Goal: Task Accomplishment & Management: Manage account settings

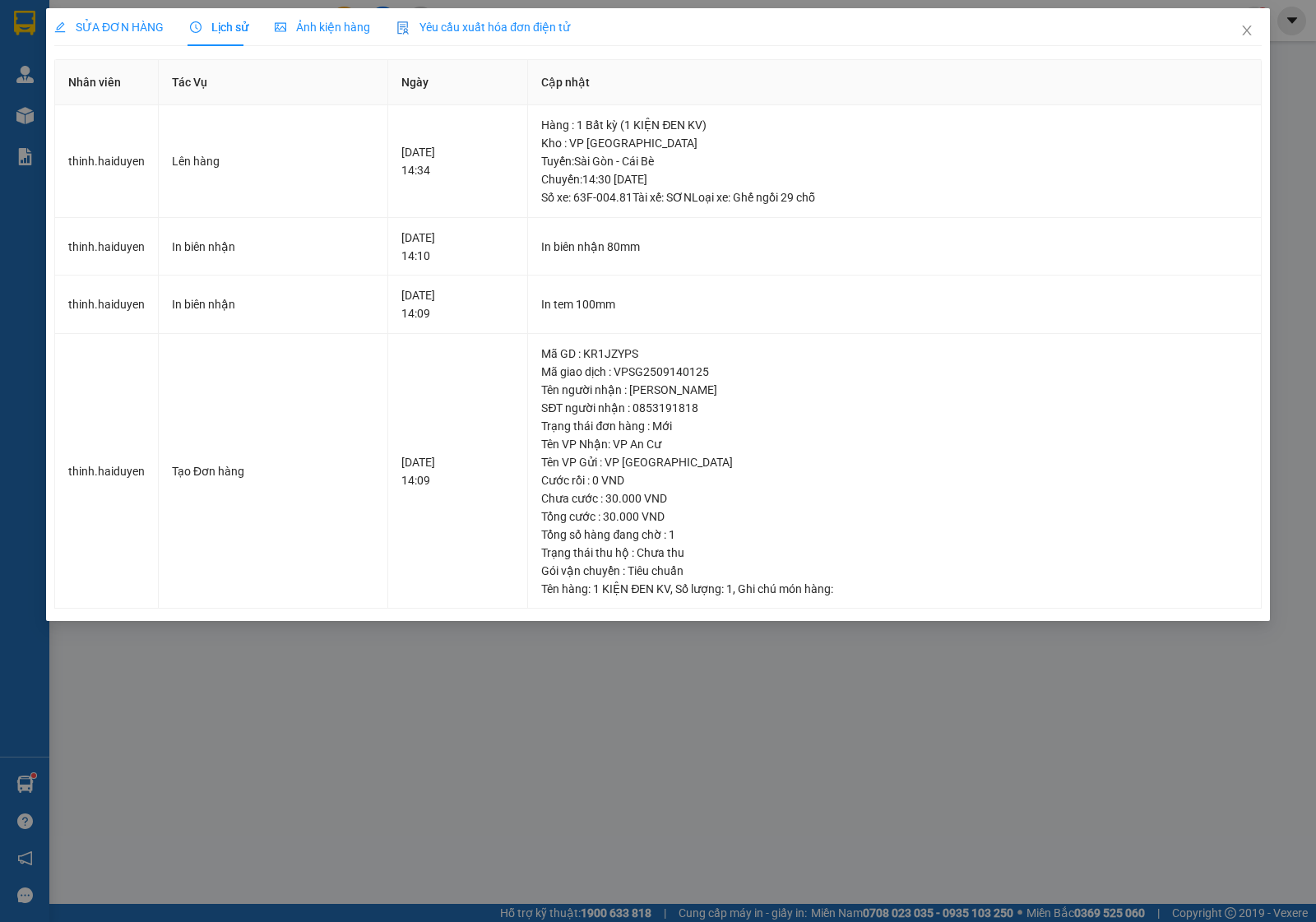
click at [1249, 30] on icon "close" at bounding box center [1246, 30] width 13 height 13
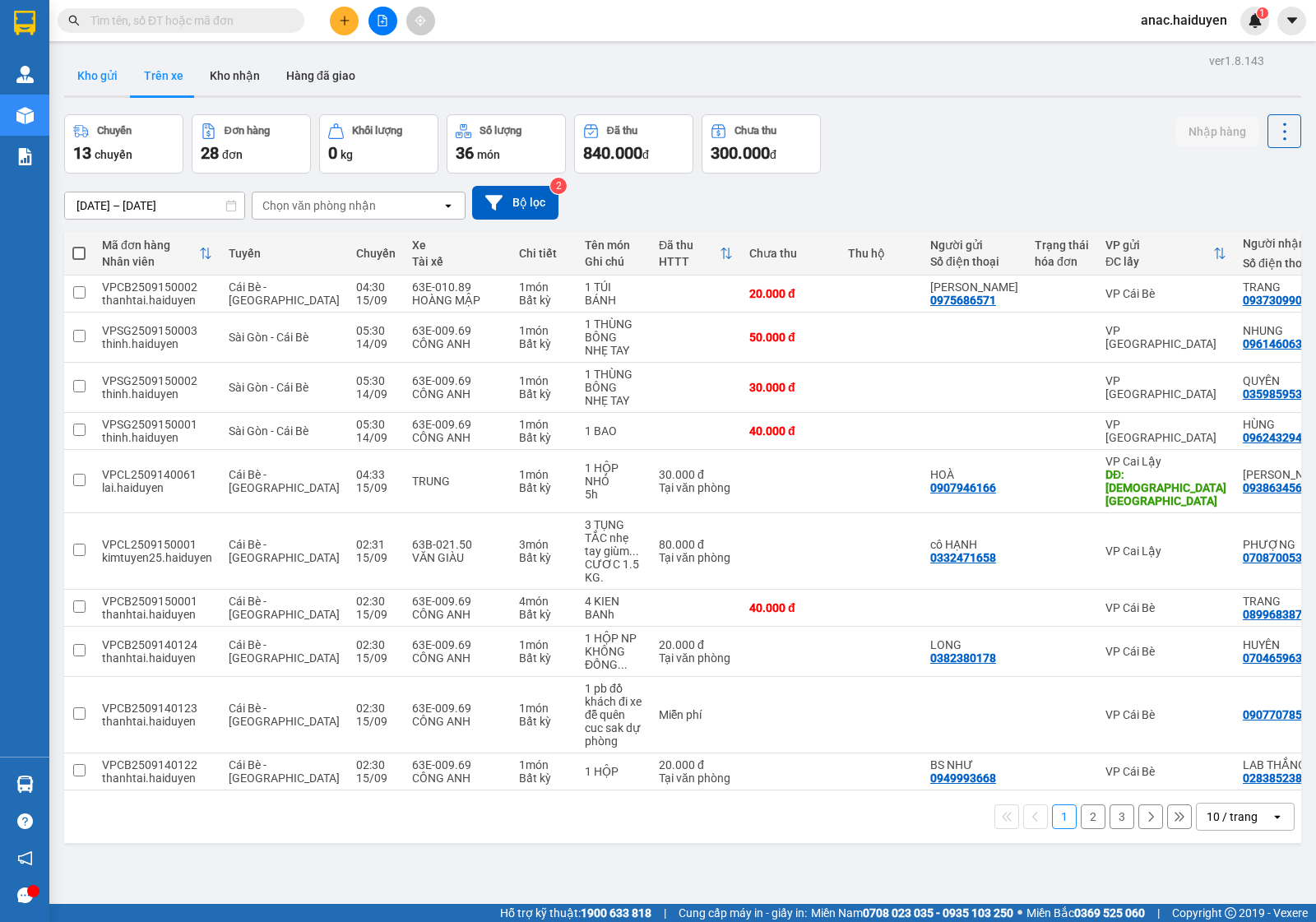
click at [99, 70] on button "Kho gửi" at bounding box center [97, 76] width 67 height 40
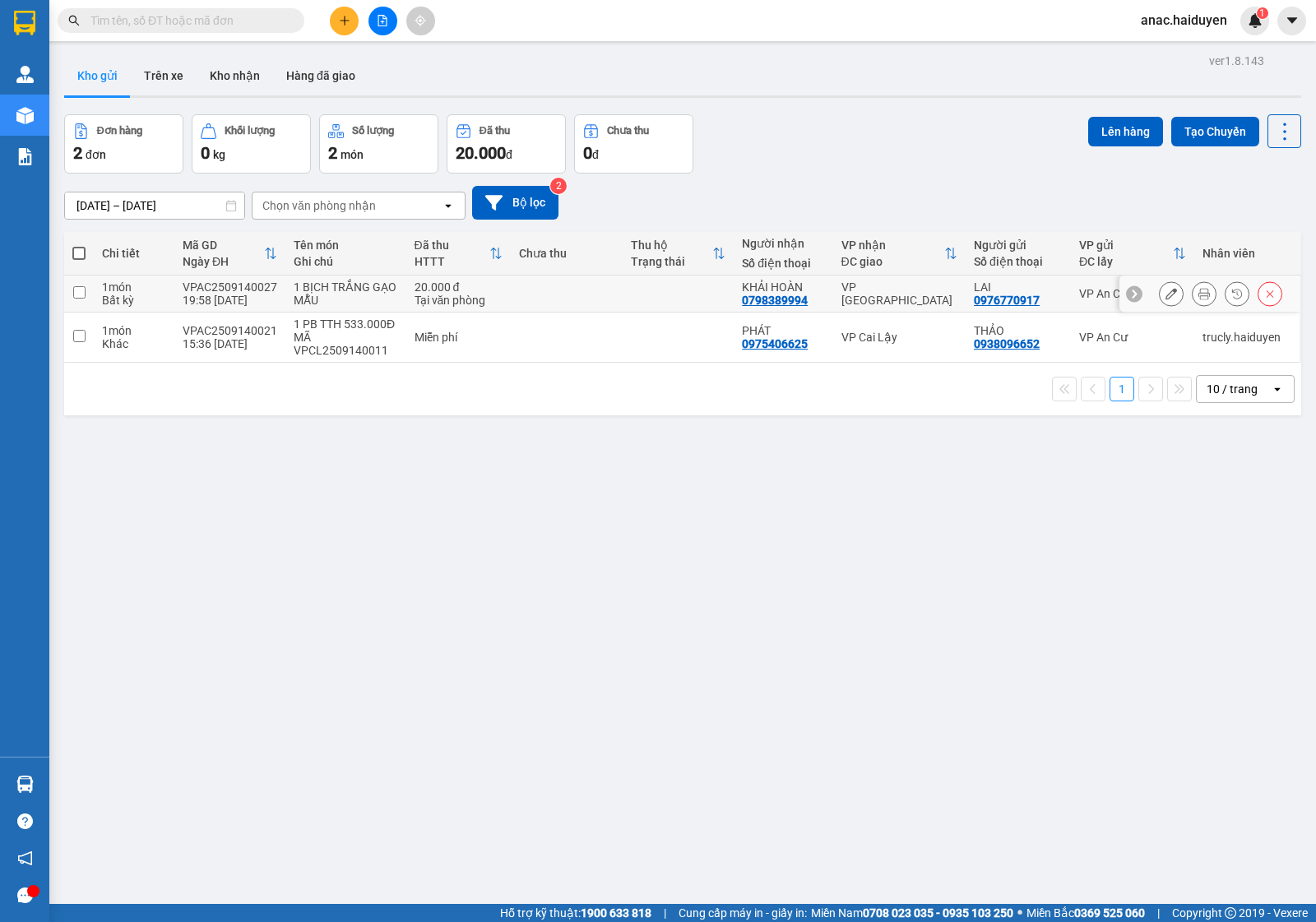
click at [76, 285] on td at bounding box center [79, 294] width 29 height 37
checkbox input "true"
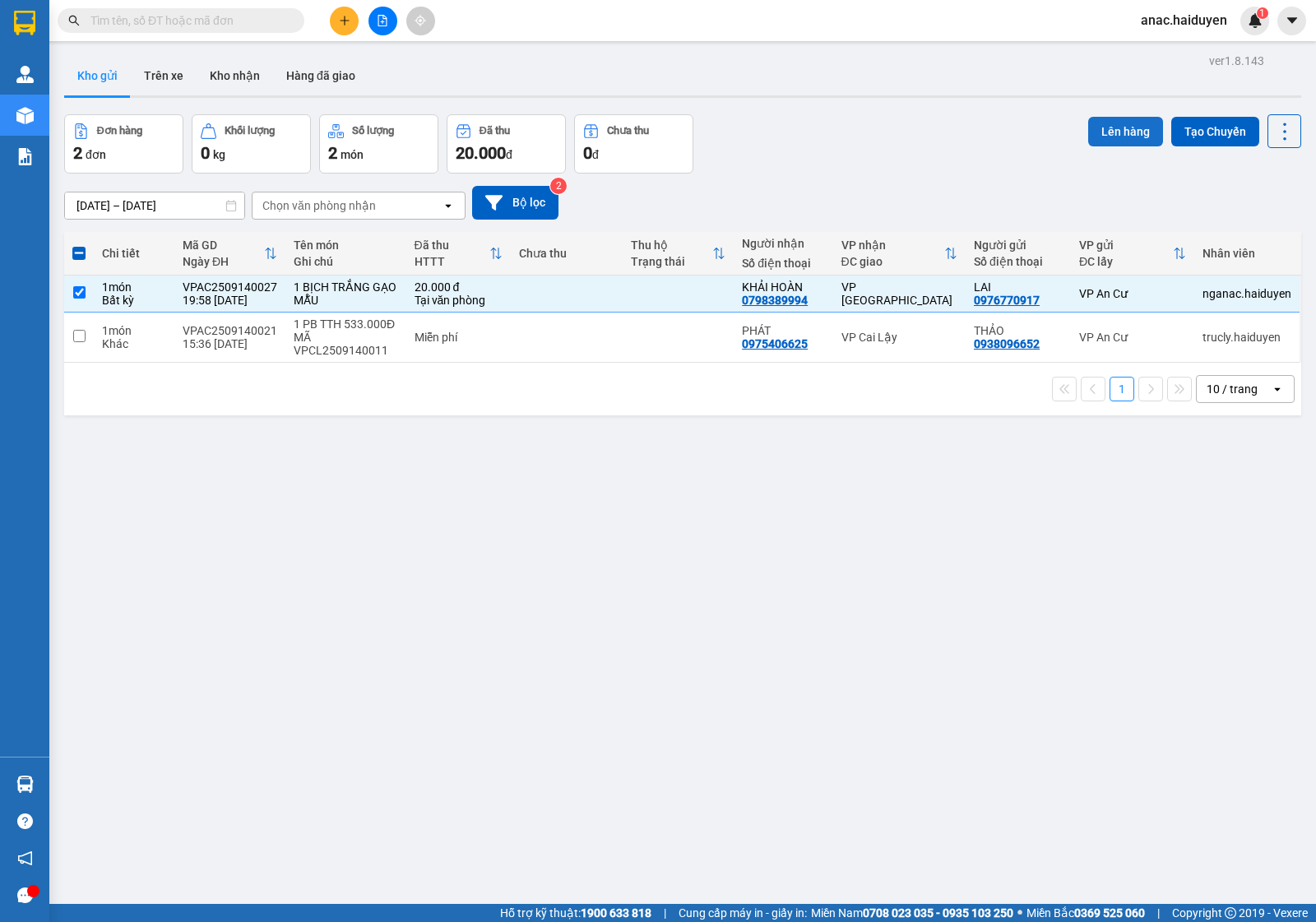
click at [1094, 125] on button "Lên hàng" at bounding box center [1125, 131] width 75 height 29
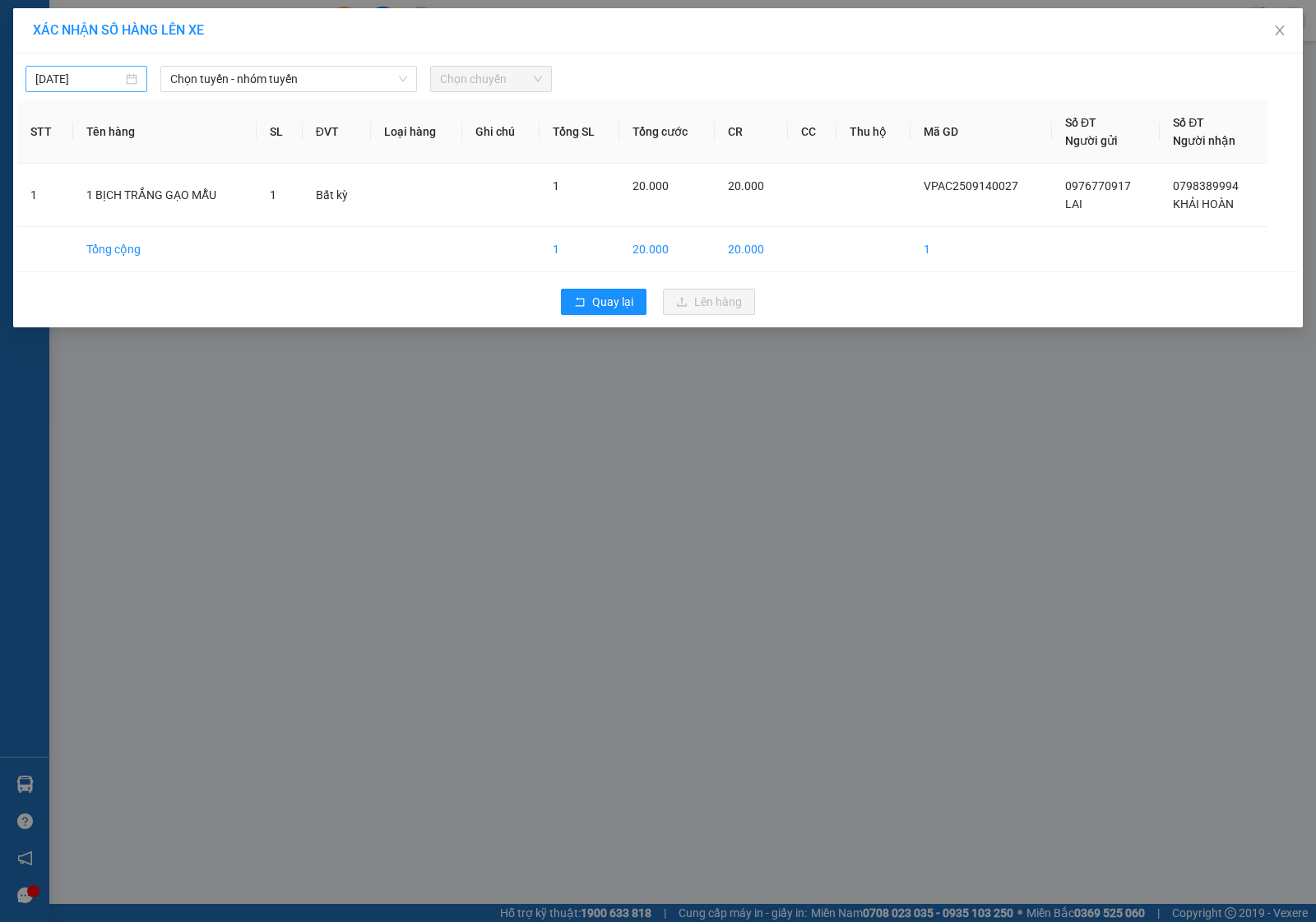
click at [127, 76] on div "15/09/2025" at bounding box center [86, 79] width 102 height 18
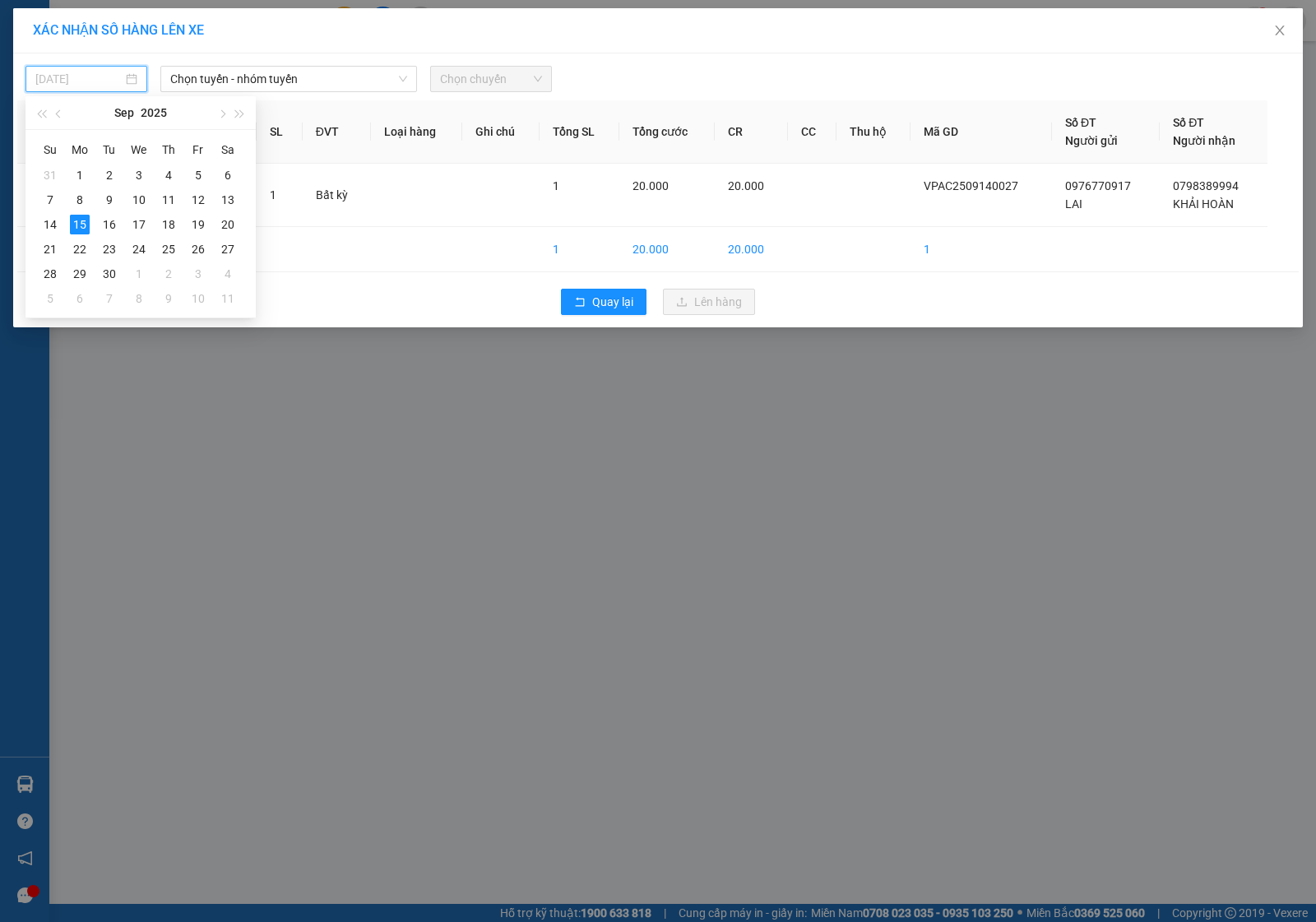
type input "15/09/2025"
click at [76, 215] on div "15" at bounding box center [80, 224] width 20 height 20
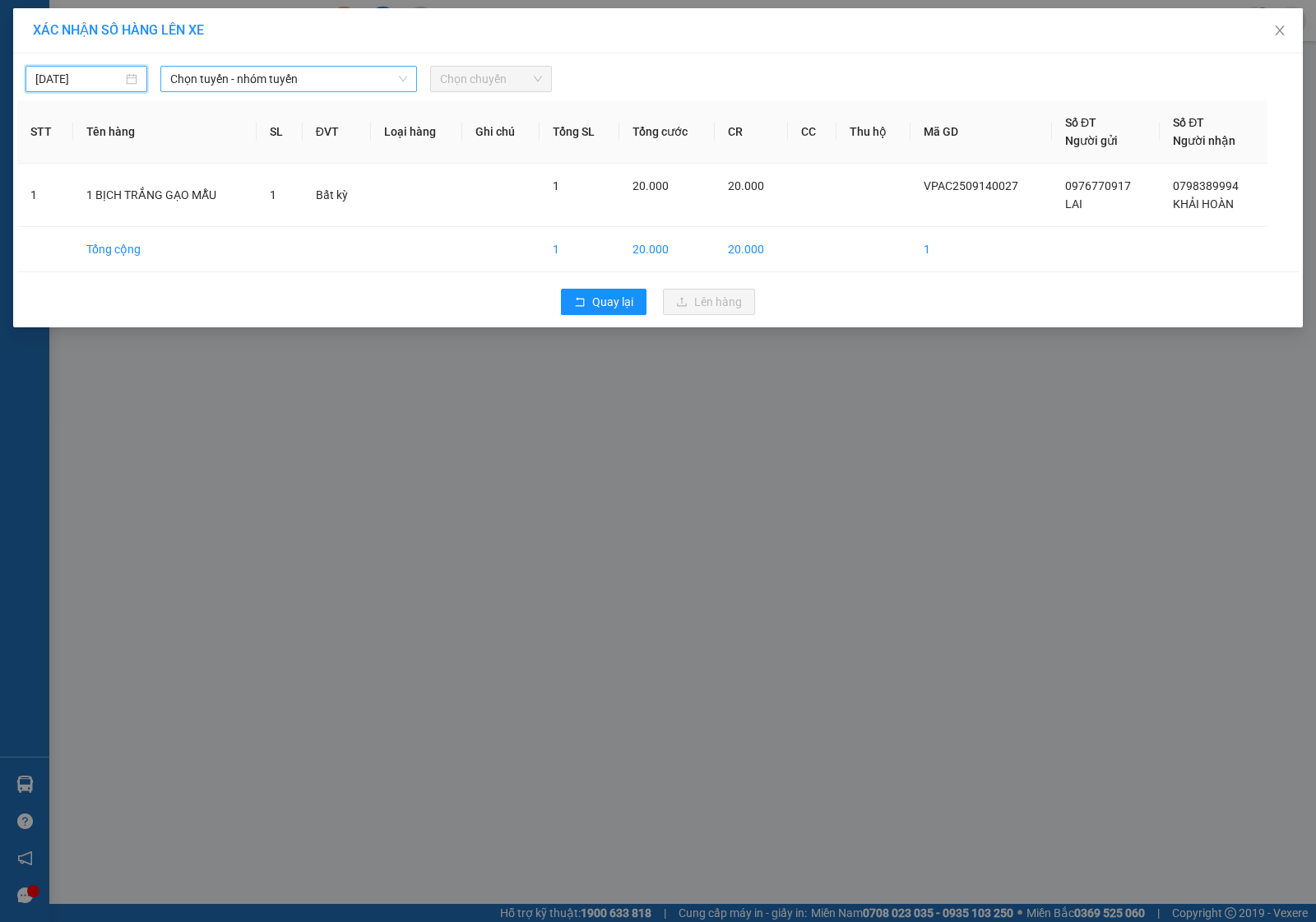
click at [395, 70] on span "Chọn tuyến - nhóm tuyến" at bounding box center [289, 79] width 237 height 25
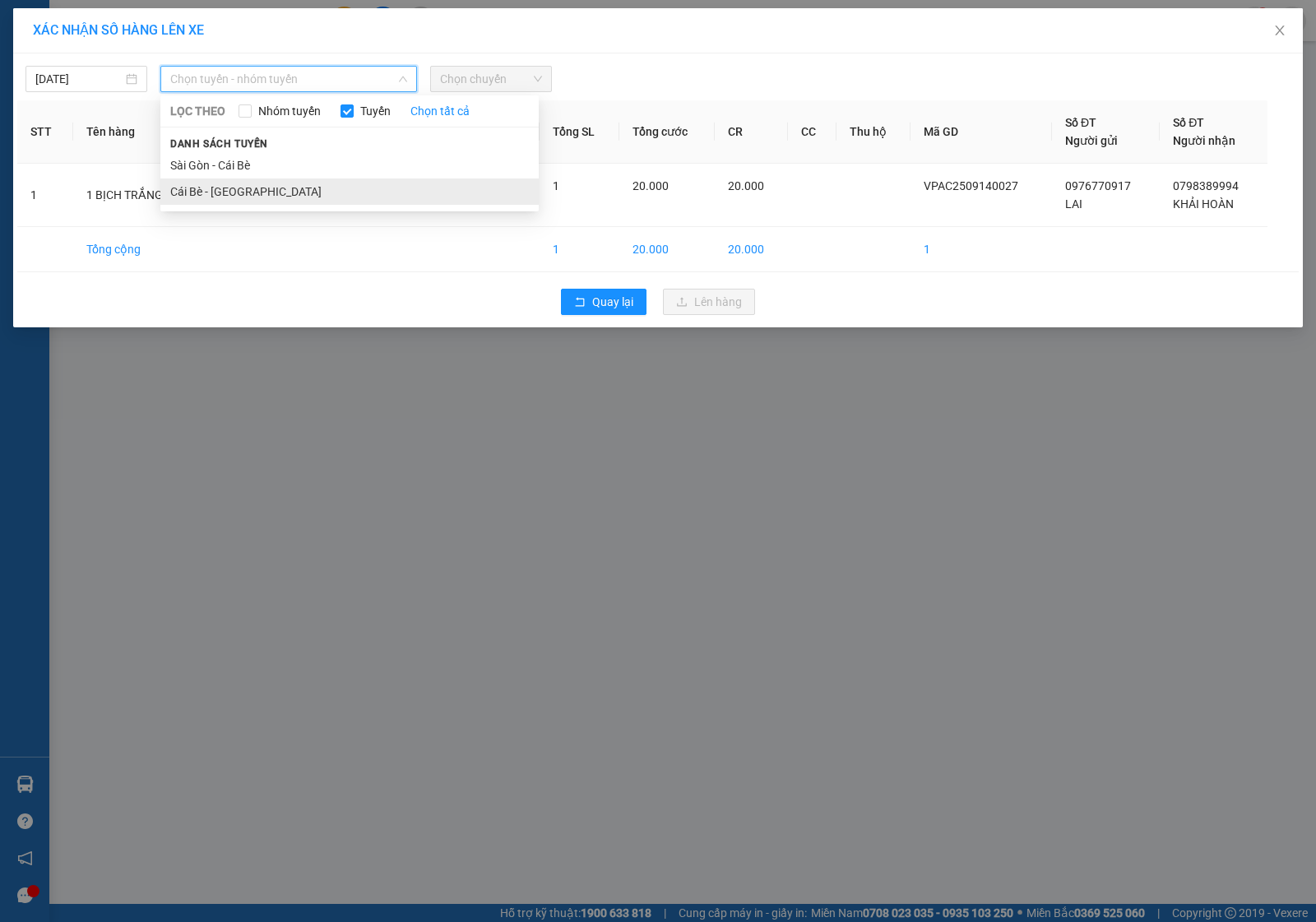
click at [207, 191] on li "Cái Bè - Sài Gòn" at bounding box center [349, 191] width 379 height 26
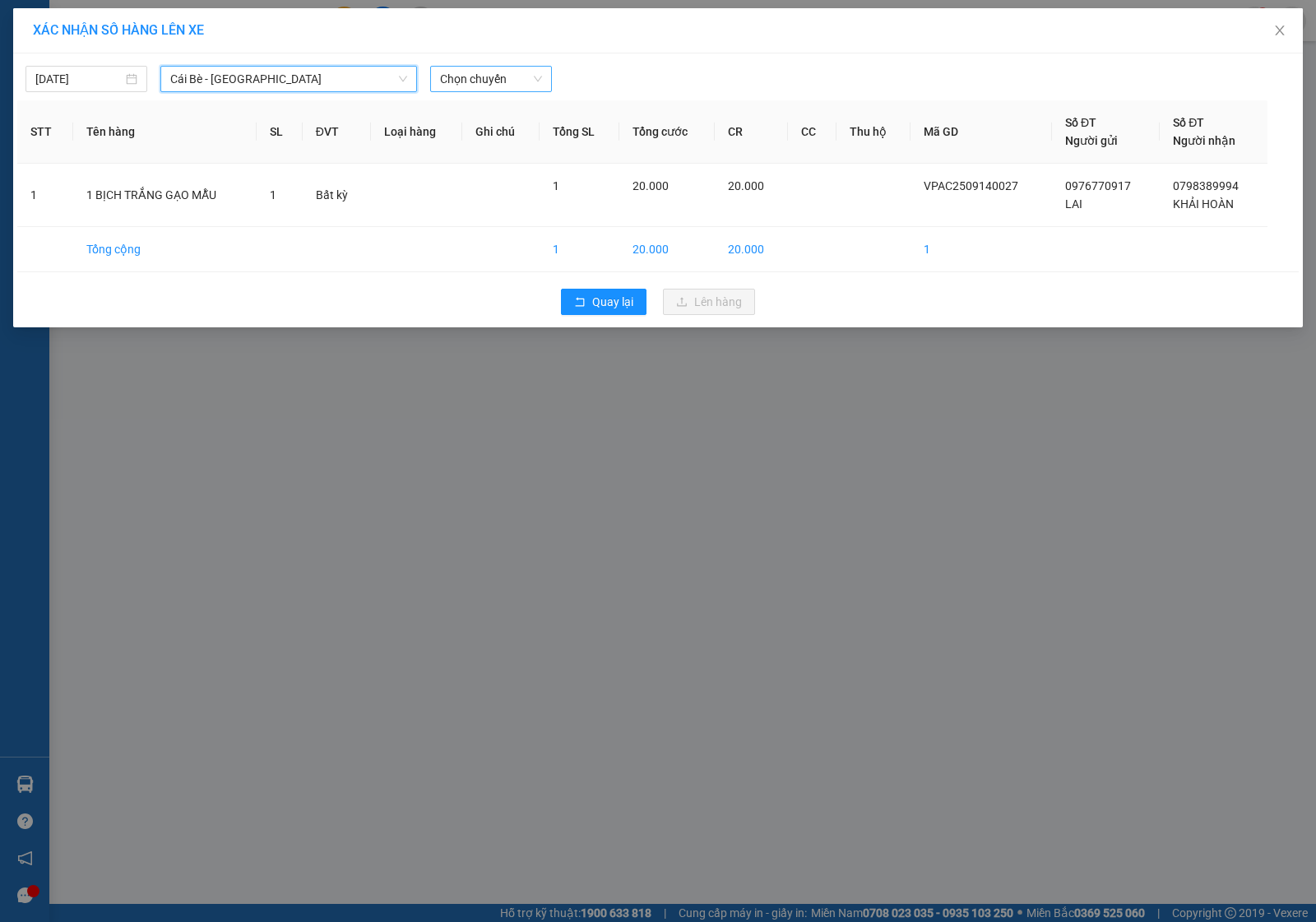
click at [485, 75] on span "Chọn chuyến" at bounding box center [491, 79] width 102 height 25
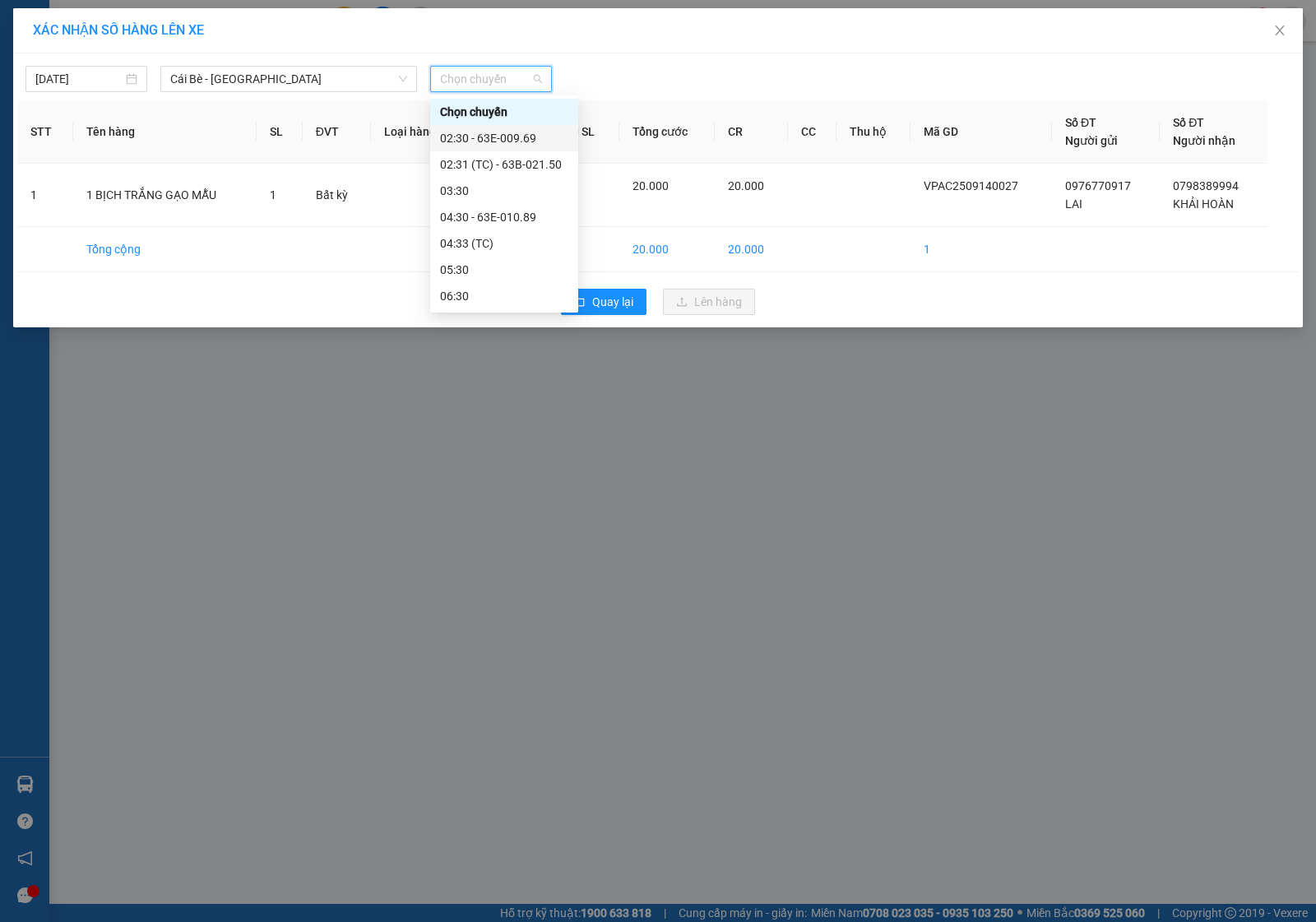
click at [474, 141] on div "02:30 - 63E-009.69" at bounding box center [504, 138] width 128 height 18
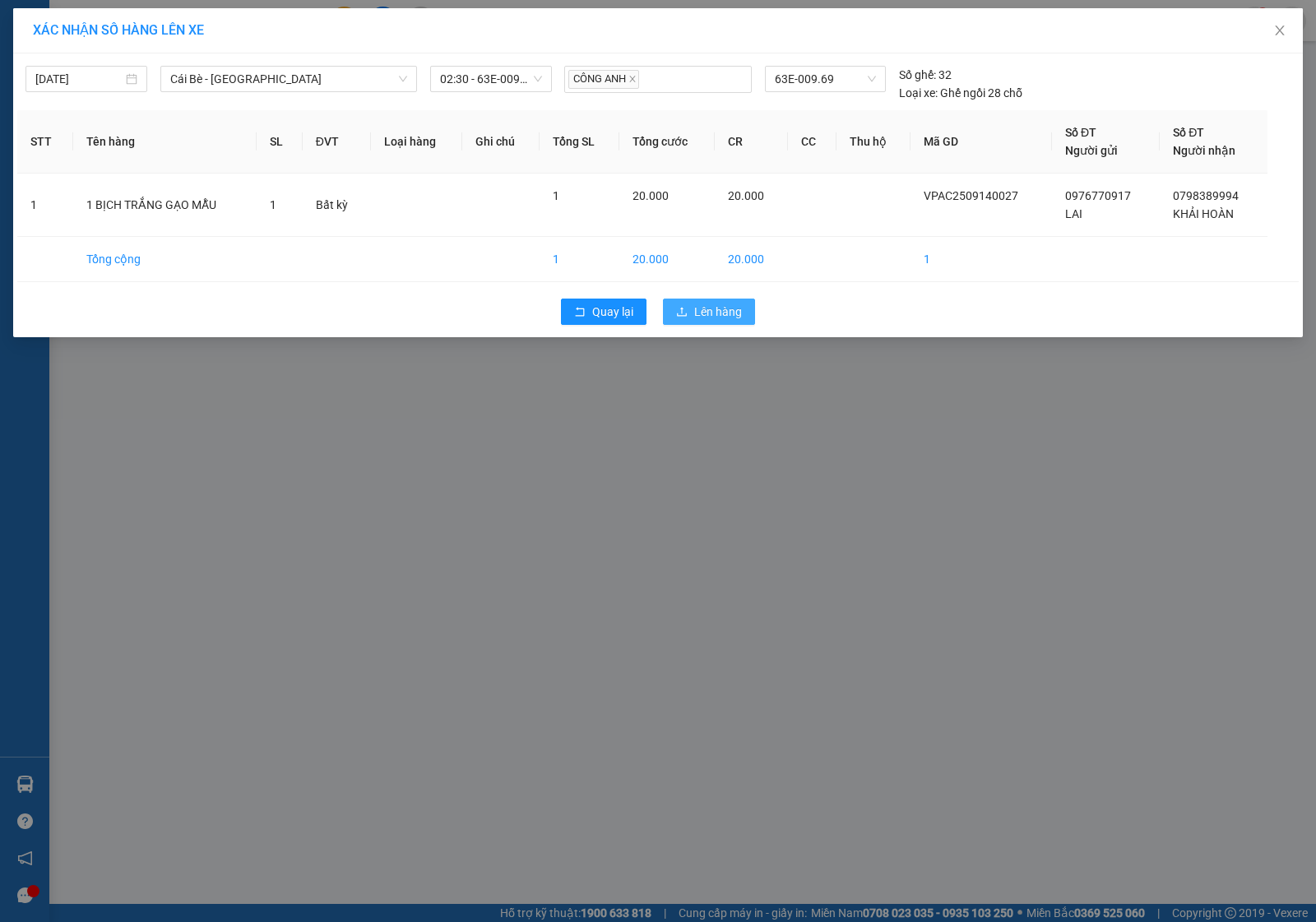
click at [706, 310] on span "Lên hàng" at bounding box center [718, 311] width 48 height 18
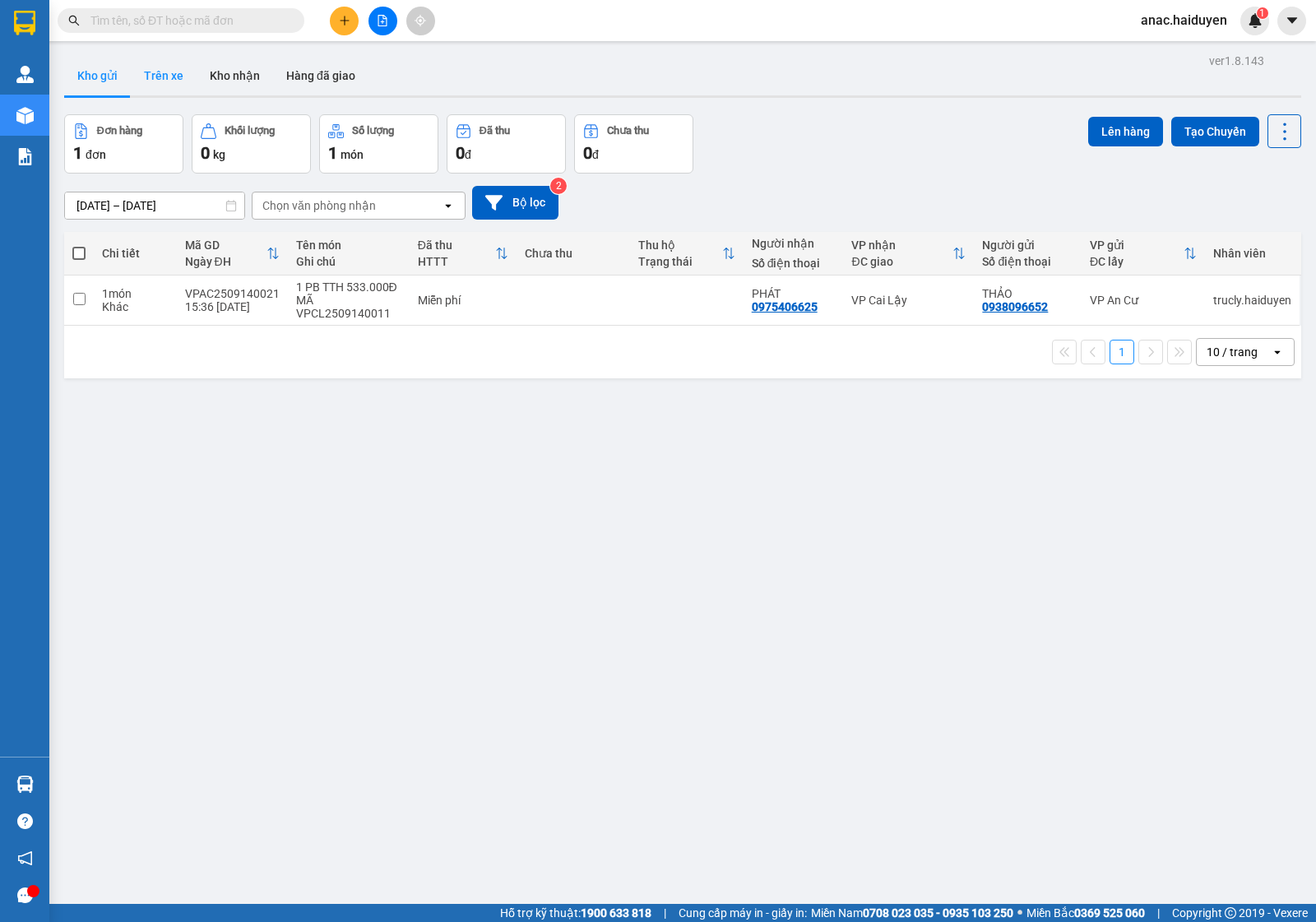
click at [167, 71] on button "Trên xe" at bounding box center [163, 76] width 66 height 40
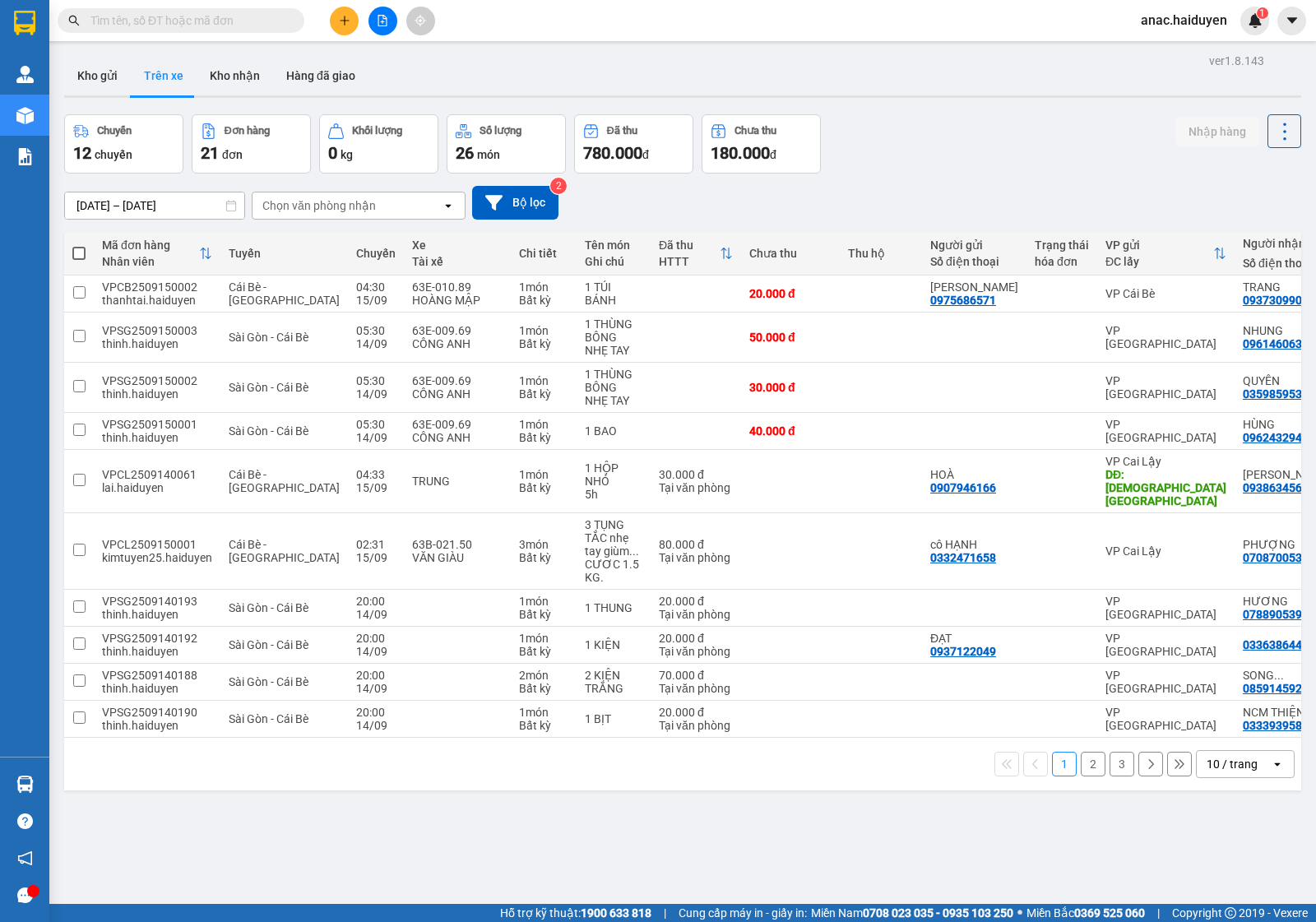
click at [388, 200] on div "Chọn văn phòng nhận" at bounding box center [347, 206] width 189 height 26
click at [278, 336] on span "VP An Cư" at bounding box center [291, 330] width 54 height 16
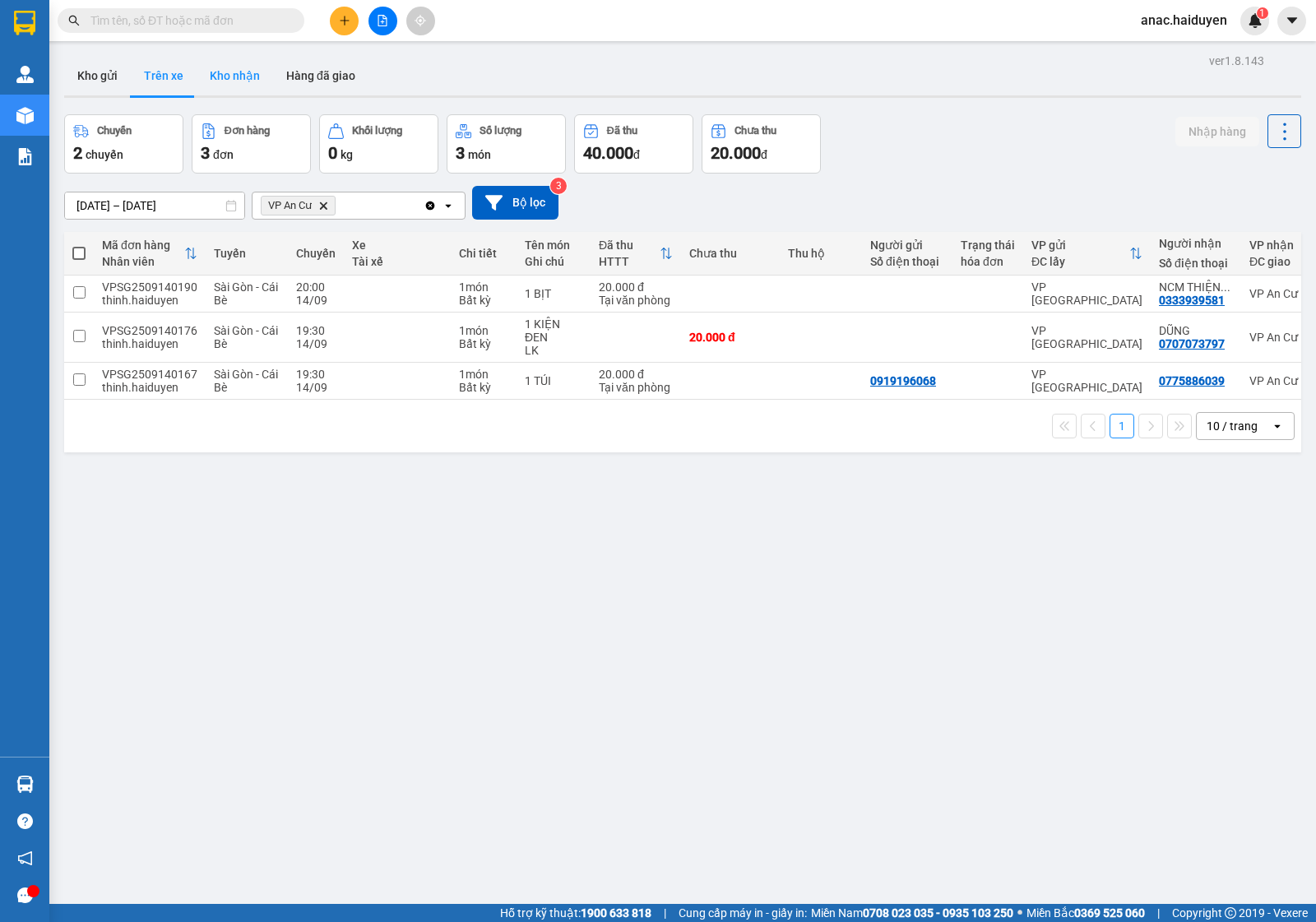
click at [232, 82] on button "Kho nhận" at bounding box center [234, 76] width 76 height 40
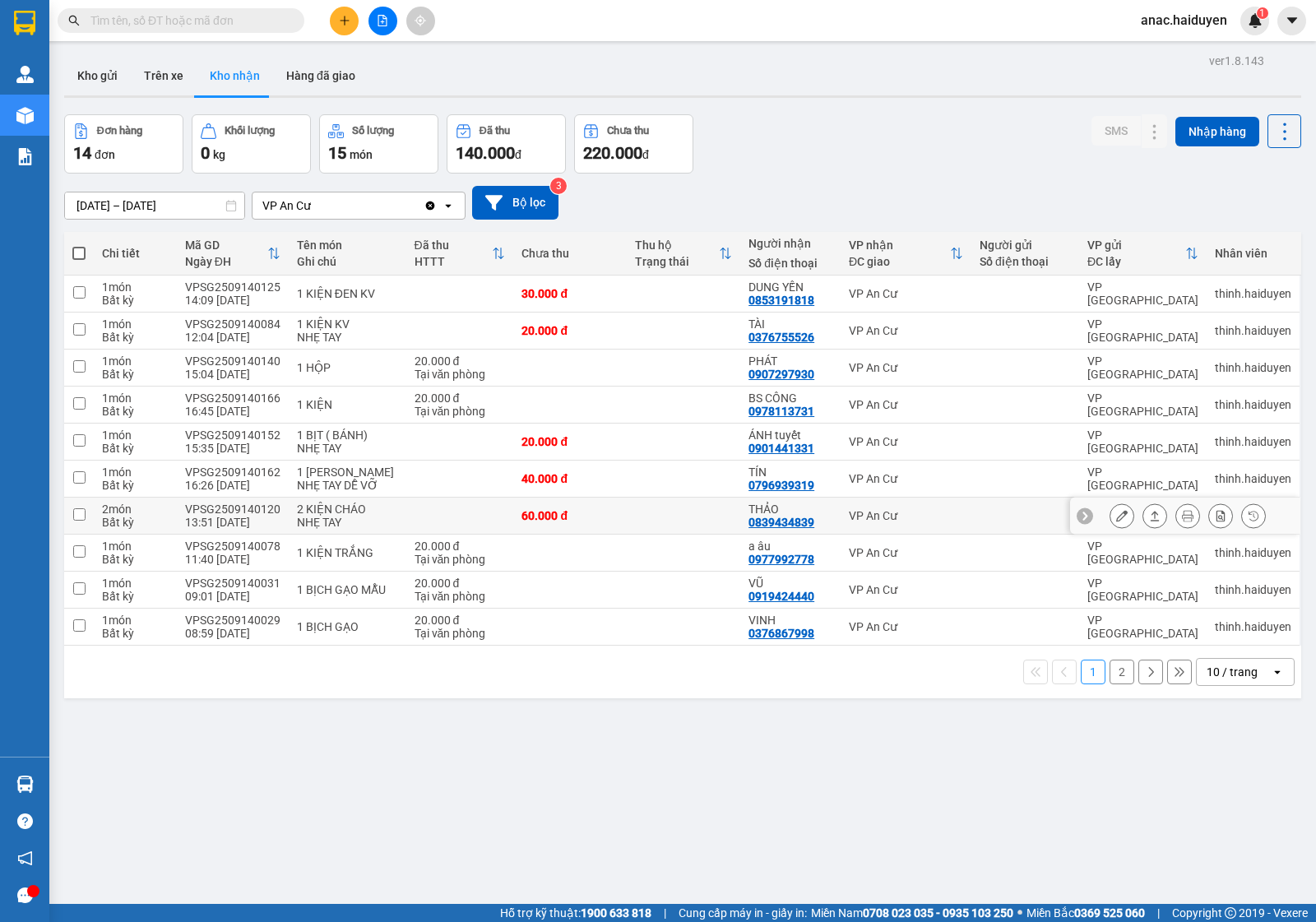
click at [80, 512] on input "checkbox" at bounding box center [80, 515] width 12 height 12
checkbox input "true"
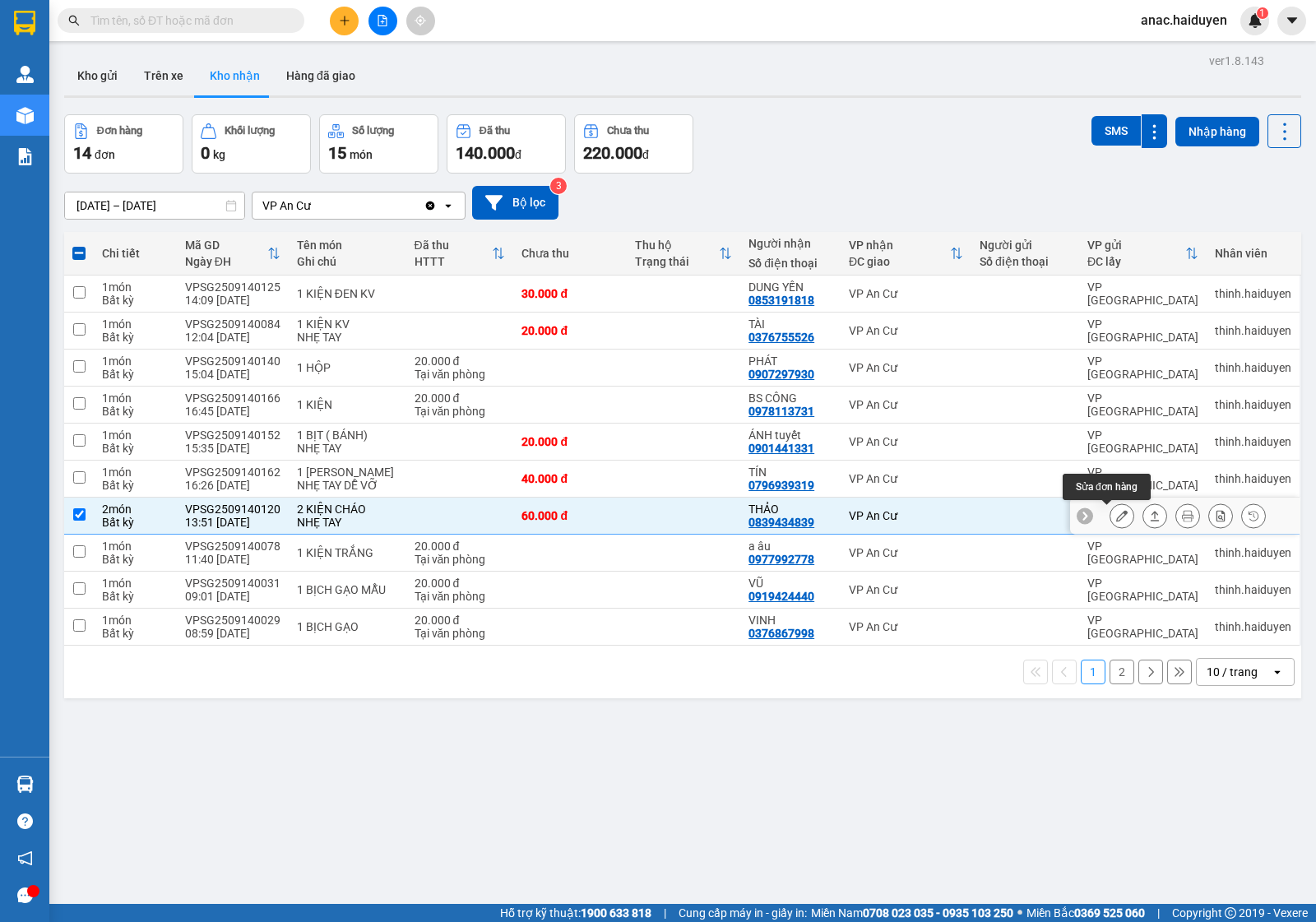
click at [1116, 515] on icon at bounding box center [1121, 515] width 11 height 11
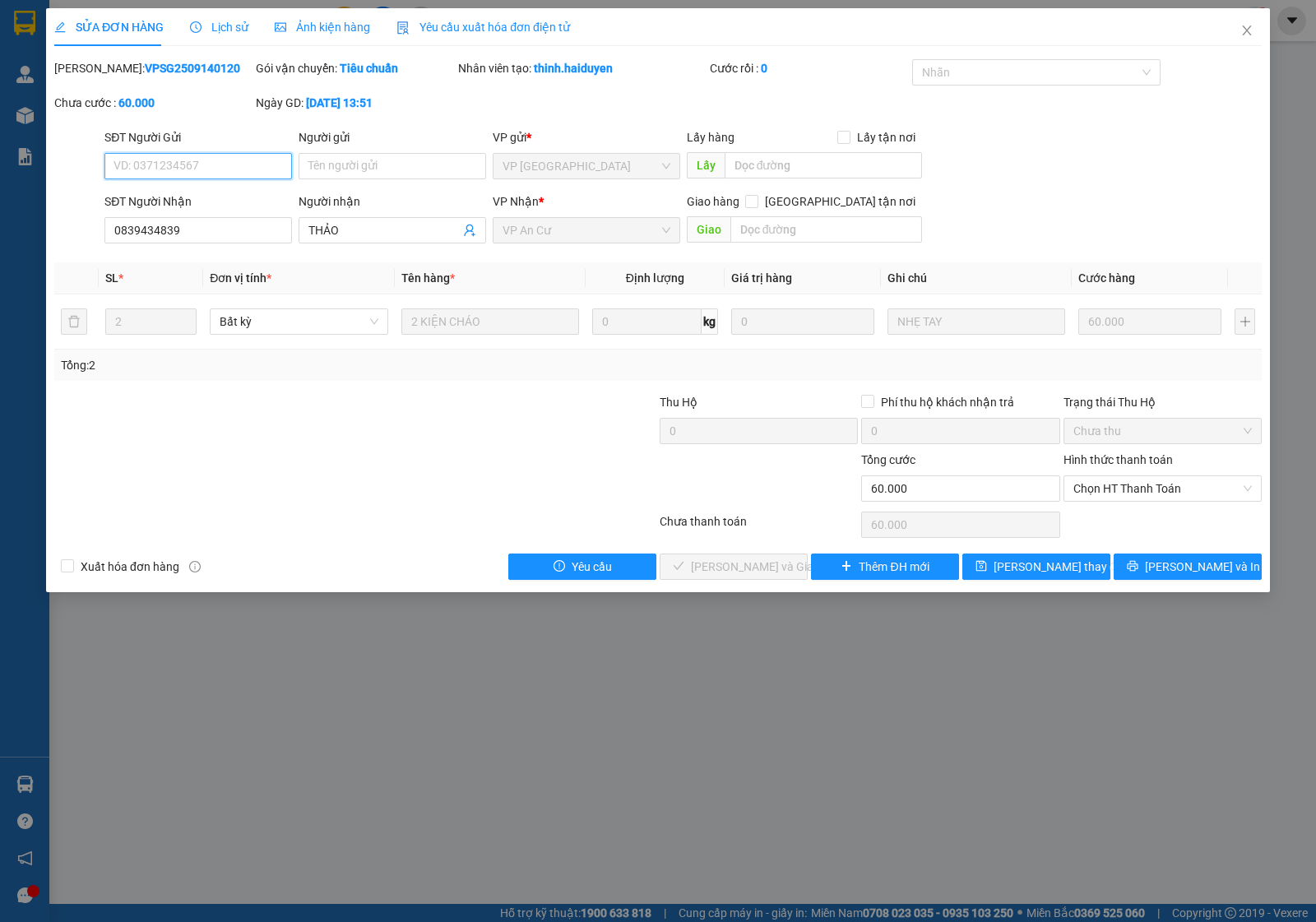
type input "0839434839"
type input "THẢO"
type input "60.000"
click at [1095, 490] on span "Chọn HT Thanh Toán" at bounding box center [1162, 489] width 178 height 25
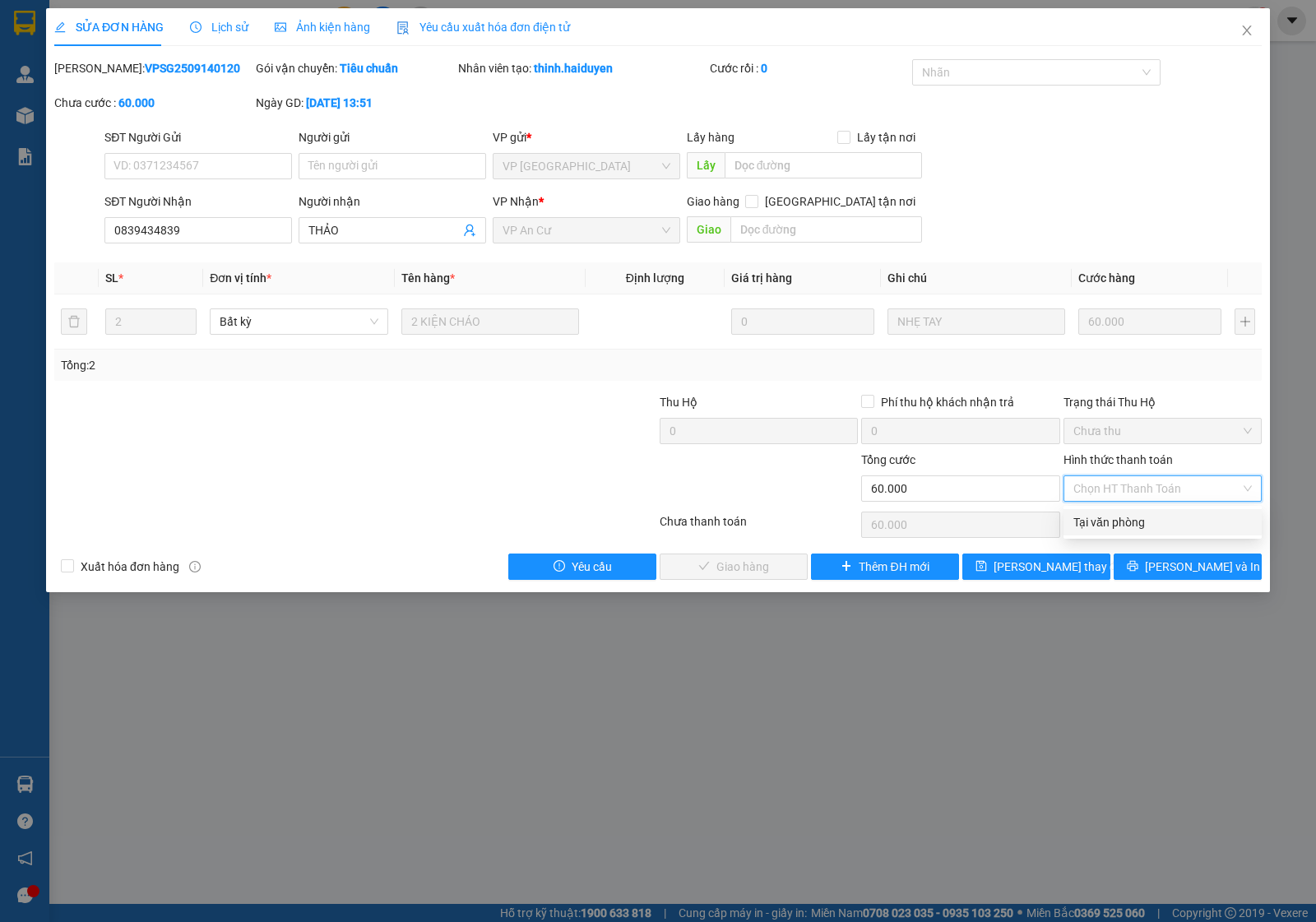
click at [1088, 523] on div "Tại văn phòng" at bounding box center [1162, 522] width 178 height 18
type input "0"
click at [788, 565] on button "[PERSON_NAME] và Giao hàng" at bounding box center [733, 567] width 148 height 26
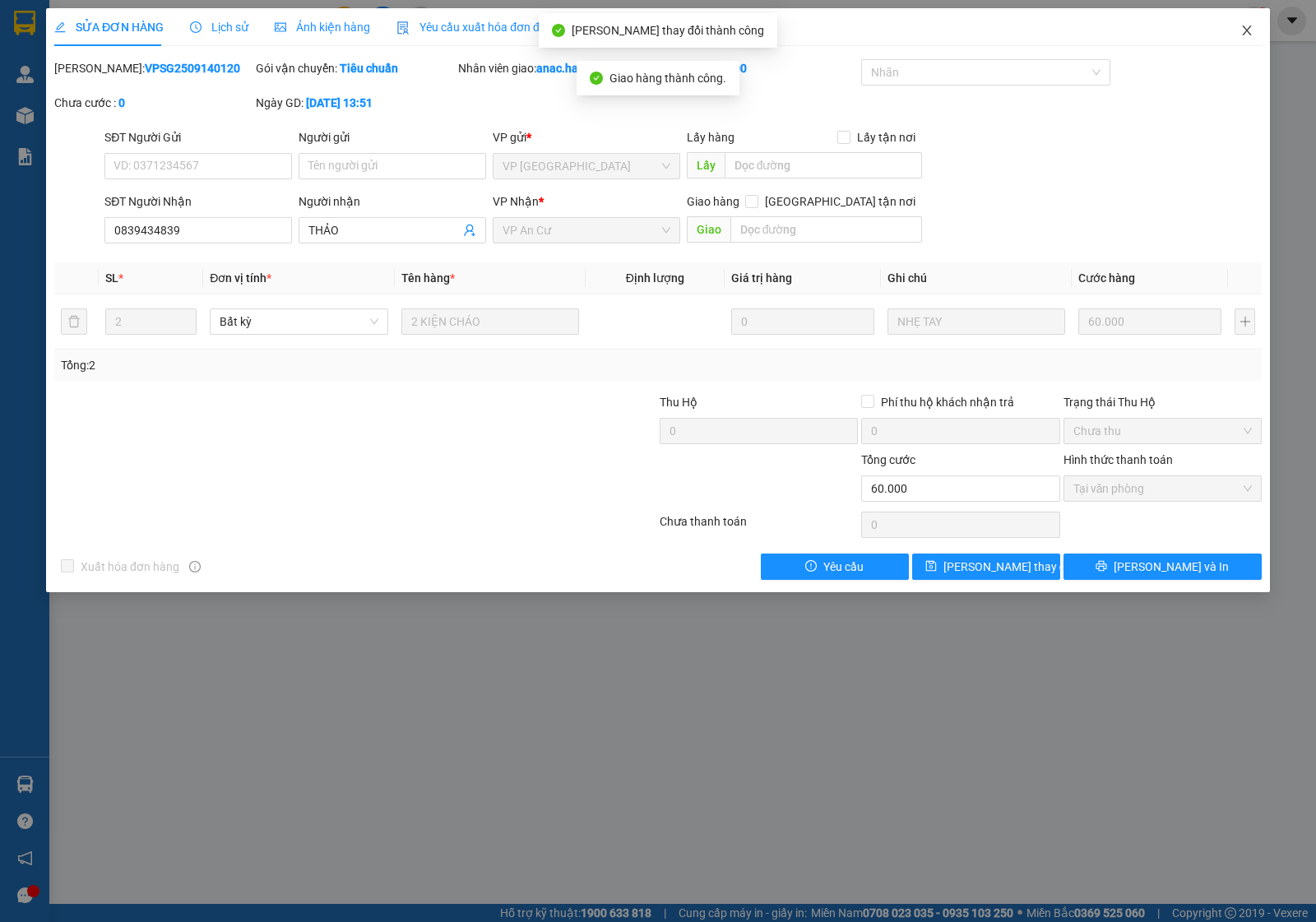
click at [1243, 29] on icon "close" at bounding box center [1246, 30] width 13 height 13
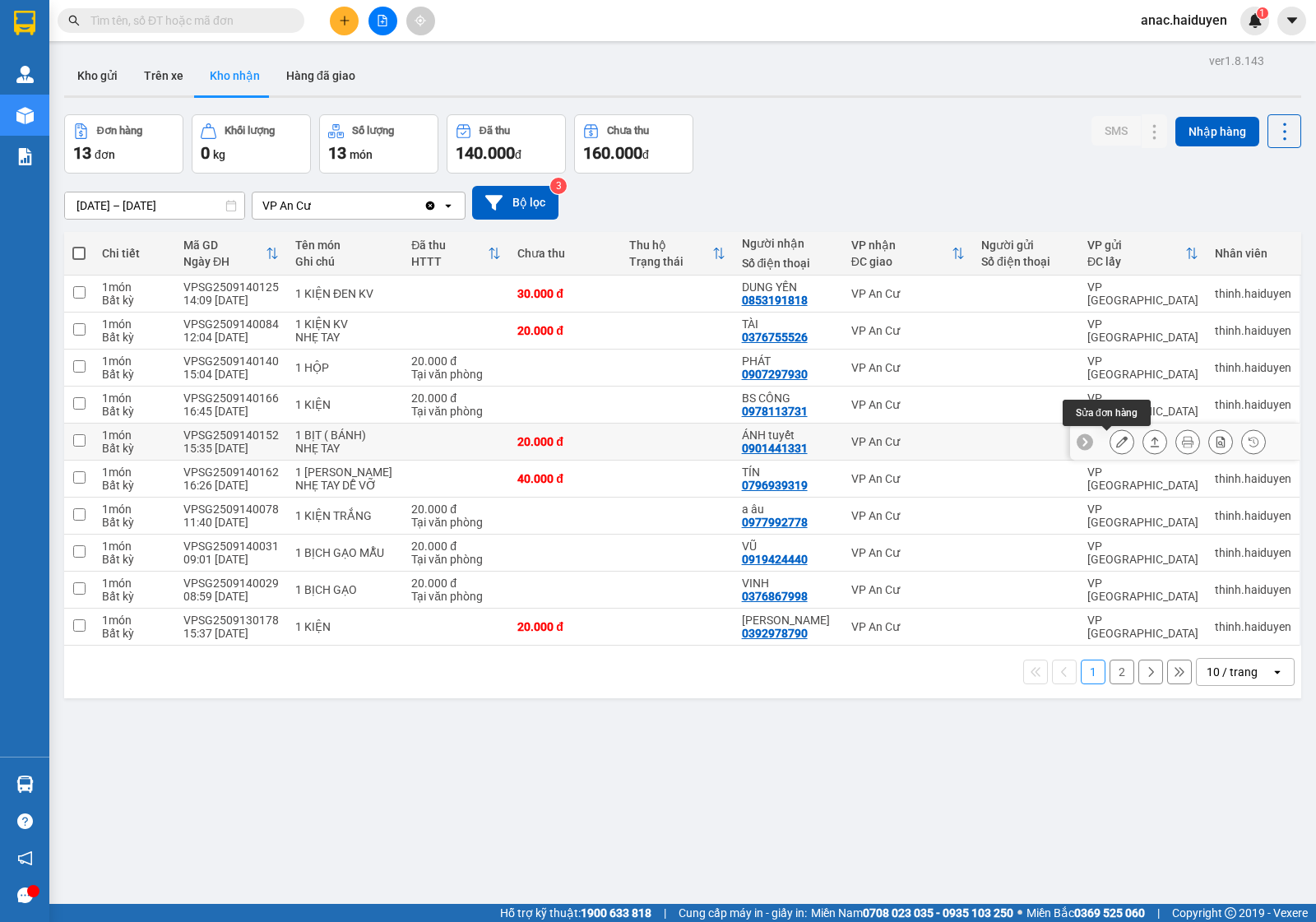
click at [1110, 442] on button at bounding box center [1121, 442] width 23 height 29
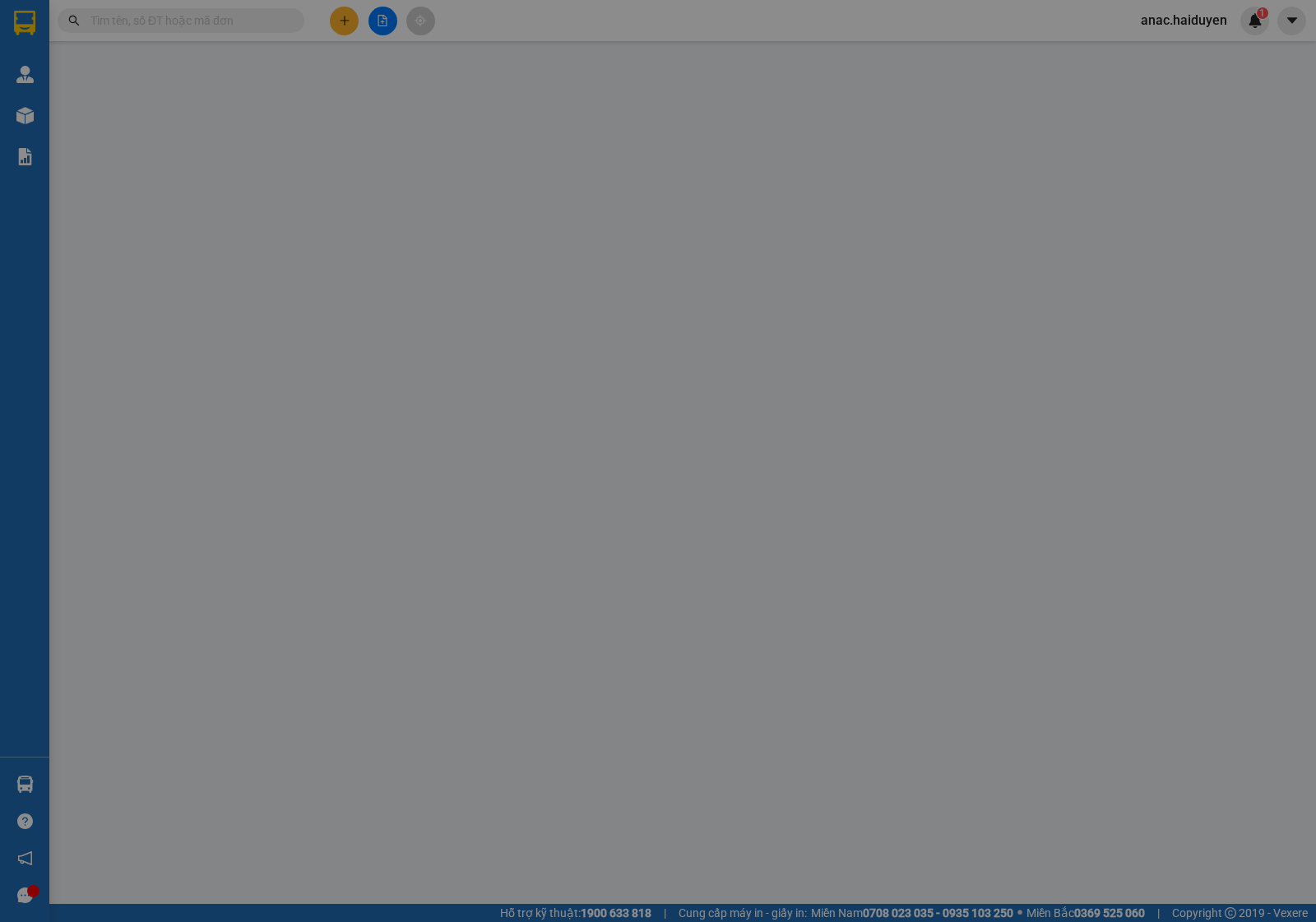
type input "0901441331"
type input "ÁNH tuyết"
type input "20.000"
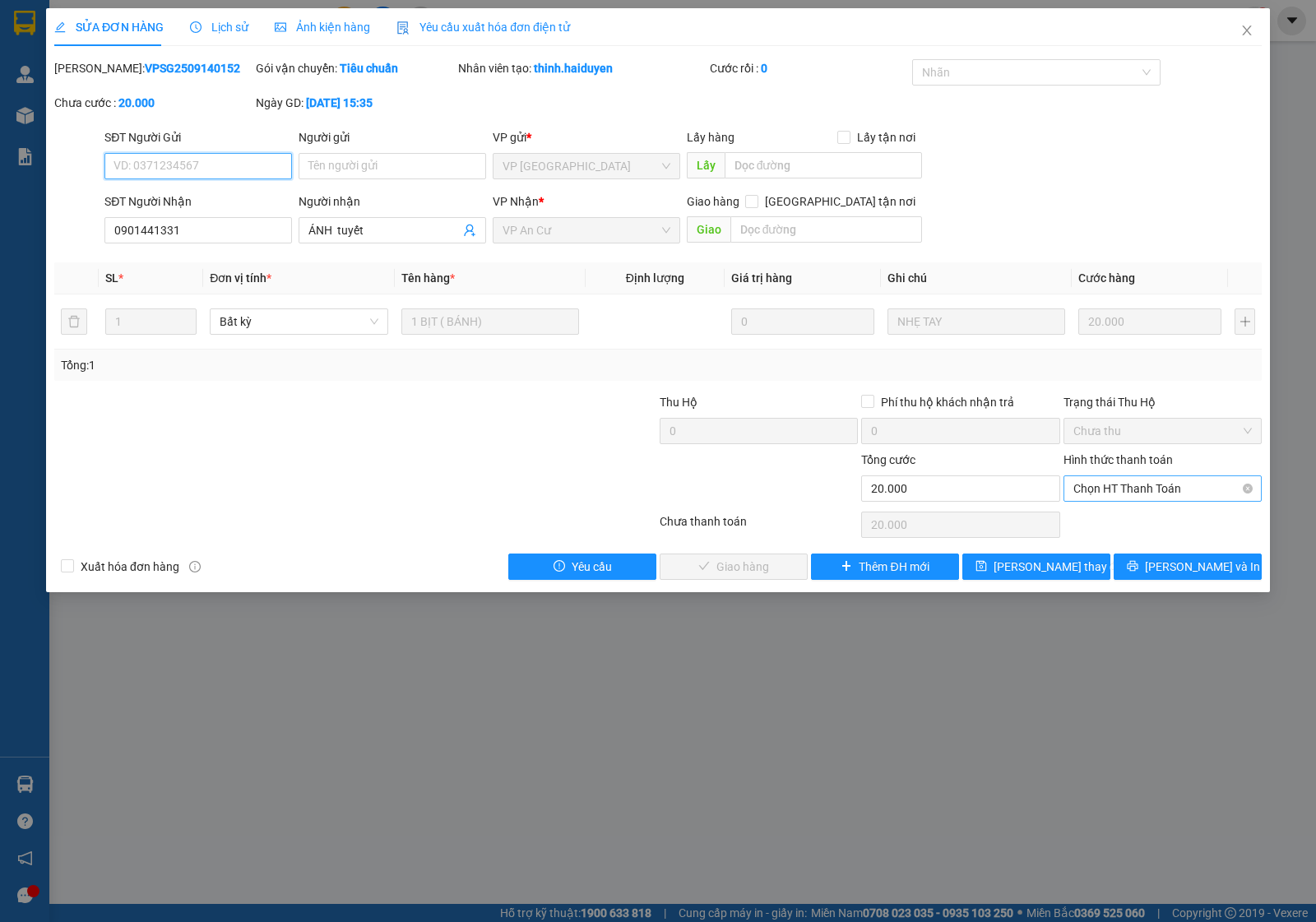
click at [1116, 490] on span "Chọn HT Thanh Toán" at bounding box center [1162, 489] width 178 height 25
click at [1103, 525] on div "Tại văn phòng" at bounding box center [1162, 522] width 178 height 18
type input "0"
click at [720, 570] on span "[PERSON_NAME] và Giao hàng" at bounding box center [770, 567] width 158 height 18
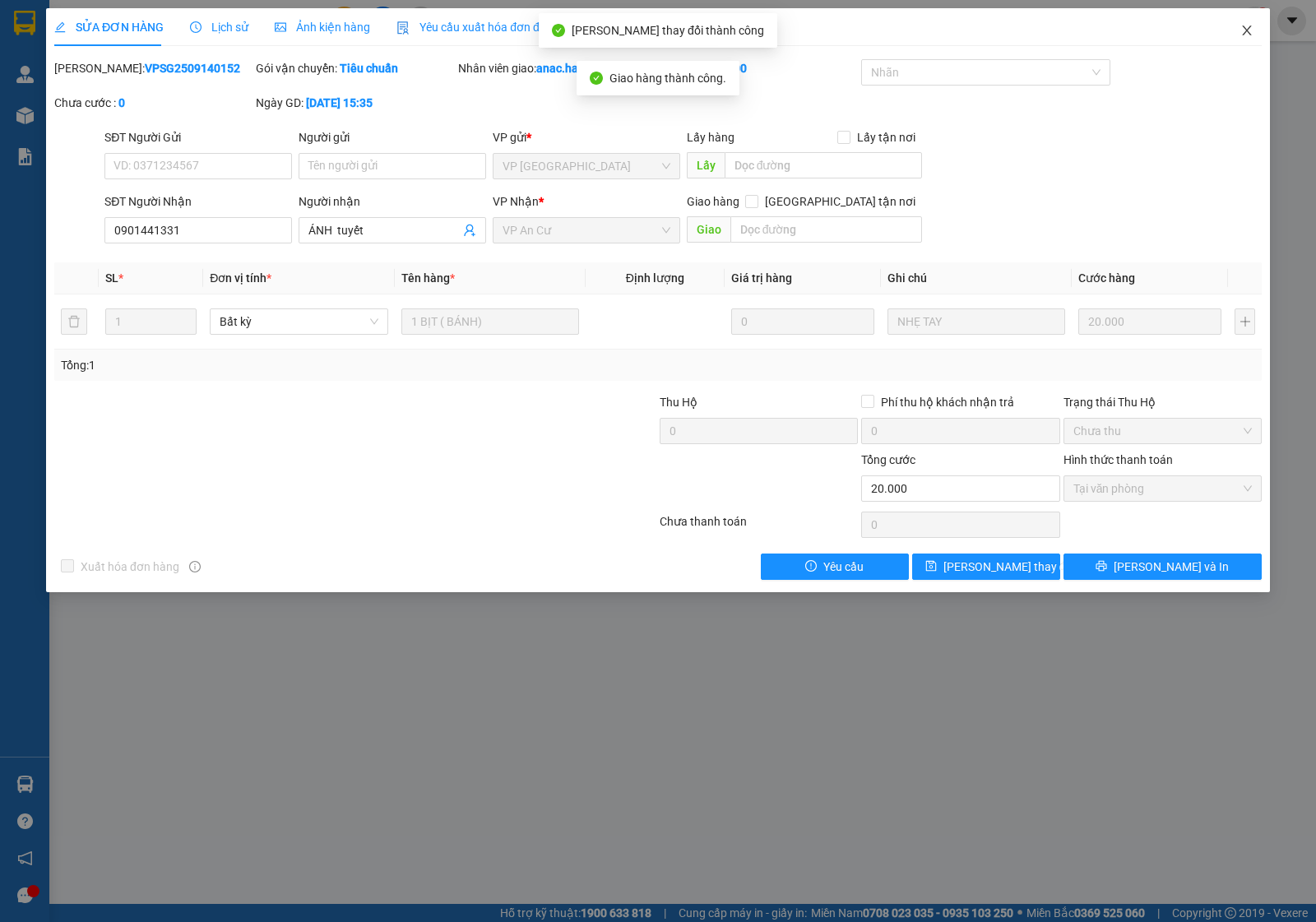
click at [1243, 27] on icon "close" at bounding box center [1246, 30] width 13 height 13
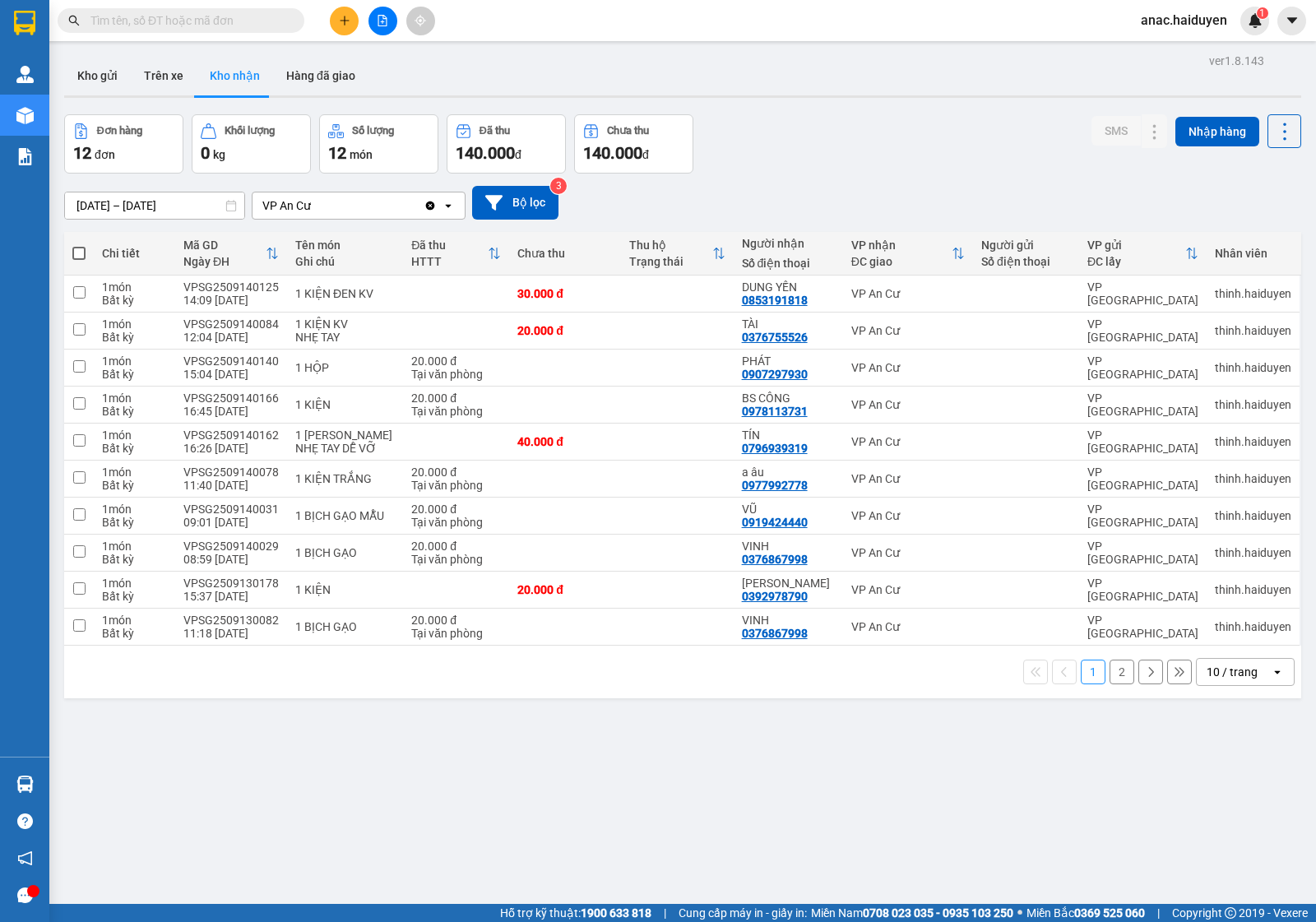
click at [1109, 669] on button "2" at bounding box center [1121, 672] width 25 height 25
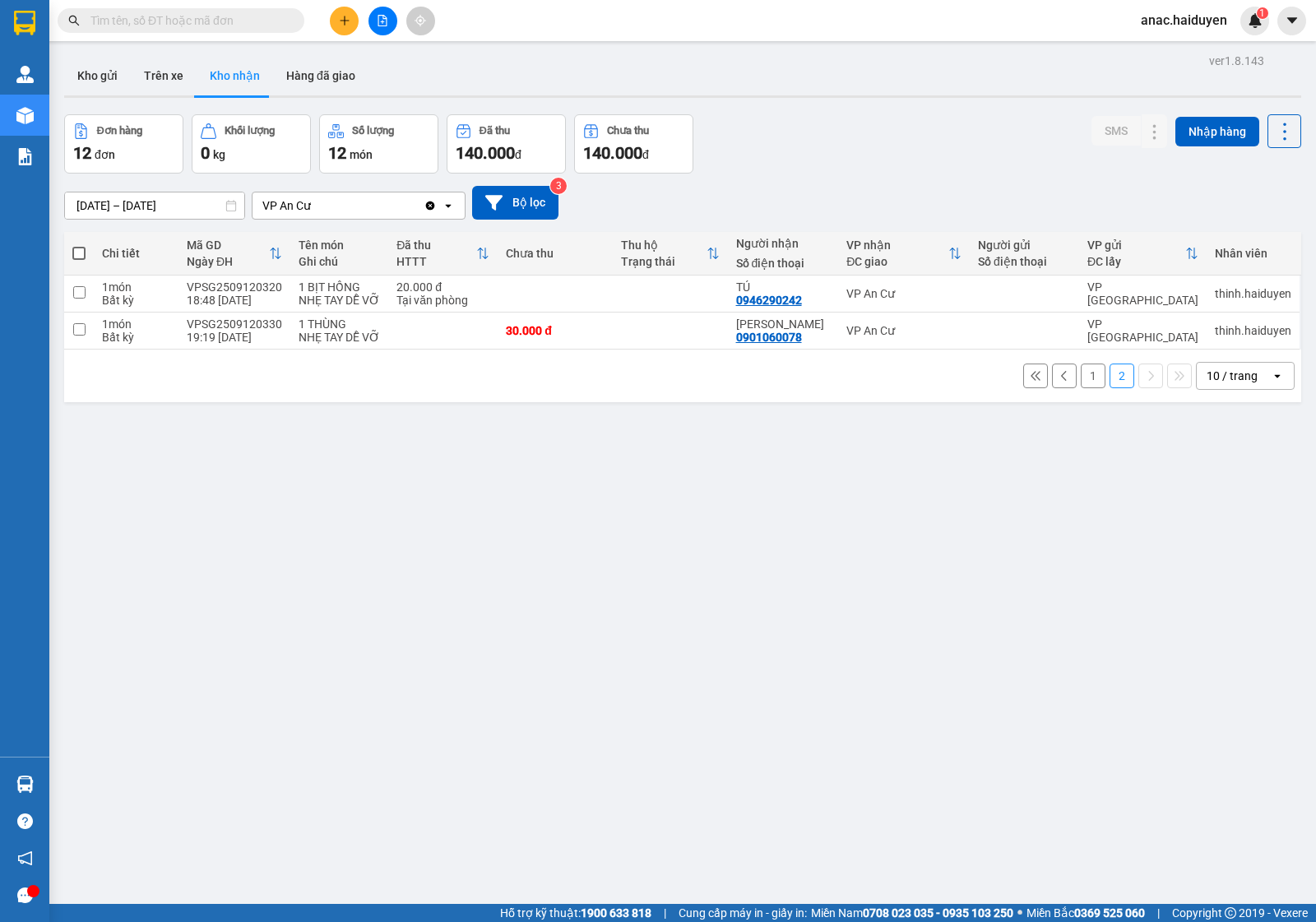
click at [1081, 377] on button "1" at bounding box center [1093, 375] width 25 height 25
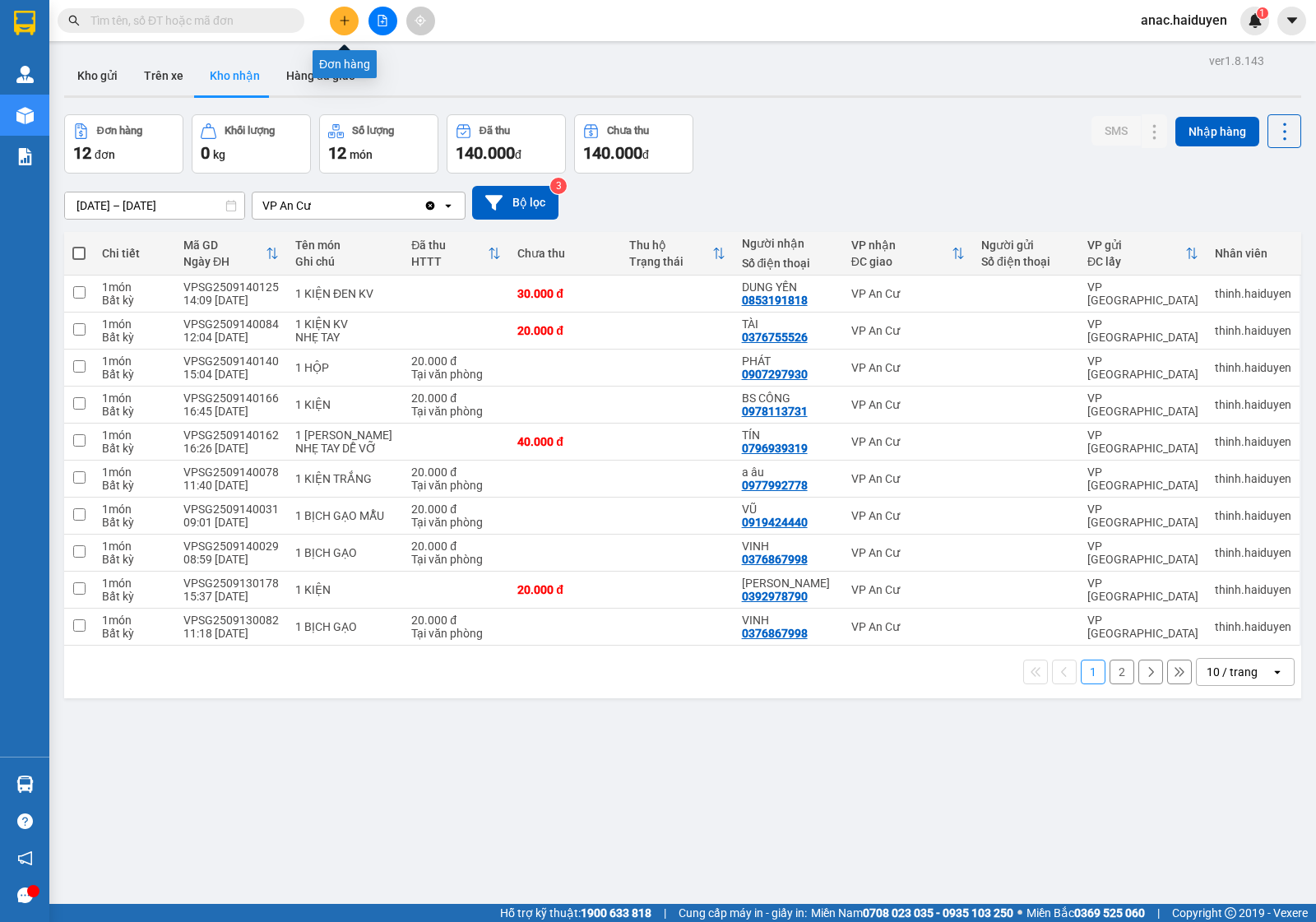
click at [340, 10] on button at bounding box center [343, 21] width 29 height 29
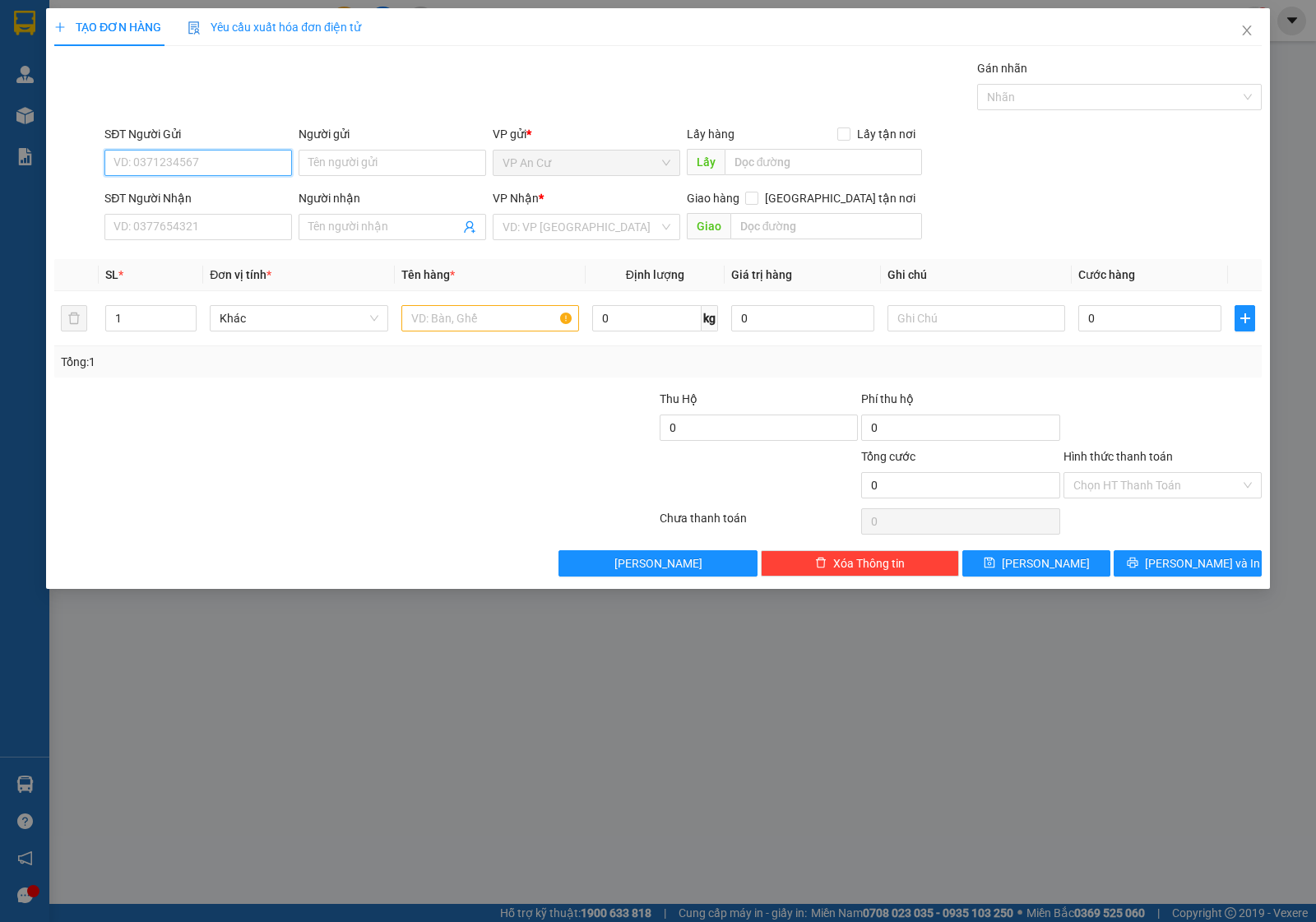
click at [191, 160] on input "SĐT Người Gửi" at bounding box center [198, 163] width 188 height 26
click at [208, 198] on div "0702896837 - OANH" at bounding box center [198, 196] width 168 height 18
type input "0702896837"
type input "OANH"
type input "0908975650"
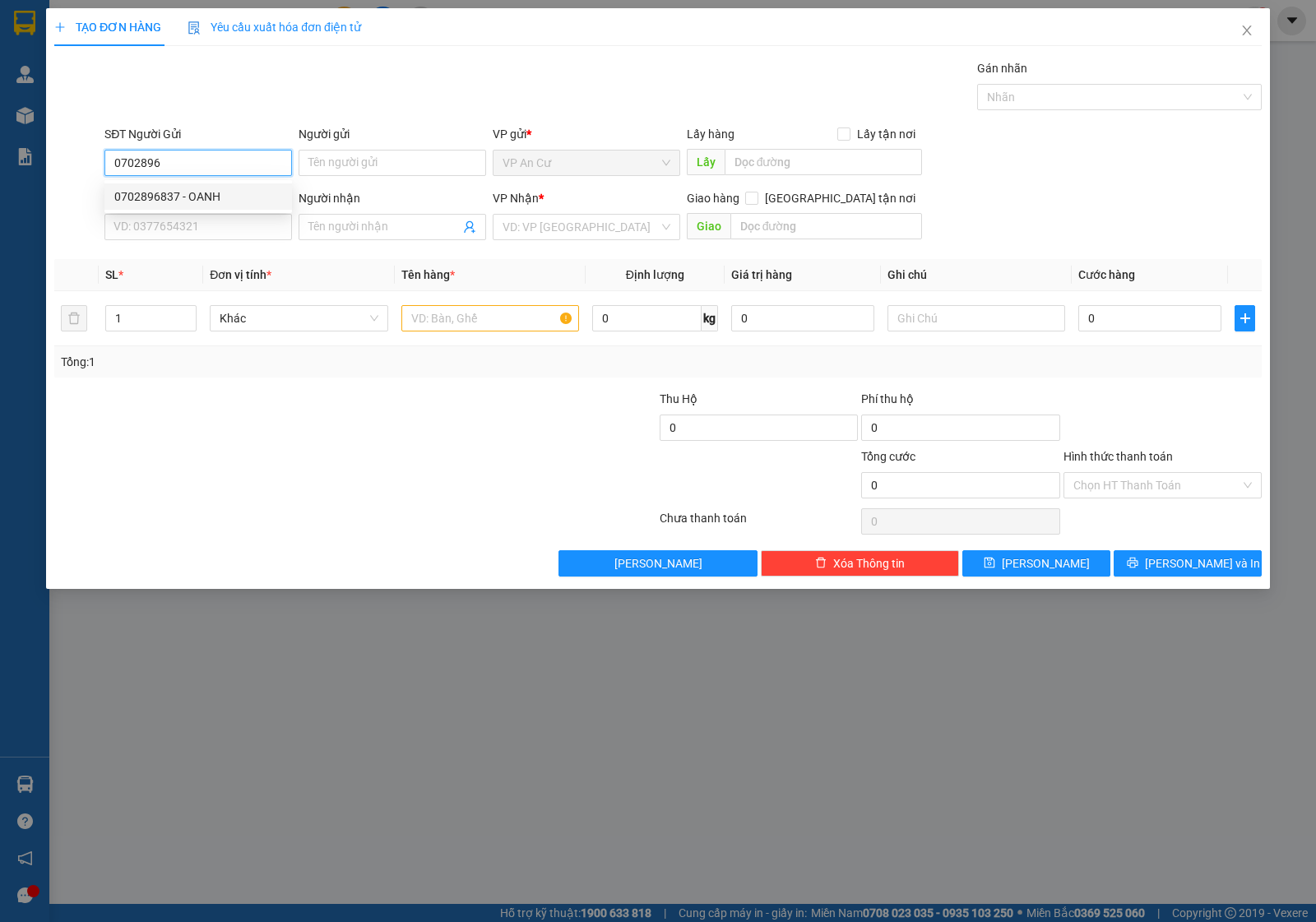
type input "THÁI"
type input "20.000"
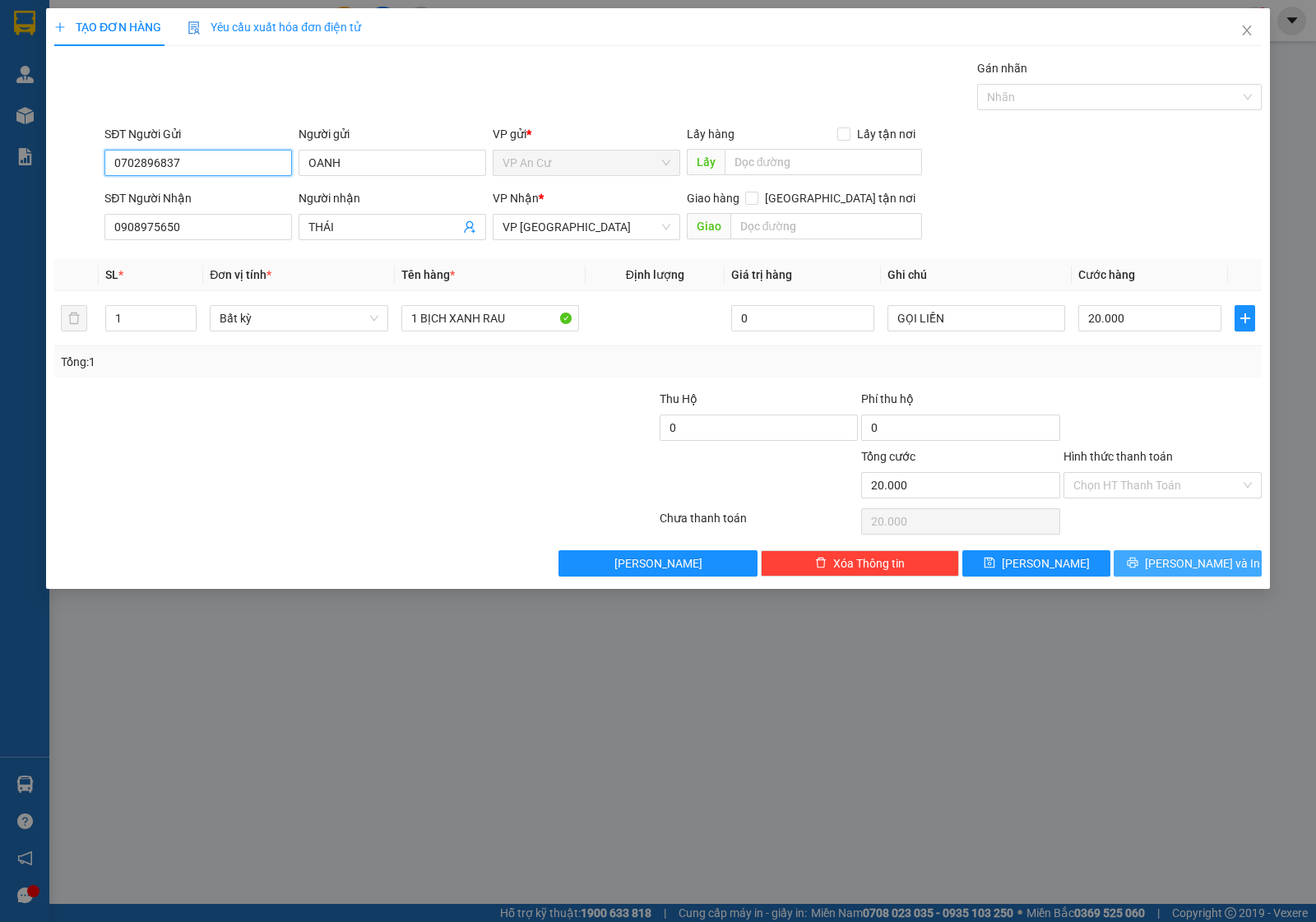
type input "0702896837"
click at [1179, 568] on span "[PERSON_NAME] và In" at bounding box center [1202, 563] width 115 height 18
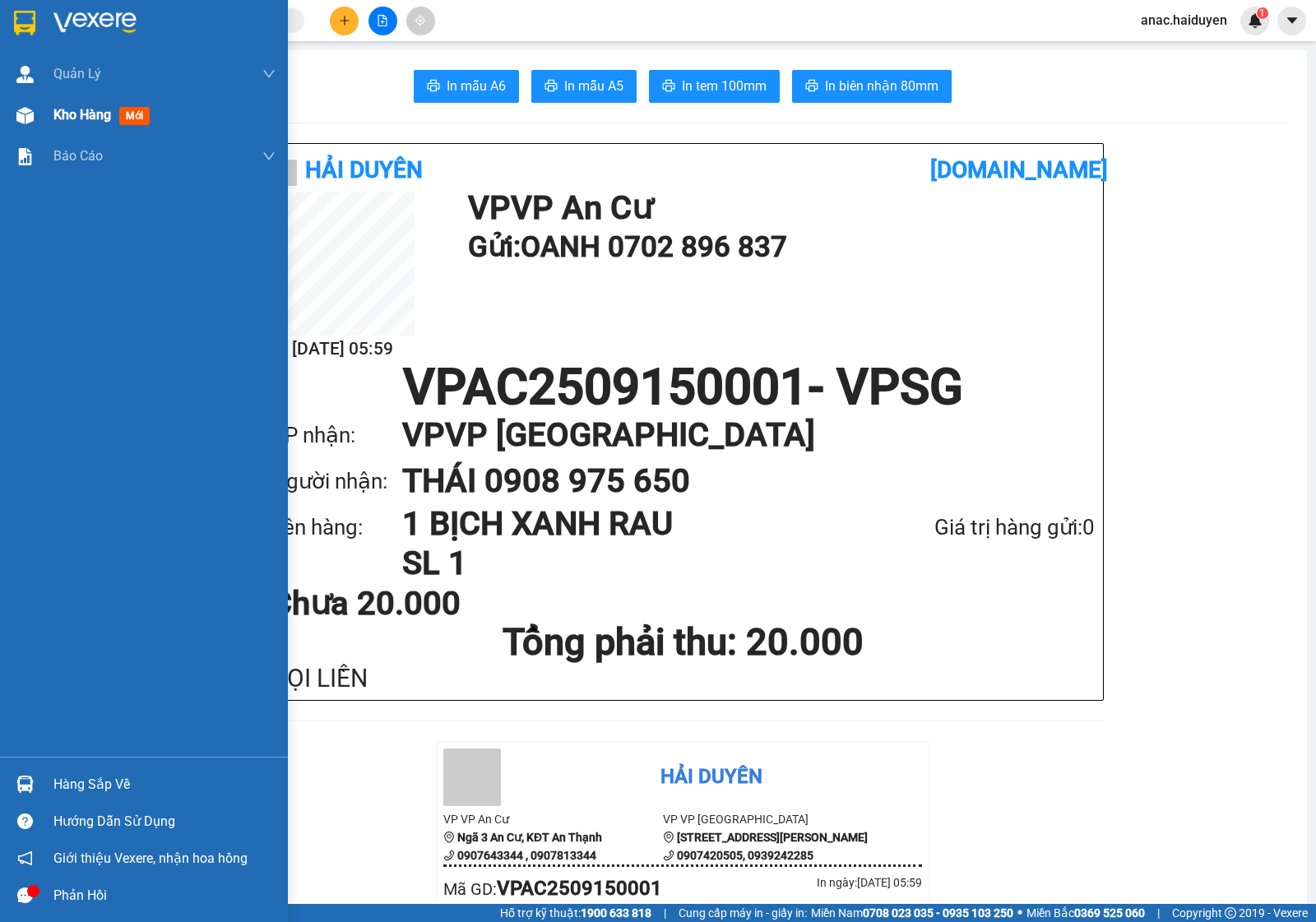
click at [80, 115] on span "Kho hàng" at bounding box center [82, 115] width 58 height 16
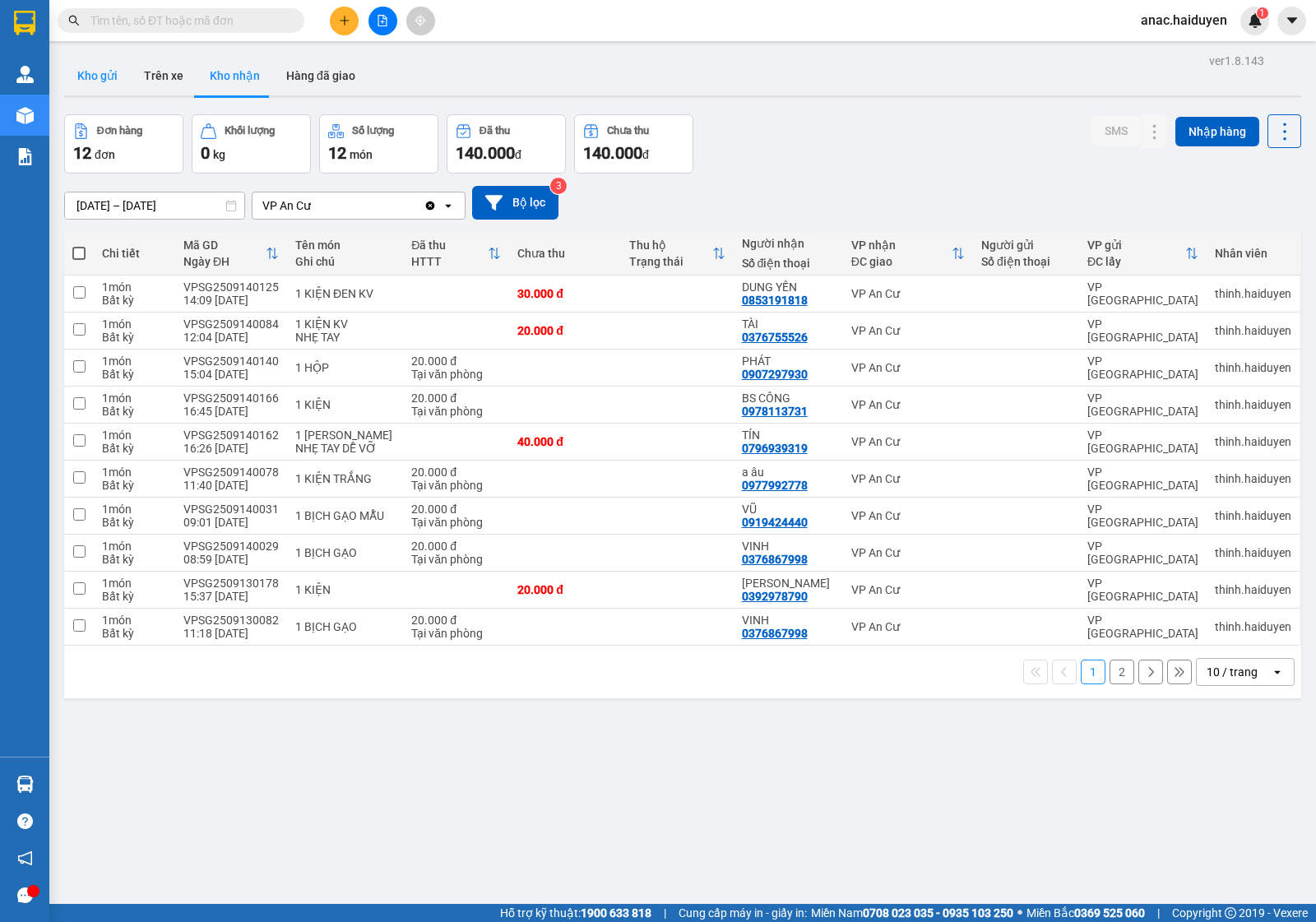
click at [105, 67] on button "Kho gửi" at bounding box center [97, 76] width 67 height 40
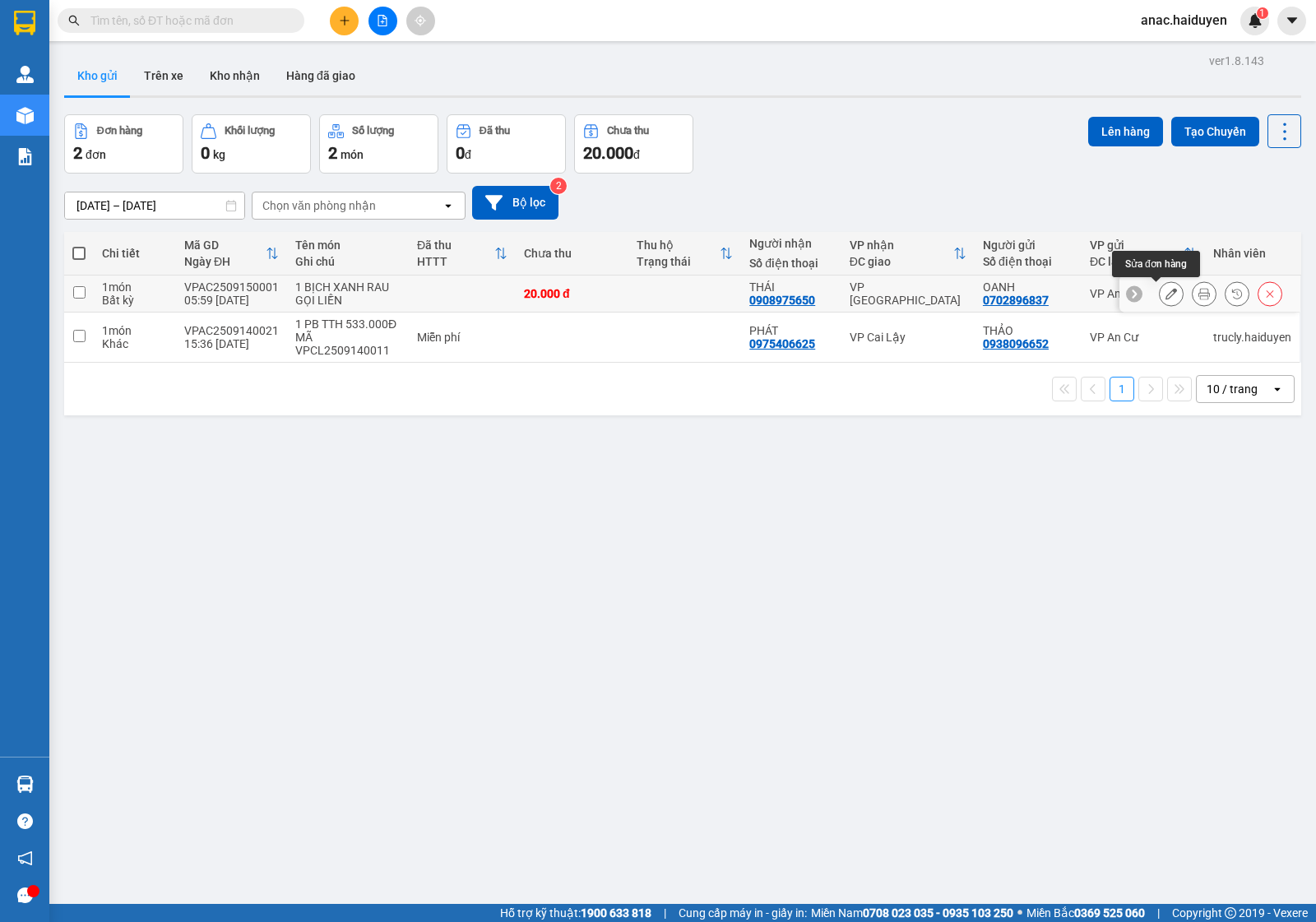
click at [1166, 289] on icon at bounding box center [1171, 293] width 11 height 11
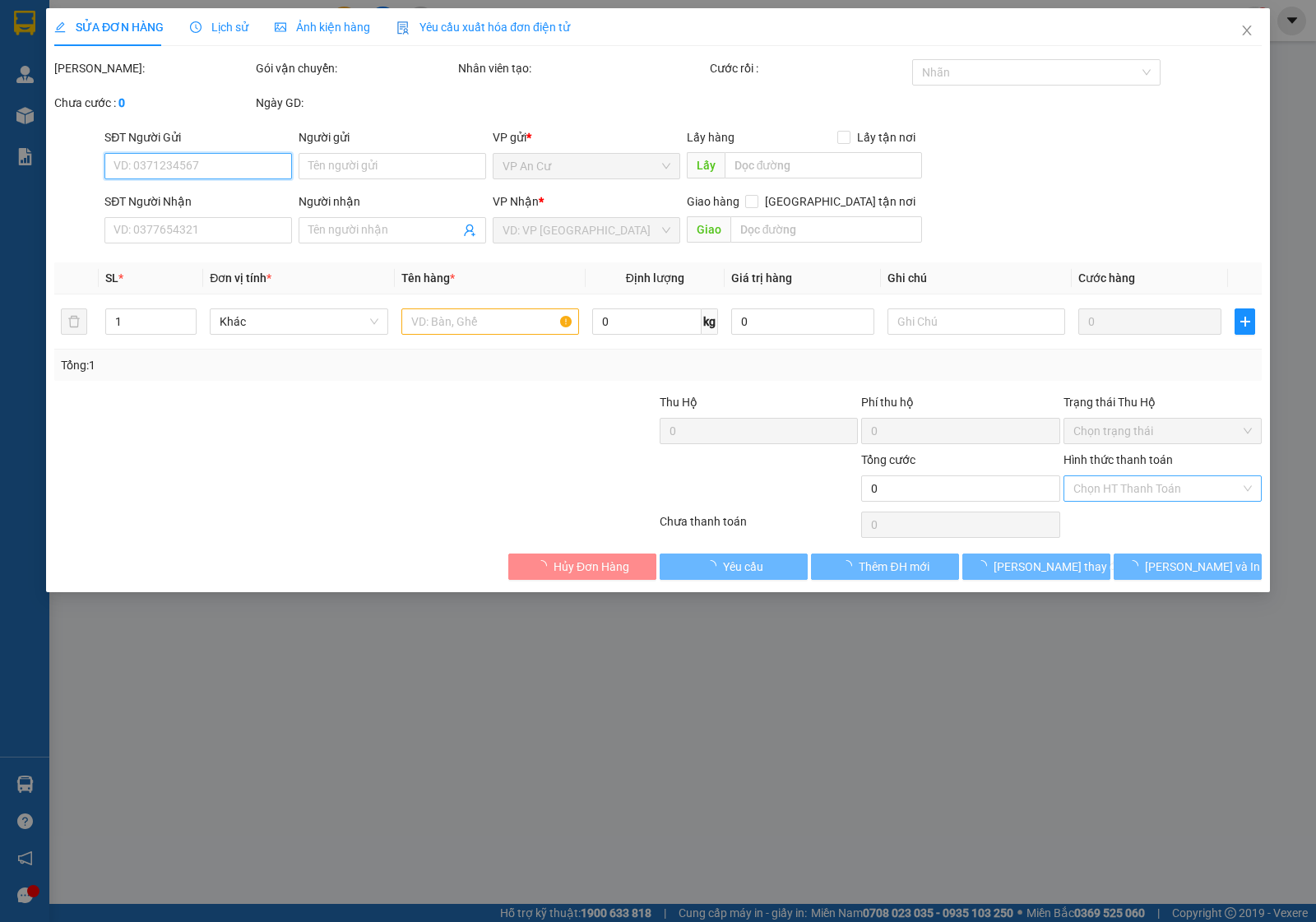
type input "0702896837"
type input "OANH"
type input "0908975650"
type input "THÁI"
type input "20.000"
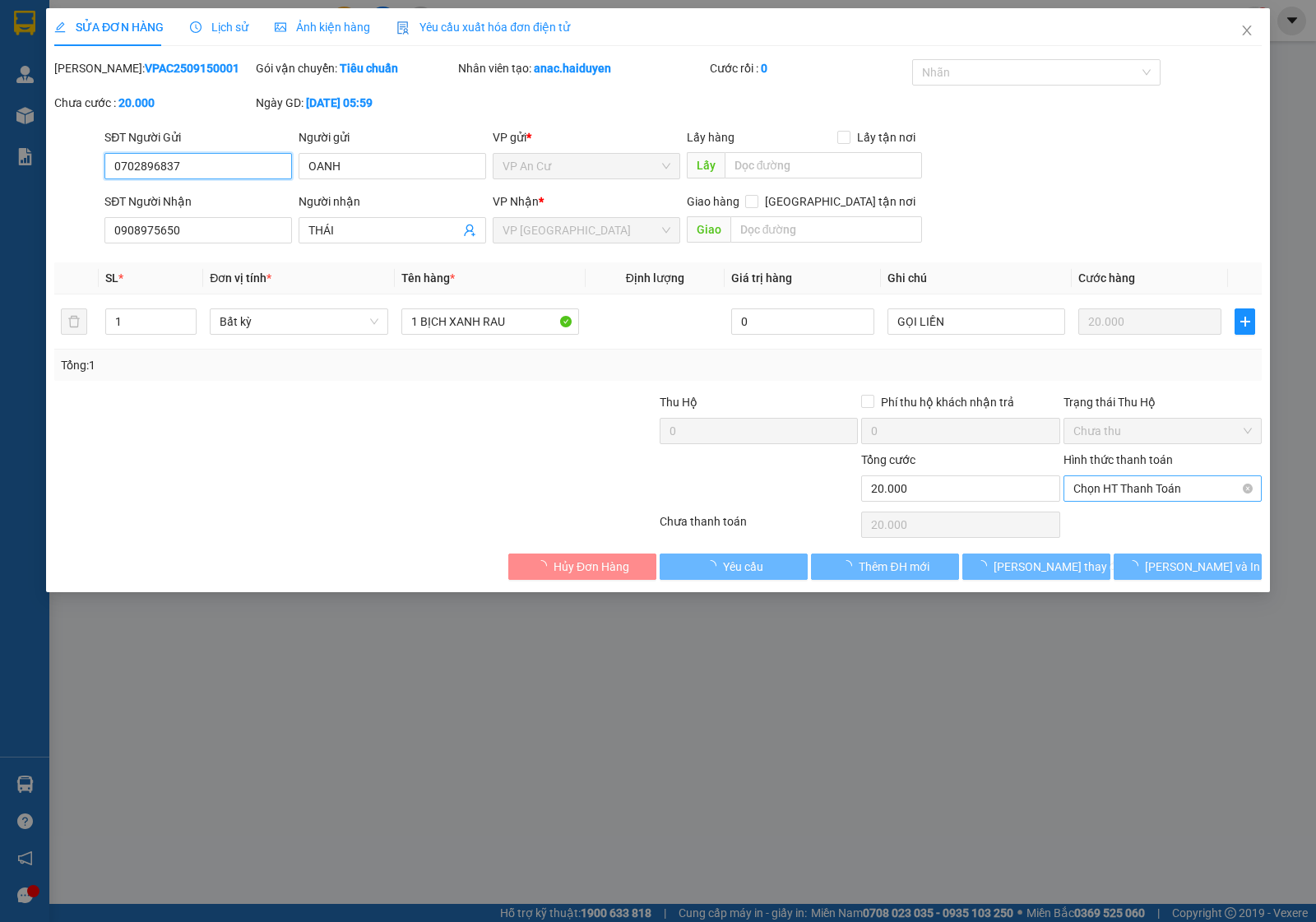
click at [1205, 492] on span "Chọn HT Thanh Toán" at bounding box center [1162, 489] width 178 height 25
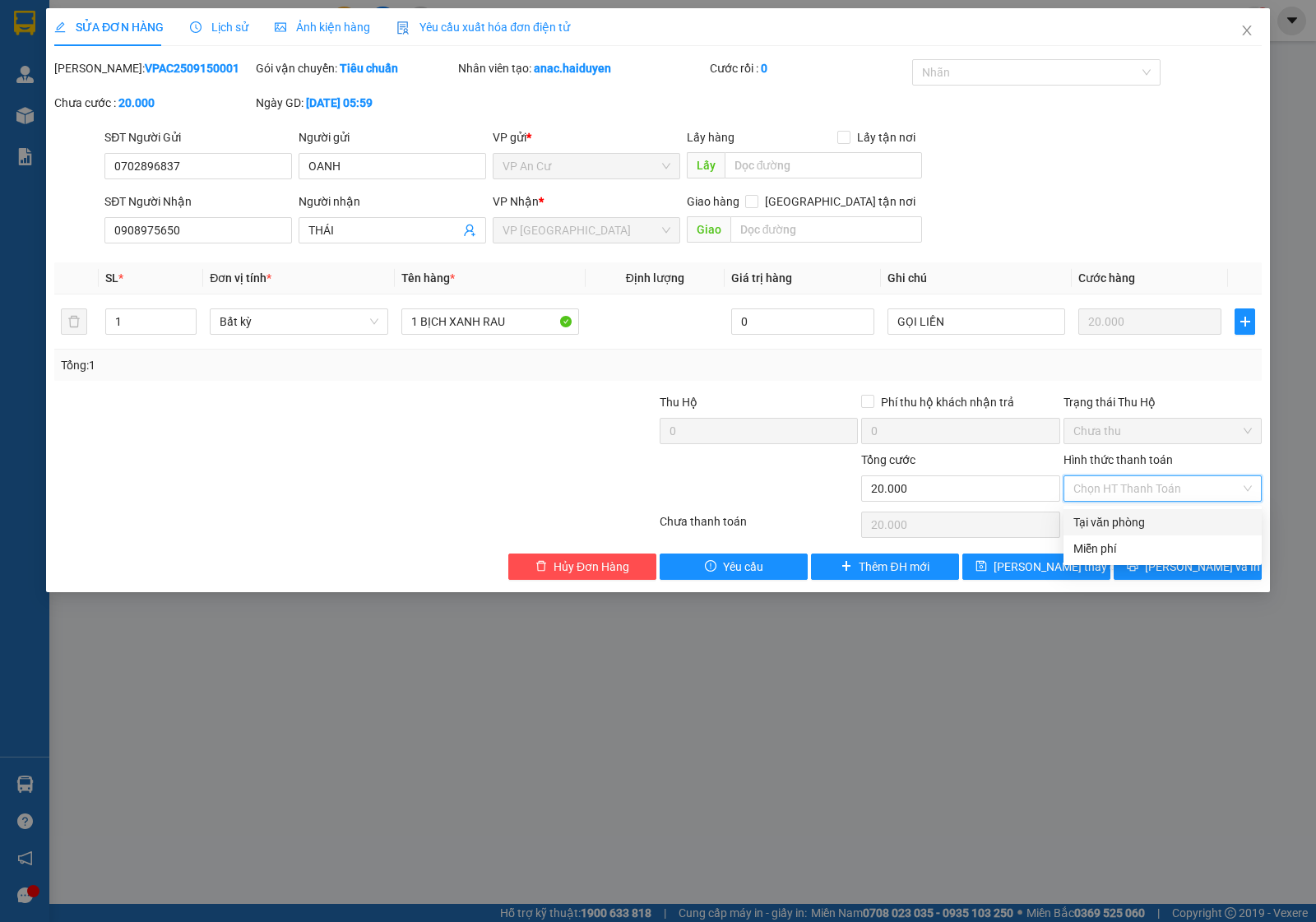
click at [1145, 520] on div "Tại văn phòng" at bounding box center [1162, 522] width 178 height 18
type input "0"
click at [1195, 572] on span "[PERSON_NAME] và In" at bounding box center [1202, 567] width 115 height 18
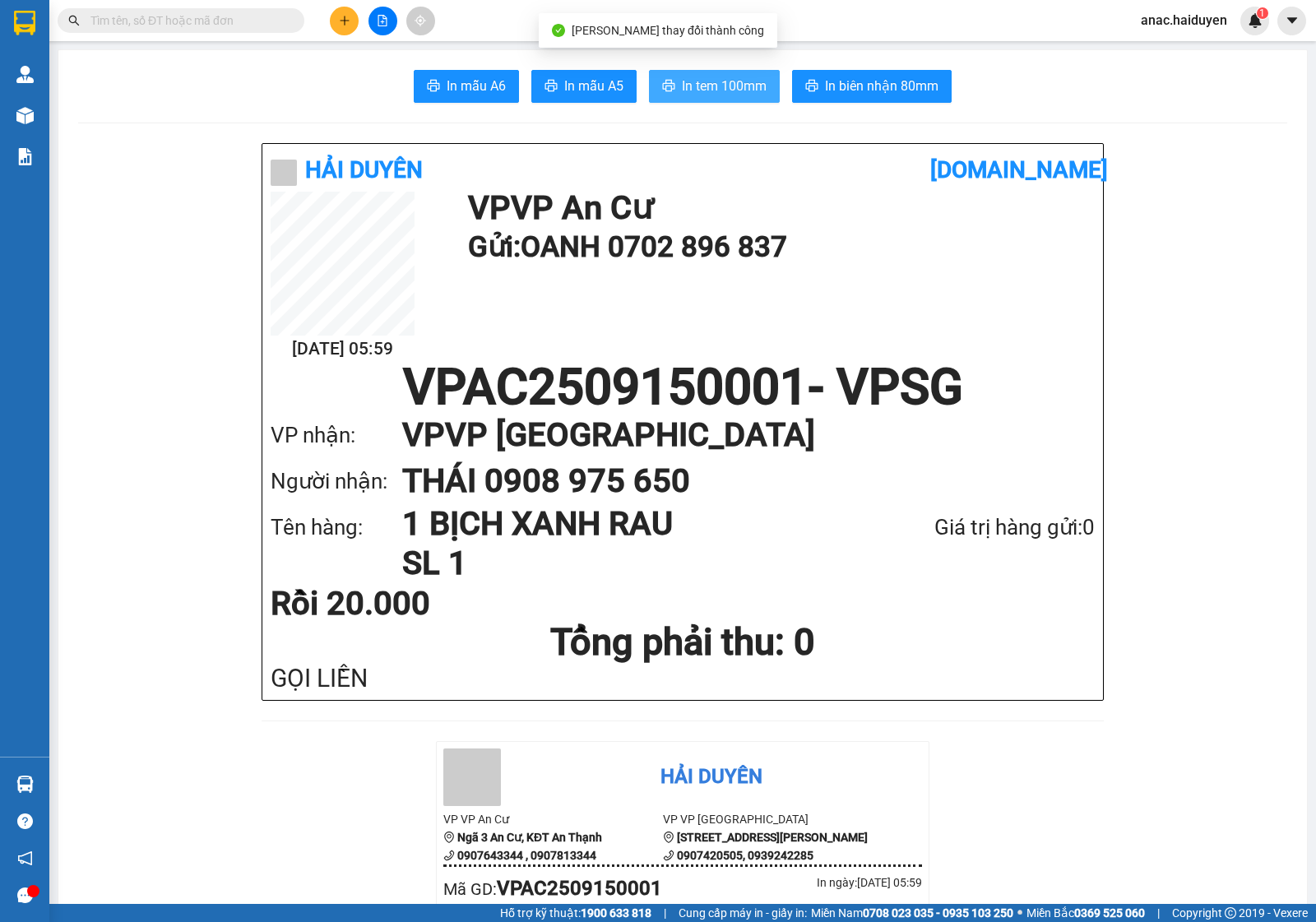
click at [693, 88] on span "In tem 100mm" at bounding box center [725, 86] width 85 height 21
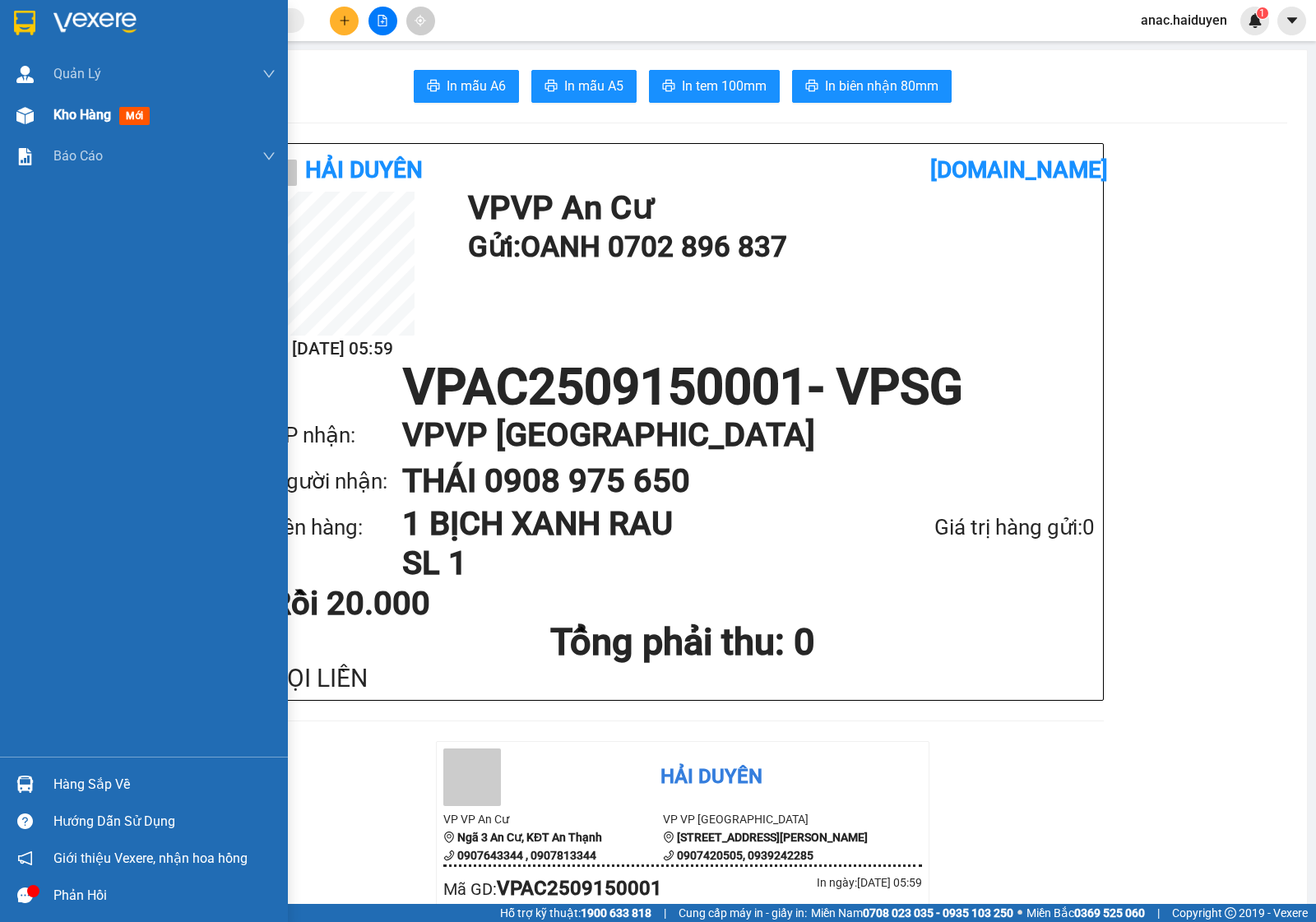
click at [79, 115] on span "Kho hàng" at bounding box center [82, 115] width 58 height 16
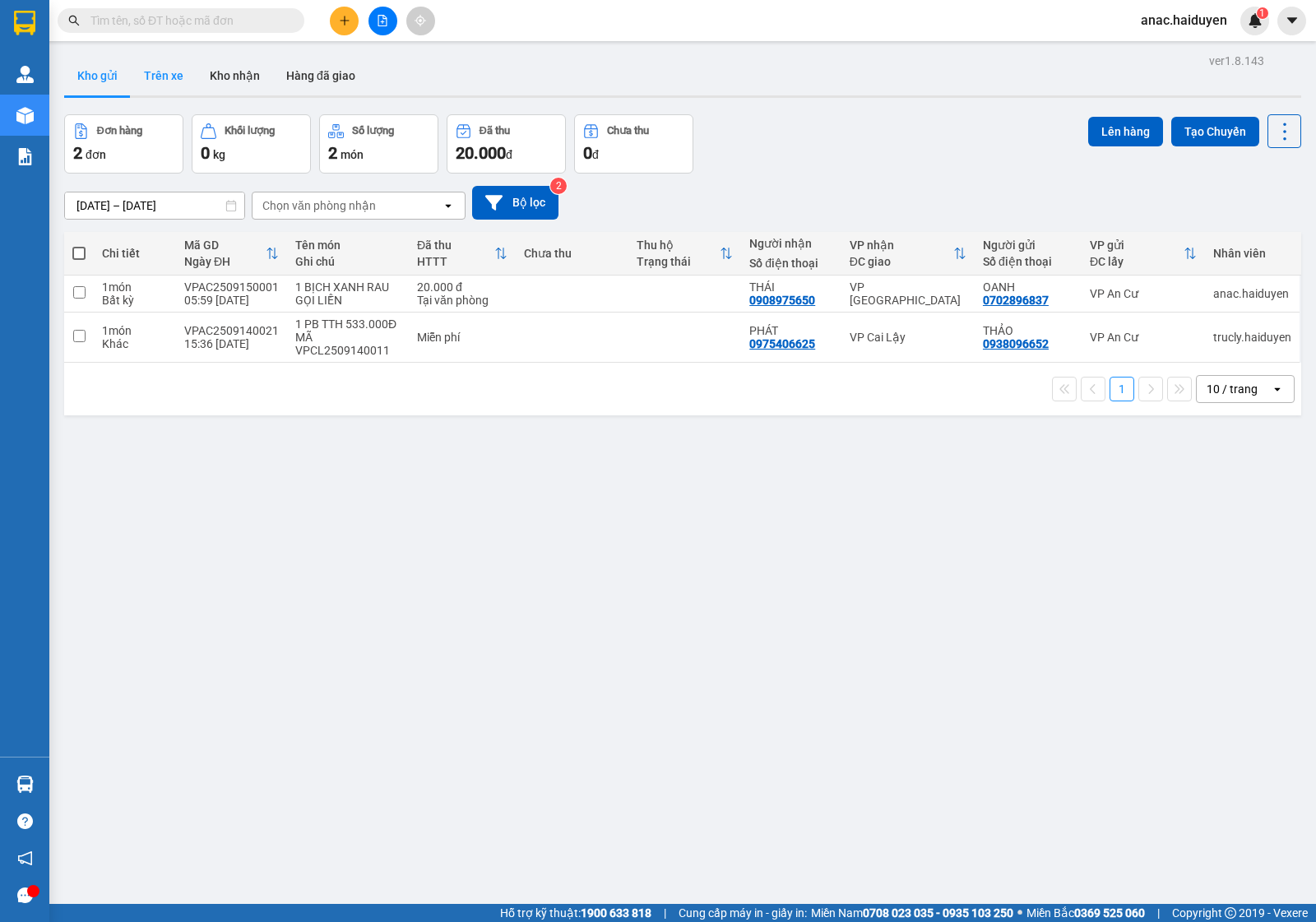
click at [150, 79] on button "Trên xe" at bounding box center [163, 76] width 66 height 40
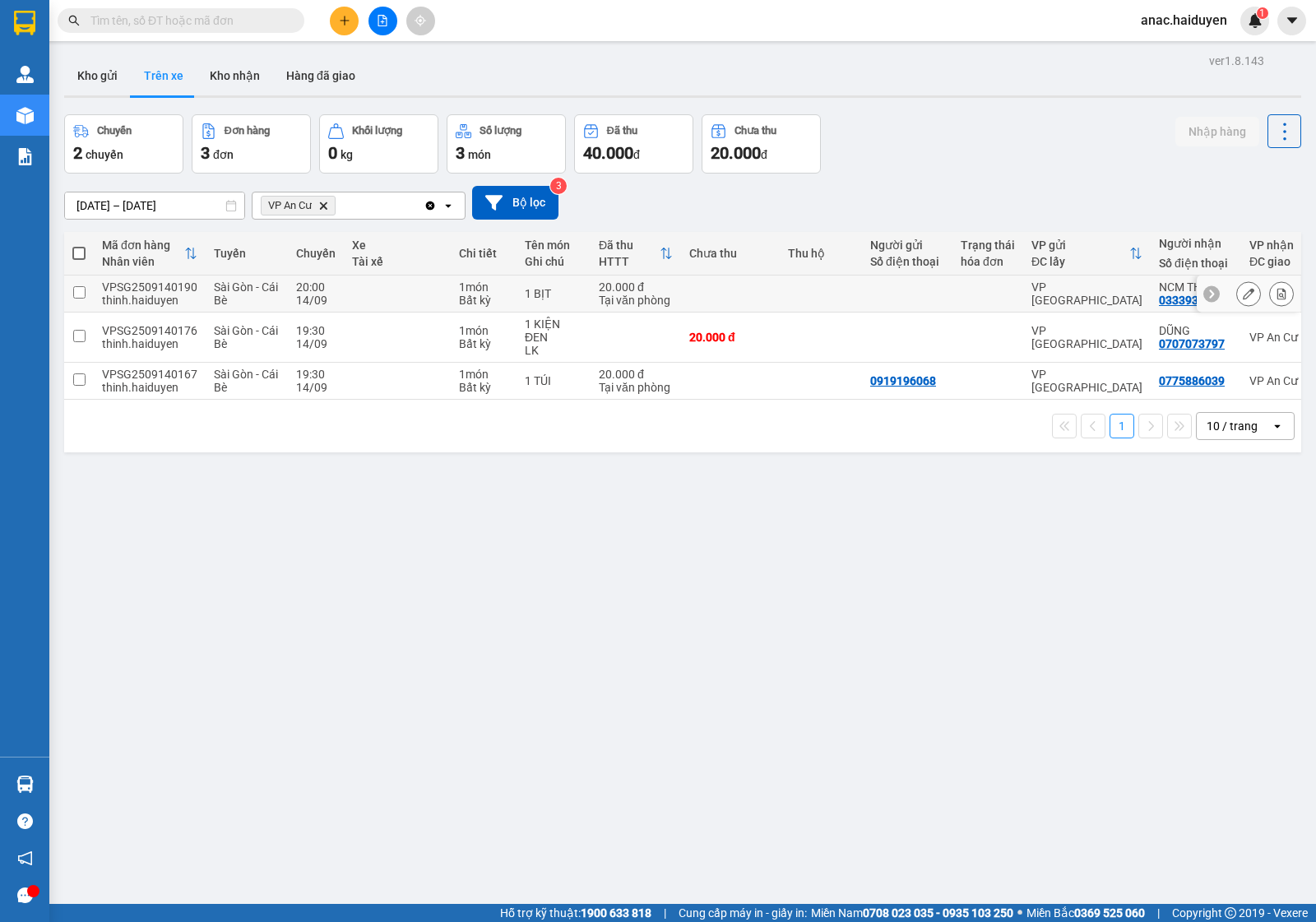
click at [76, 295] on input "checkbox" at bounding box center [80, 292] width 12 height 12
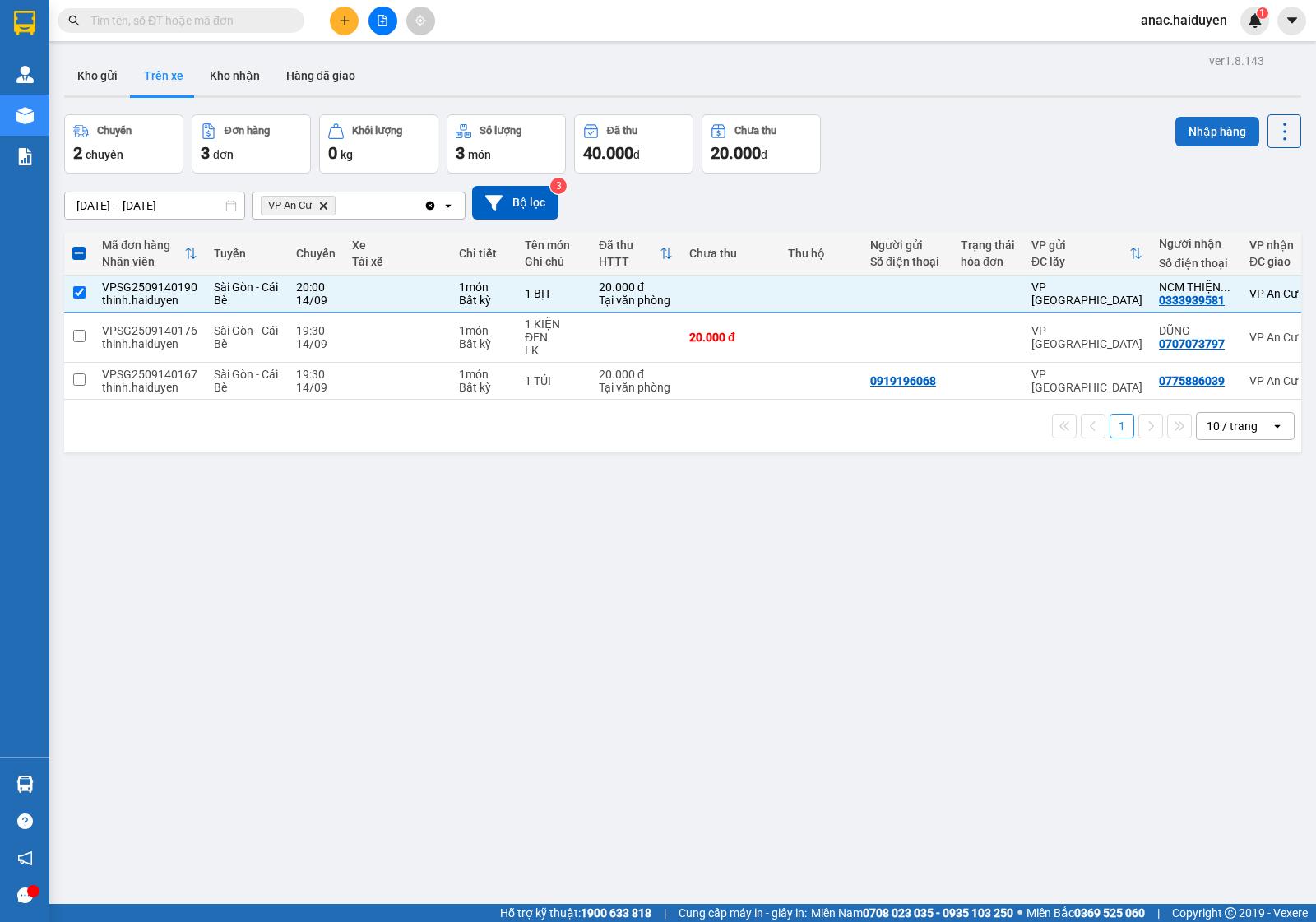
click at [1204, 122] on button "Nhập hàng" at bounding box center [1217, 131] width 84 height 29
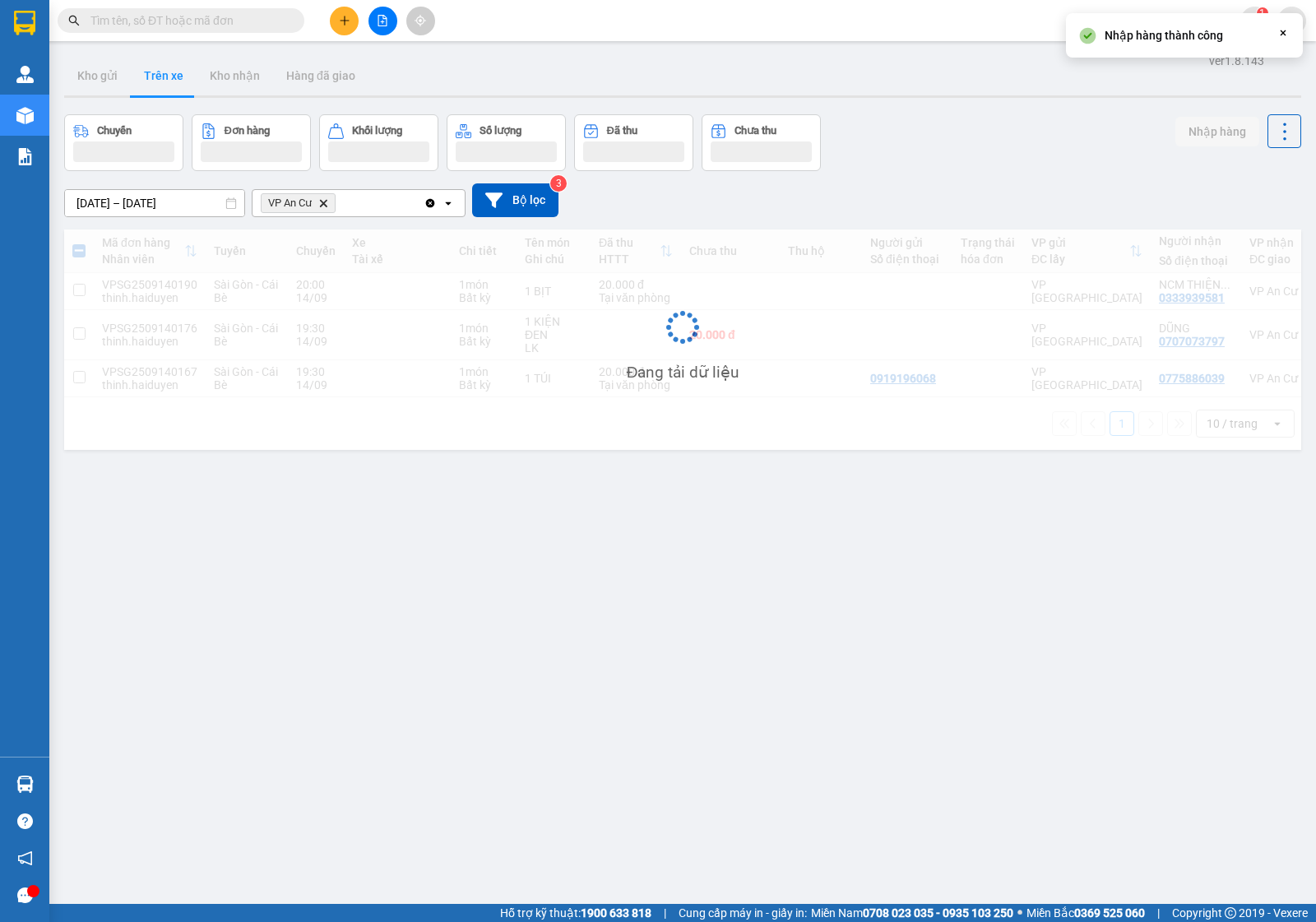
checkbox input "false"
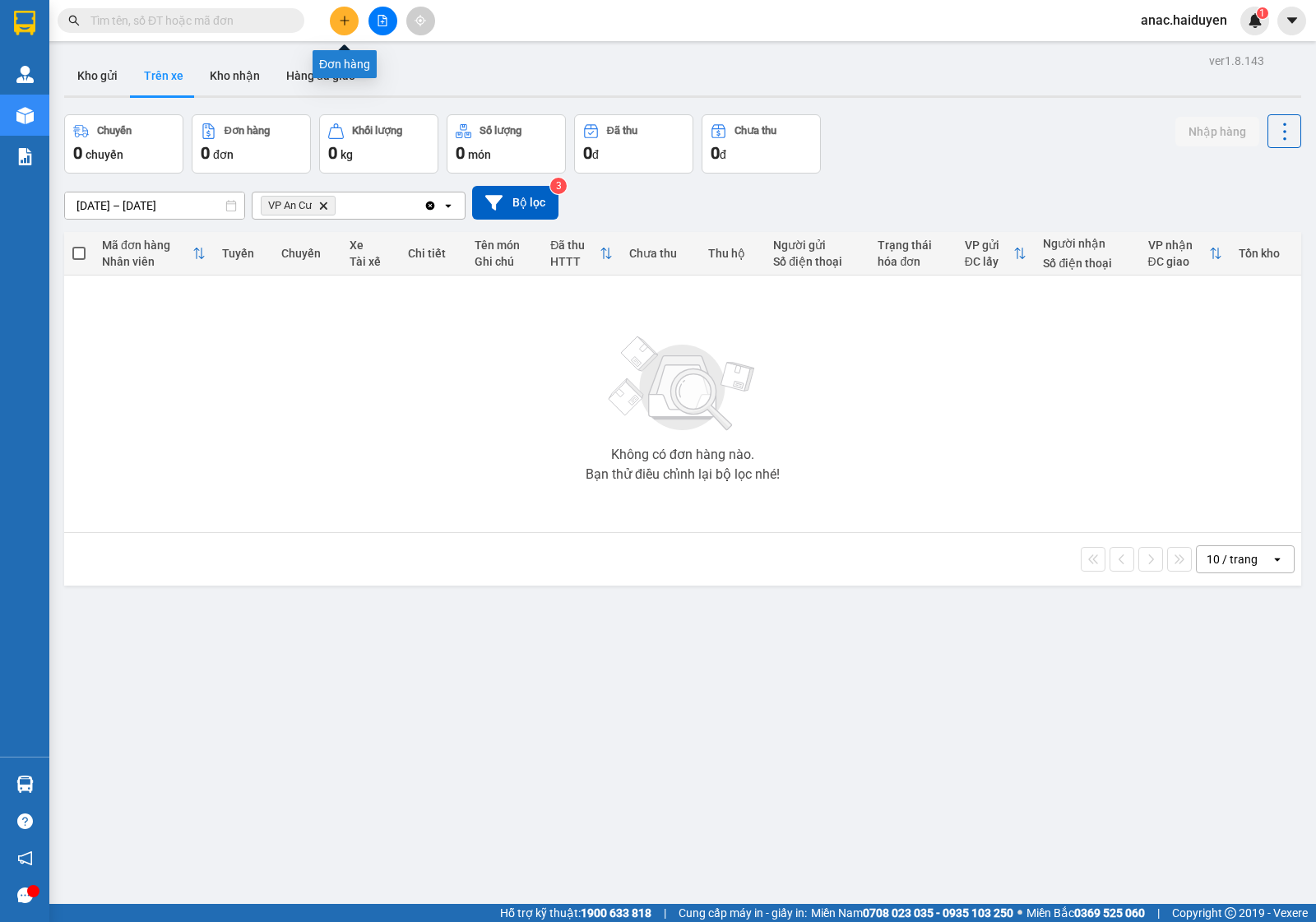
click at [339, 18] on icon "plus" at bounding box center [344, 20] width 11 height 11
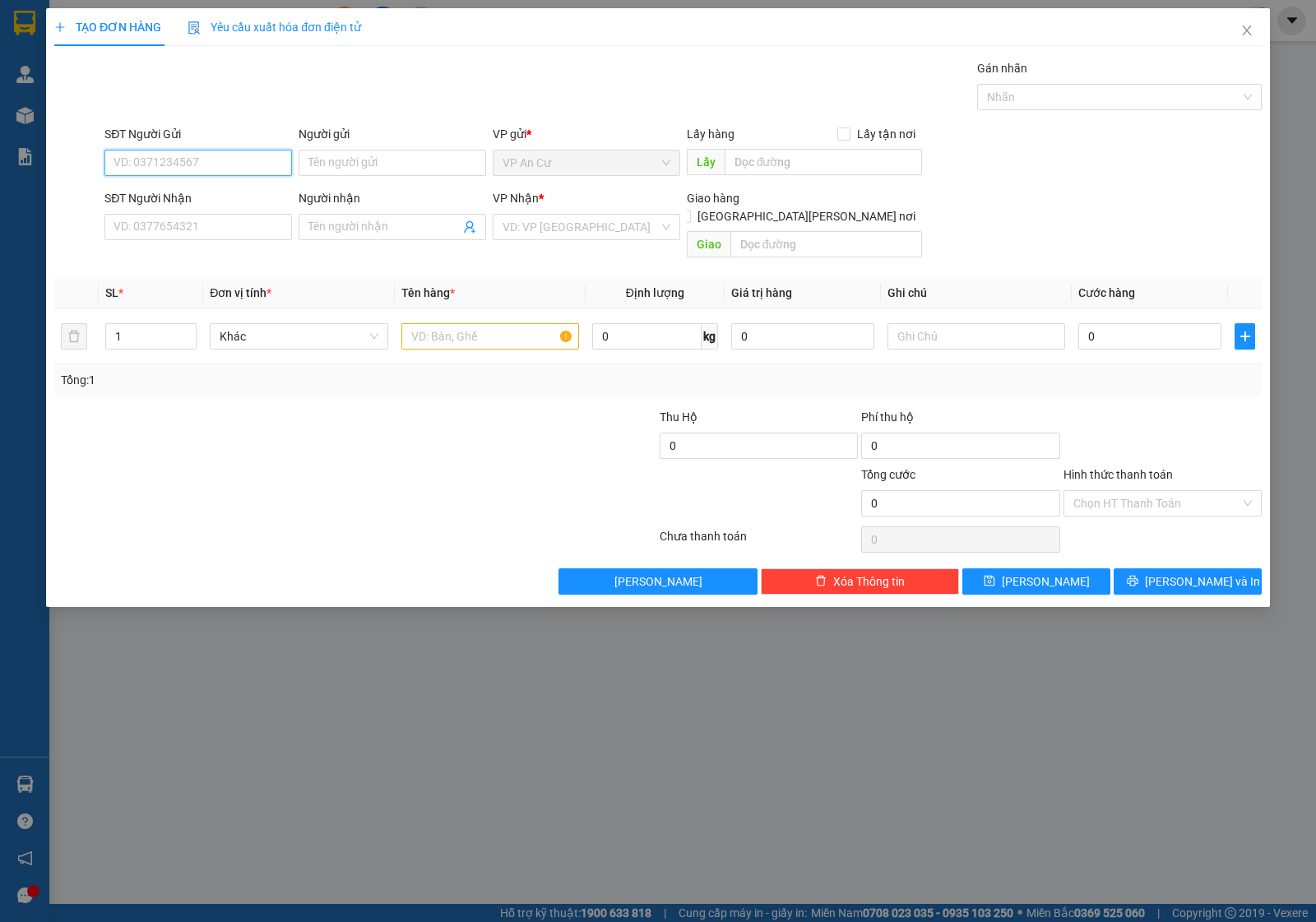
click at [200, 164] on input "SĐT Người Gửi" at bounding box center [198, 163] width 188 height 26
type input "0"
click at [181, 230] on div "0908000909 - VƯƠNG" at bounding box center [198, 222] width 168 height 18
type input "0908000909"
type input "VƯƠNG"
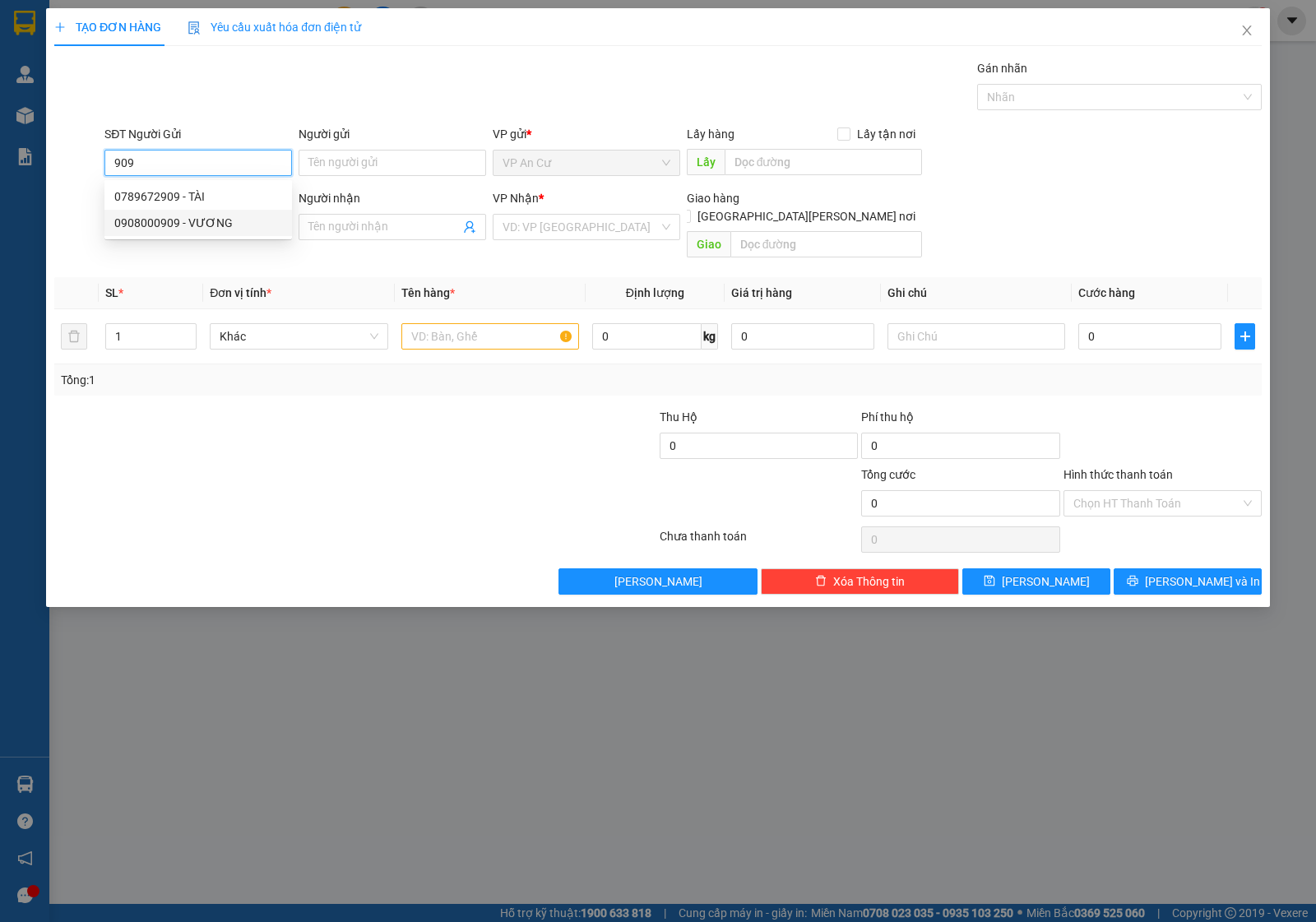
type input "0388420122"
type input "VINH"
type input "20.000"
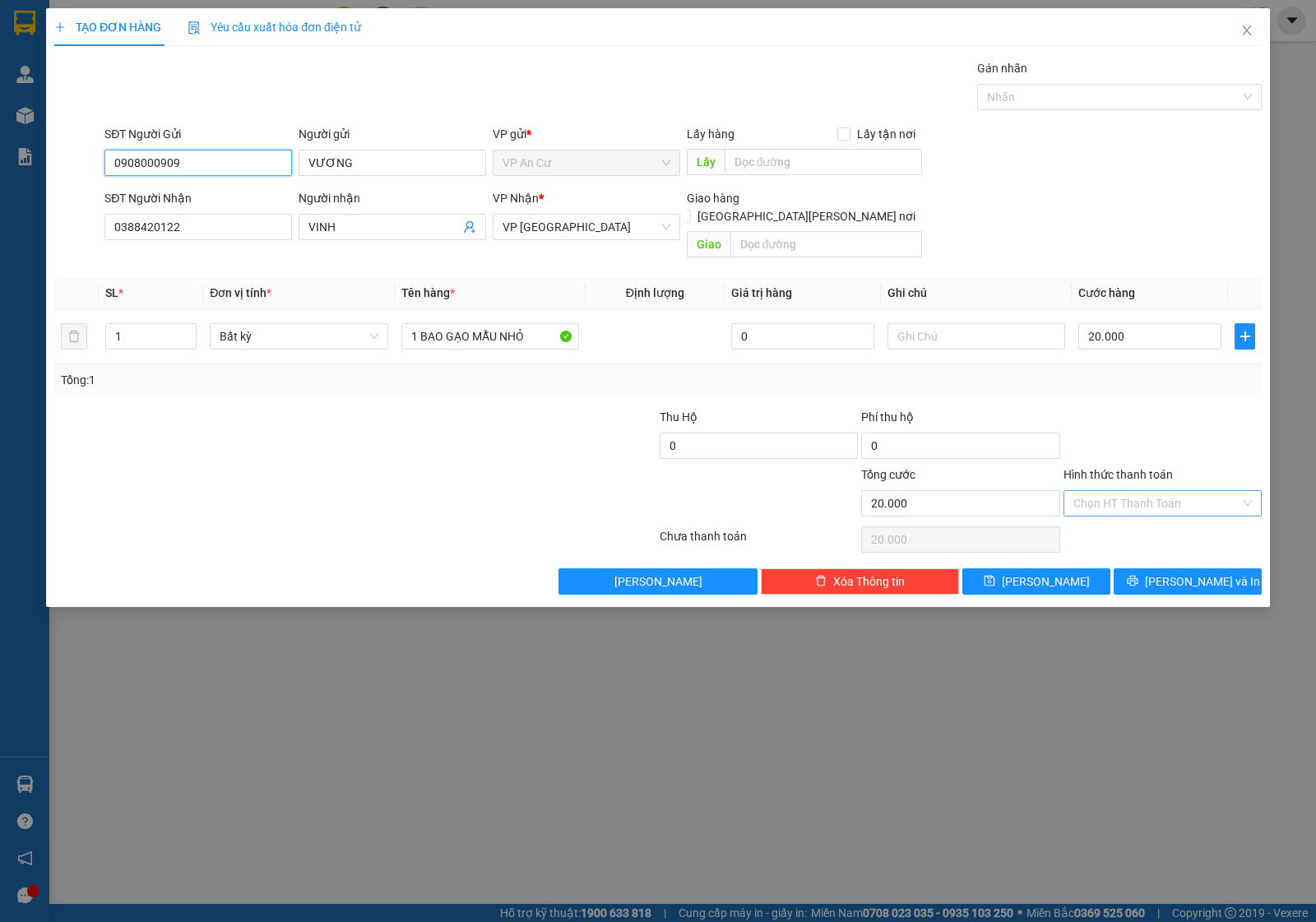
type input "0908000909"
click at [1166, 491] on input "Hình thức thanh toán" at bounding box center [1156, 503] width 167 height 25
click at [1131, 522] on div "Tại văn phòng" at bounding box center [1162, 520] width 178 height 18
type input "0"
click at [1180, 573] on span "Lưu và In" at bounding box center [1202, 581] width 115 height 18
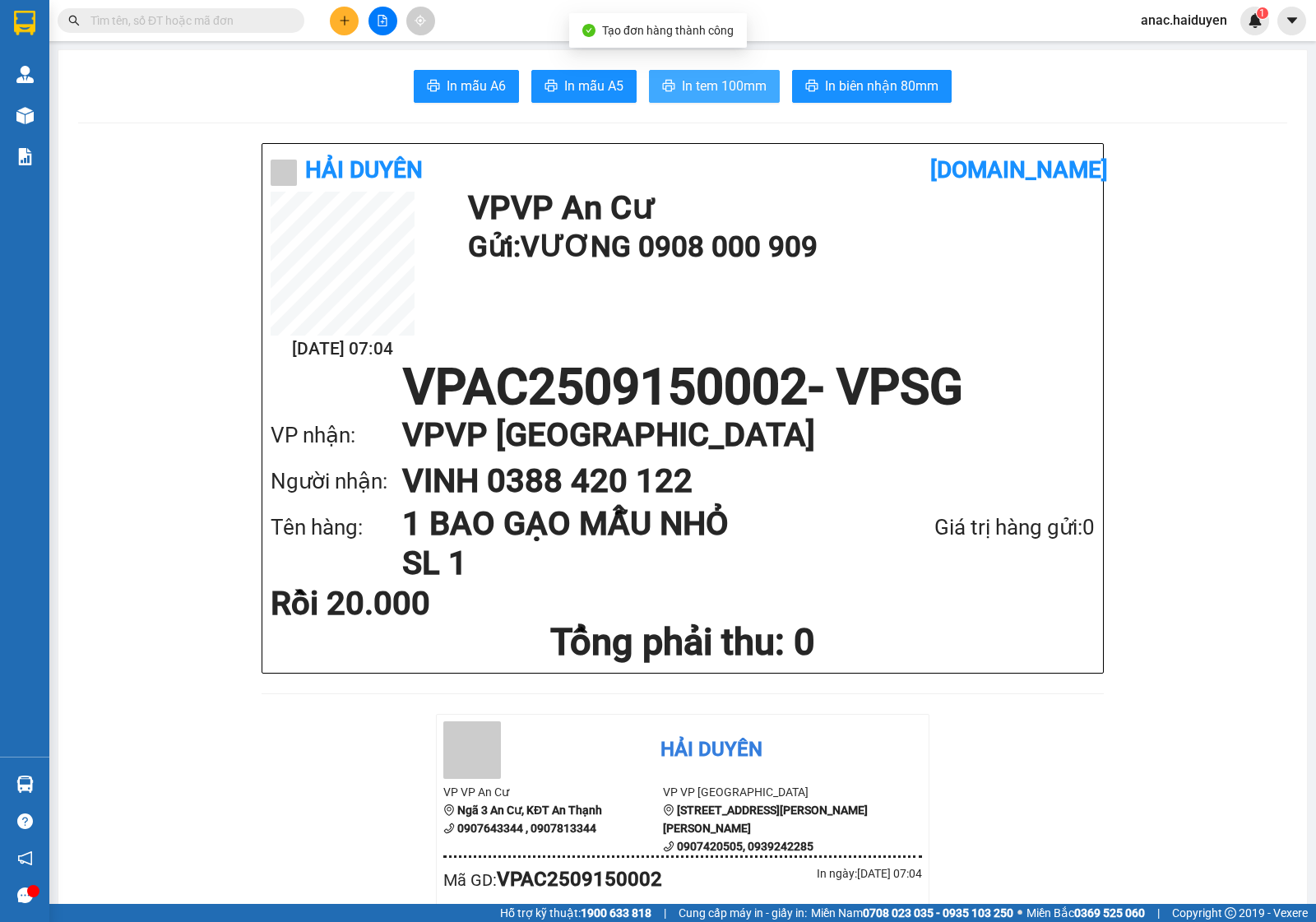
click at [696, 85] on span "In tem 100mm" at bounding box center [725, 86] width 85 height 21
click at [682, 93] on span "In tem 100mm" at bounding box center [725, 86] width 85 height 21
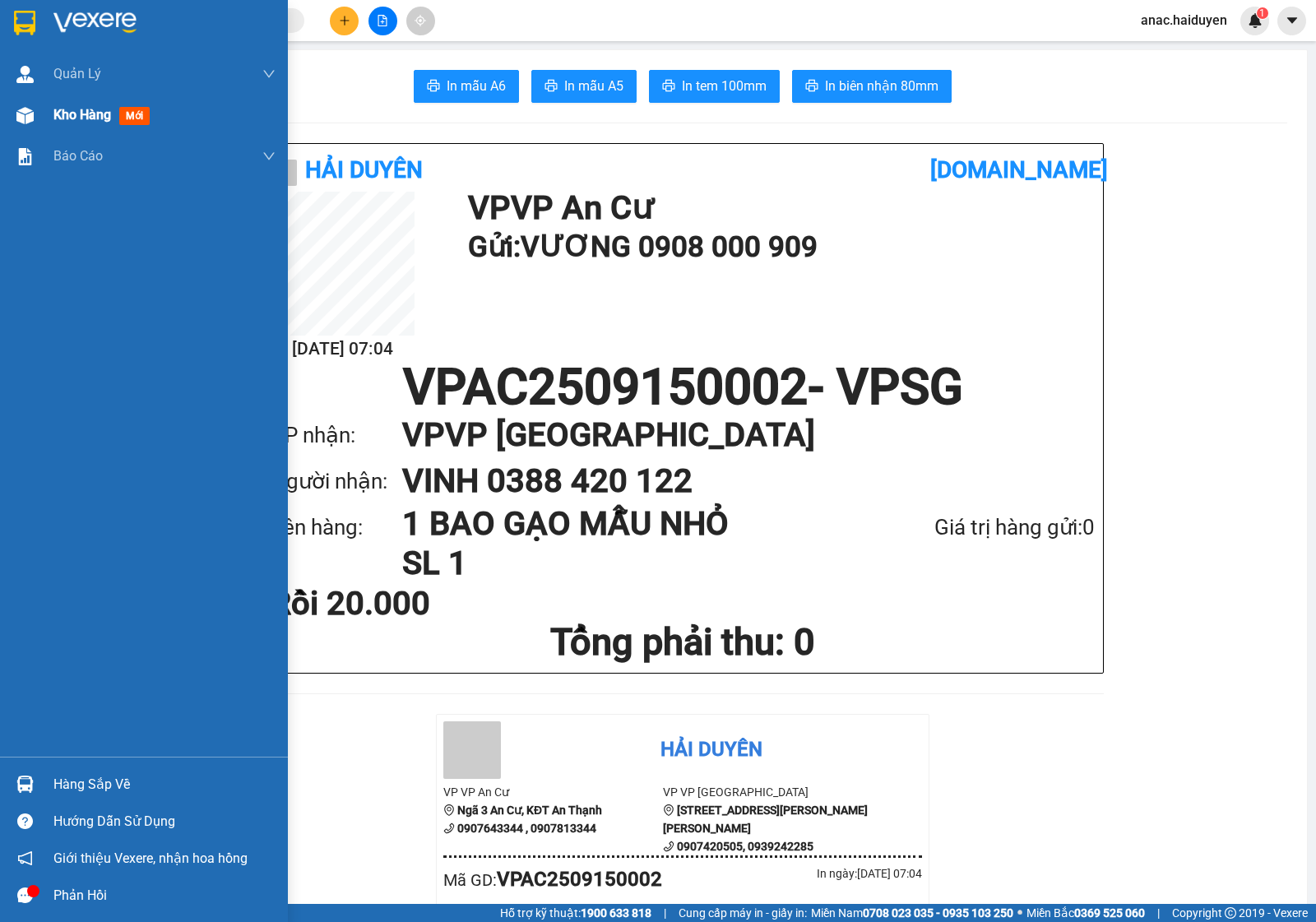
click at [76, 108] on span "Kho hàng" at bounding box center [82, 115] width 58 height 16
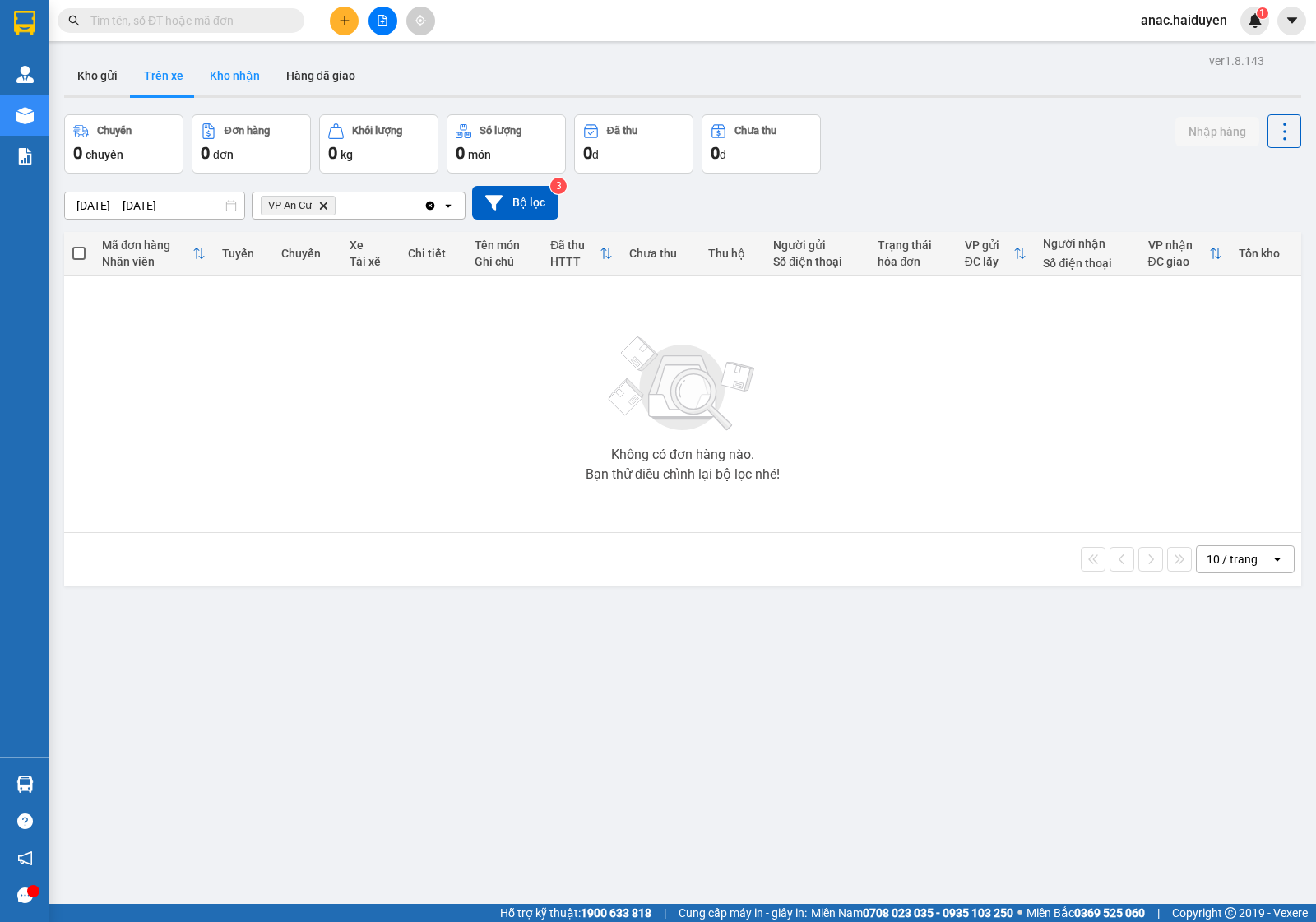
click at [225, 71] on button "Kho nhận" at bounding box center [234, 76] width 76 height 40
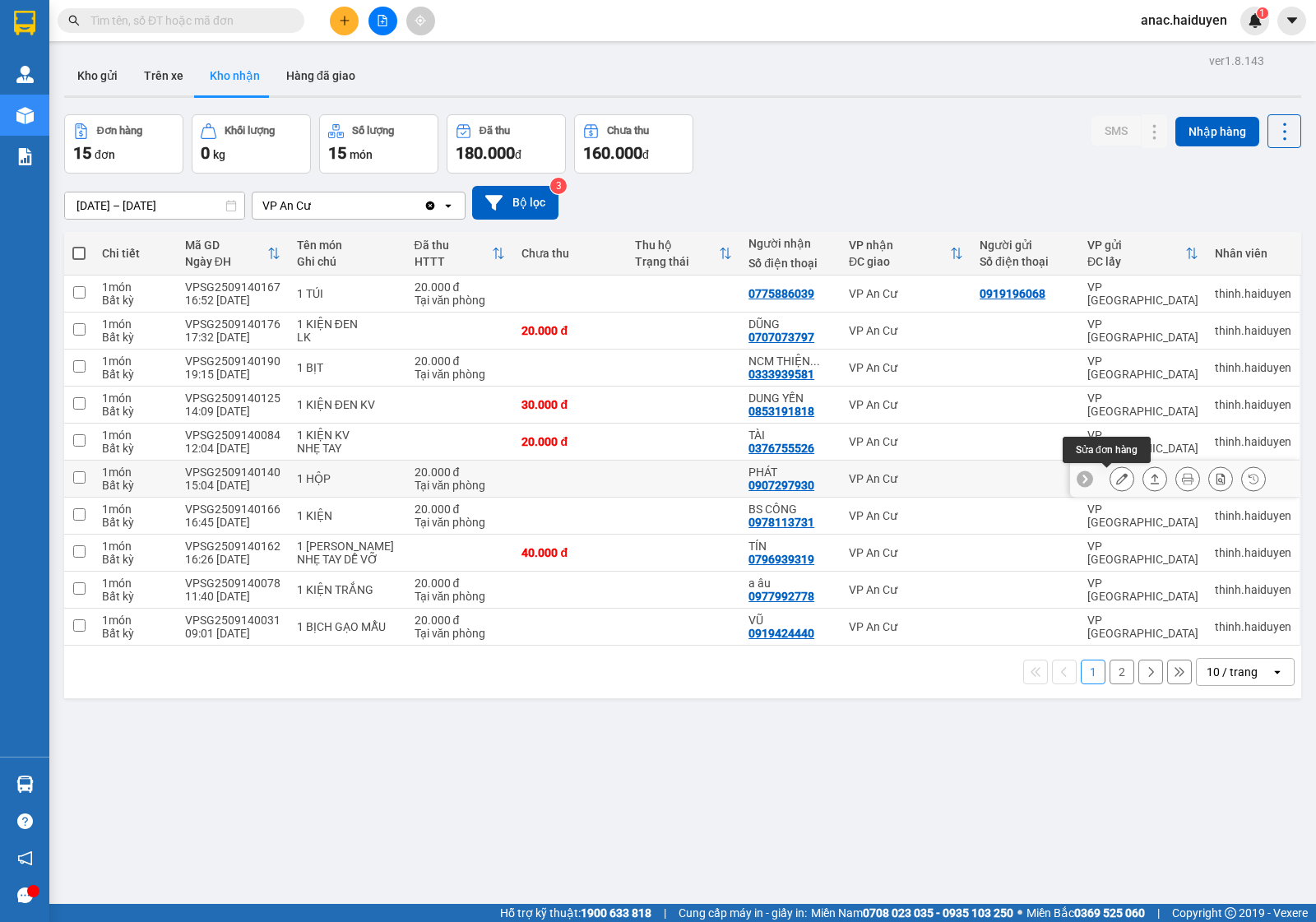
click at [1116, 480] on icon at bounding box center [1121, 478] width 11 height 11
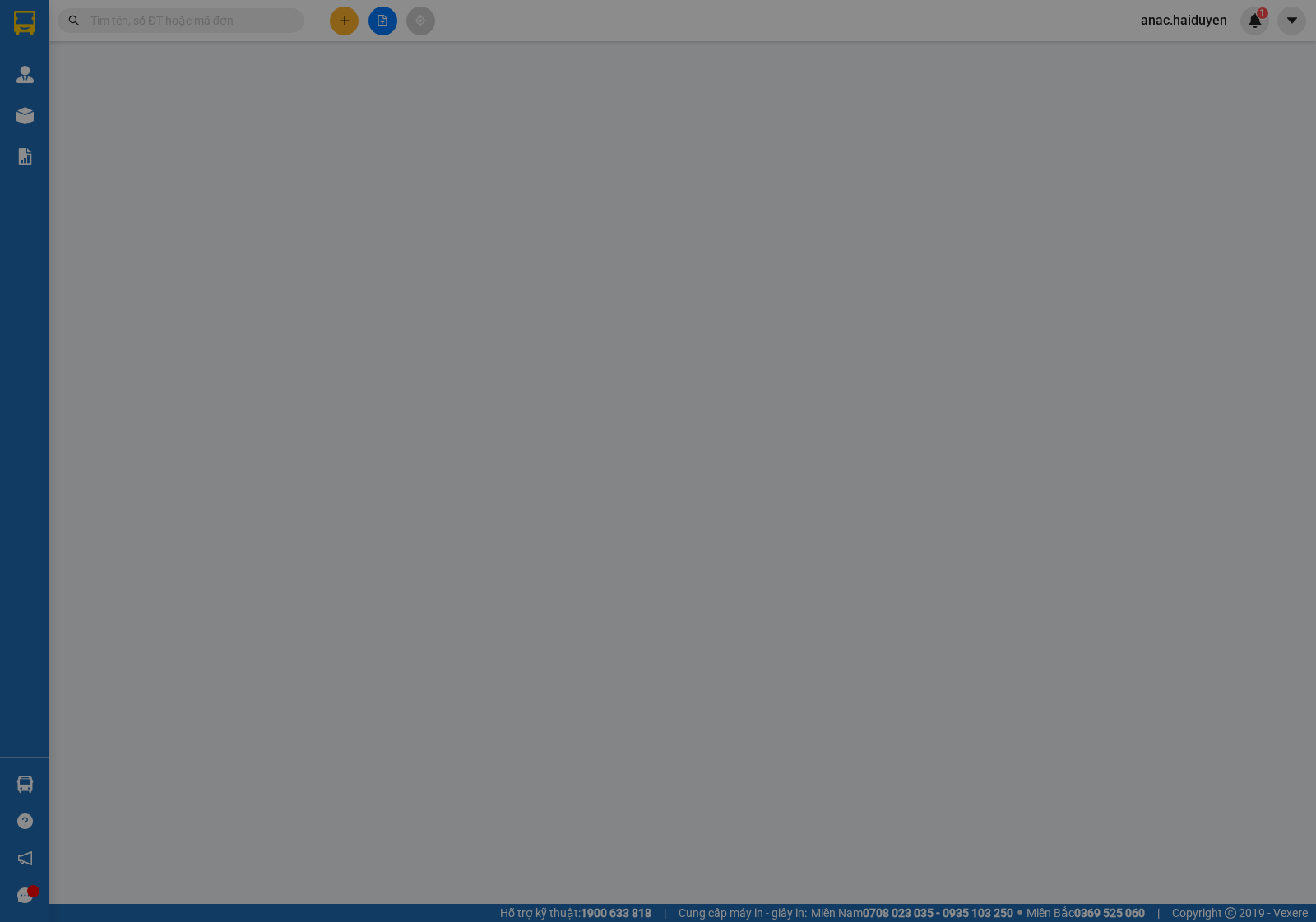
type input "0907297930"
type input "PHÁT"
type input "20.000"
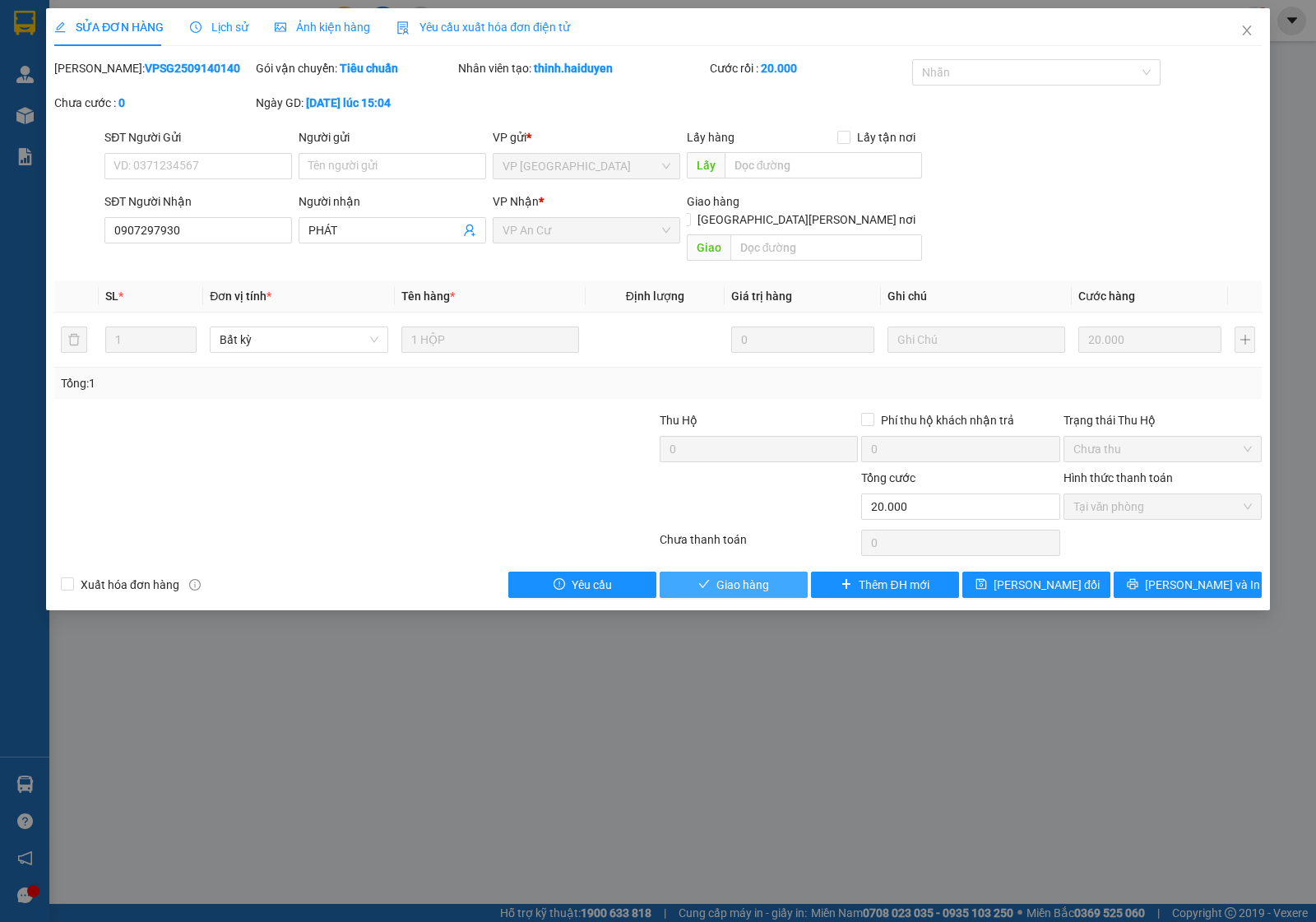
click at [731, 576] on span "Giao hàng" at bounding box center [742, 585] width 53 height 18
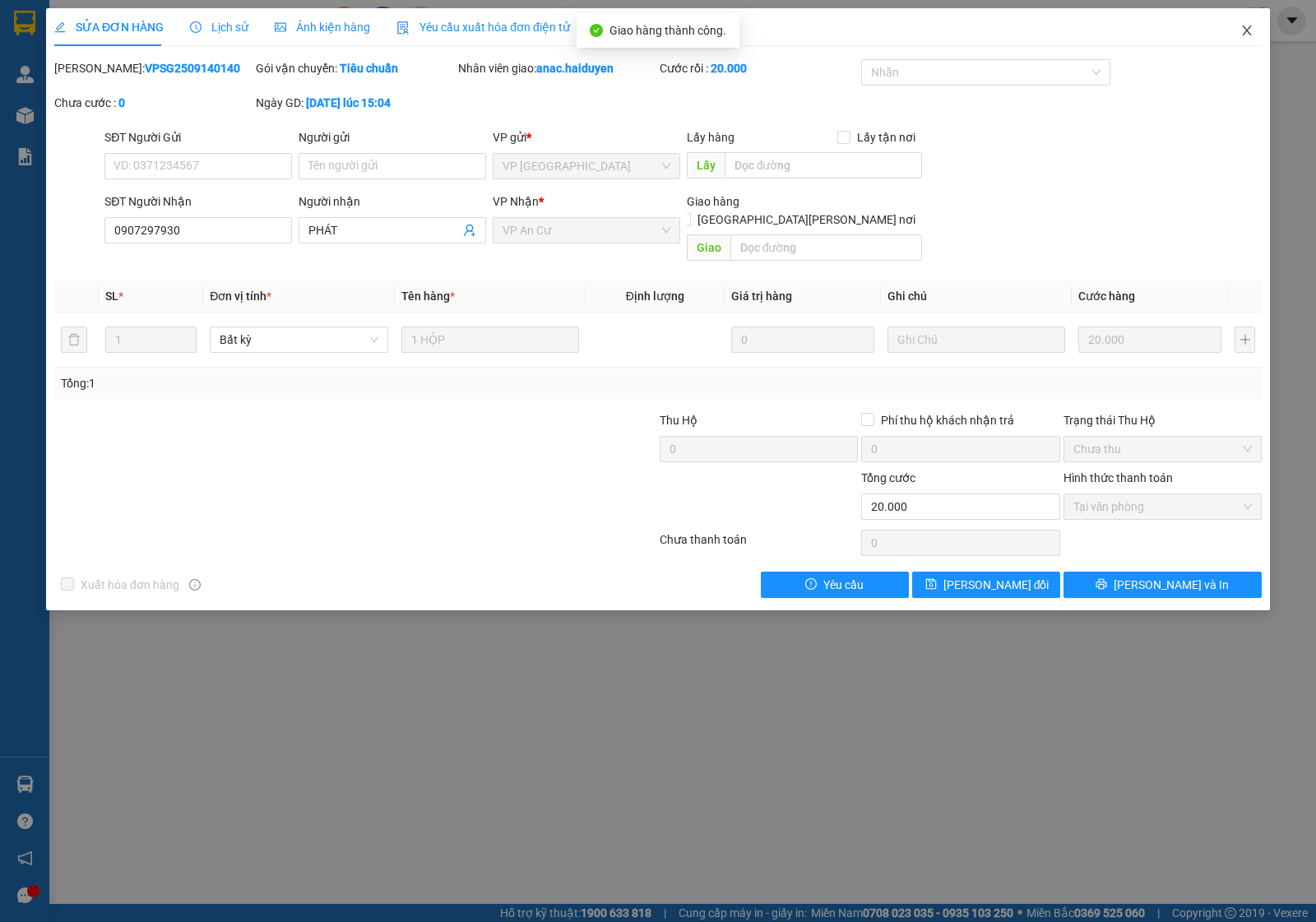
click at [1247, 31] on icon "close" at bounding box center [1246, 29] width 9 height 10
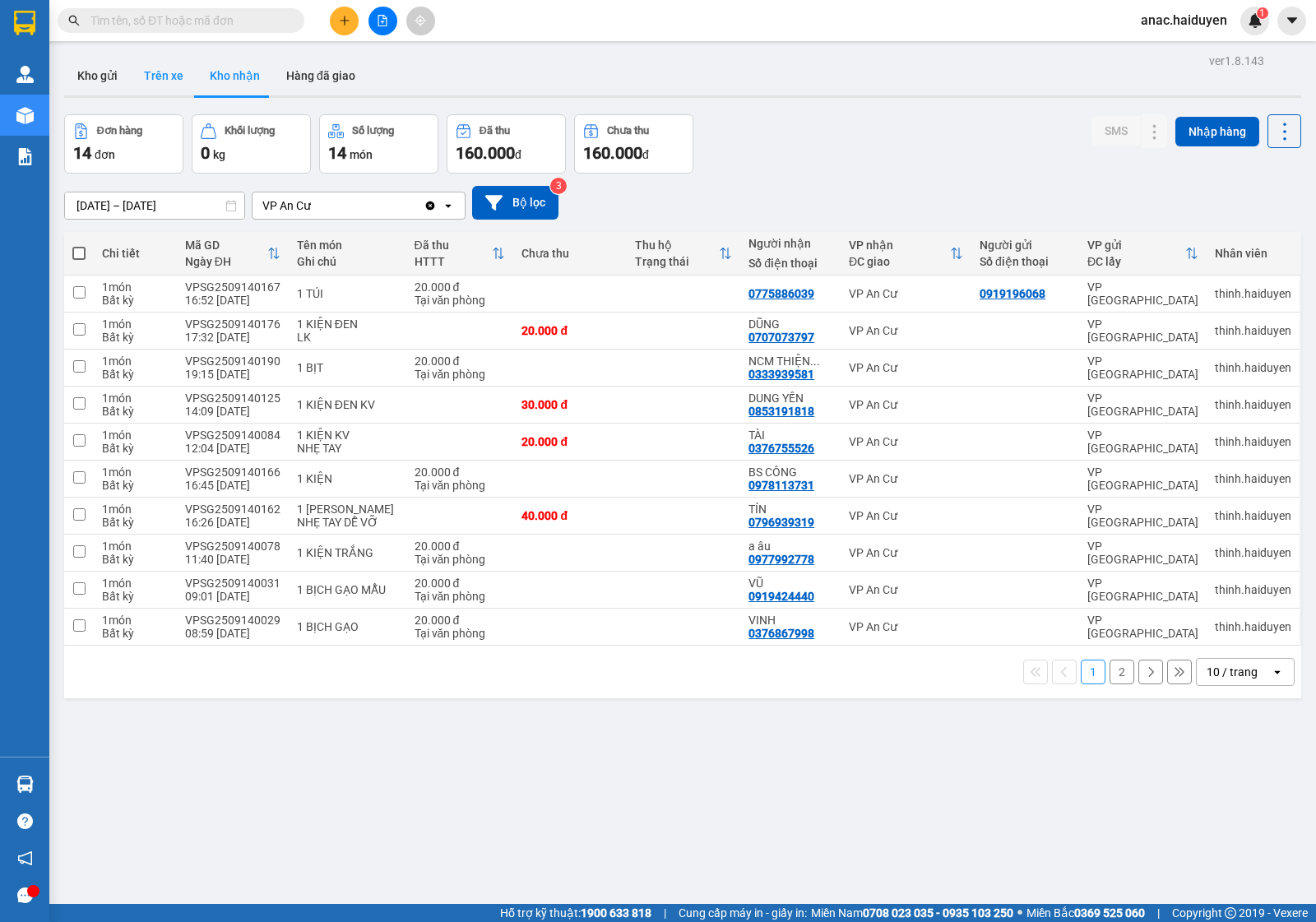
click at [165, 68] on button "Trên xe" at bounding box center [163, 76] width 66 height 40
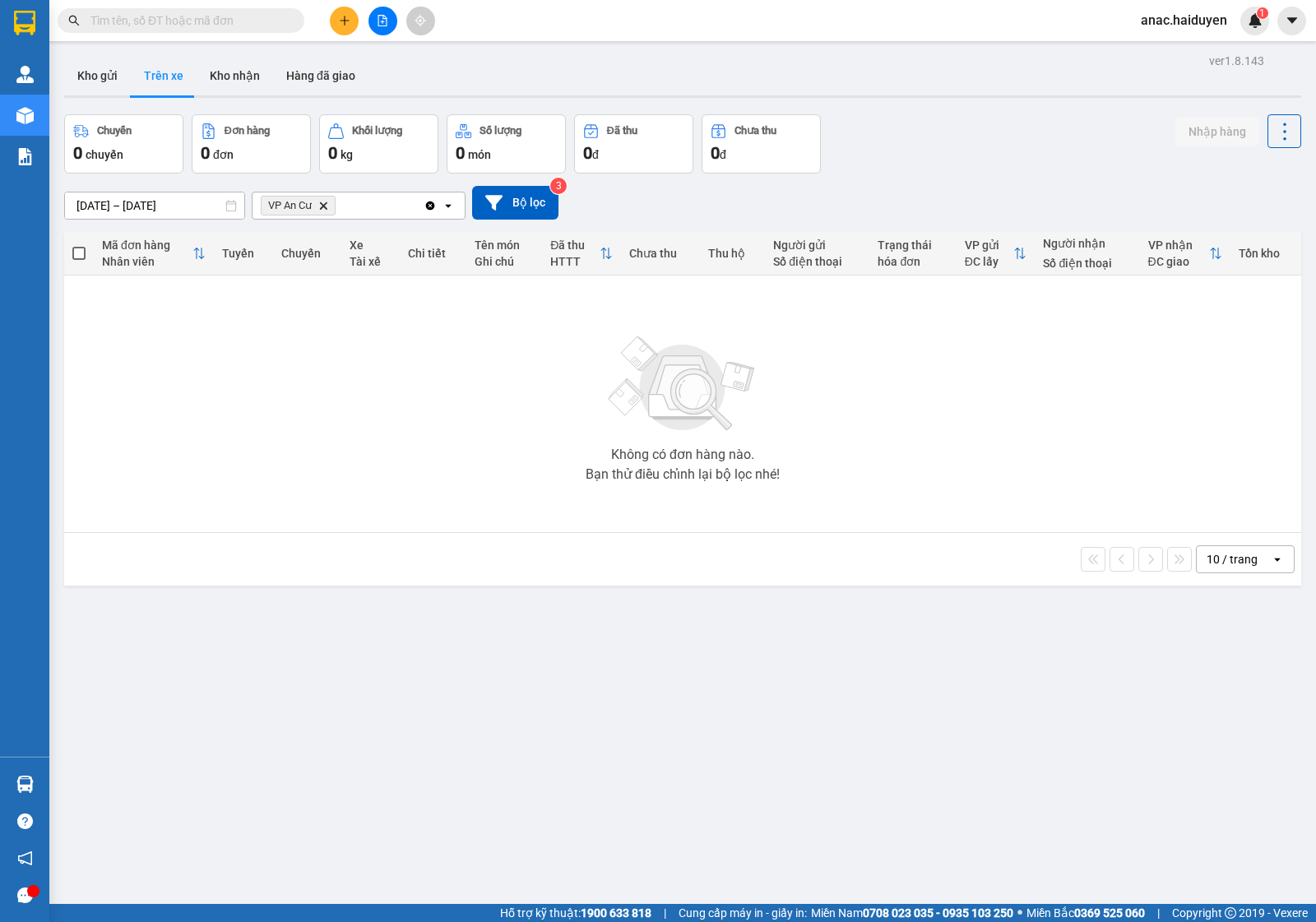
click at [1158, 19] on span "anac.haiduyen" at bounding box center [1184, 20] width 112 height 21
click at [1166, 54] on span "Đăng xuất" at bounding box center [1192, 51] width 76 height 18
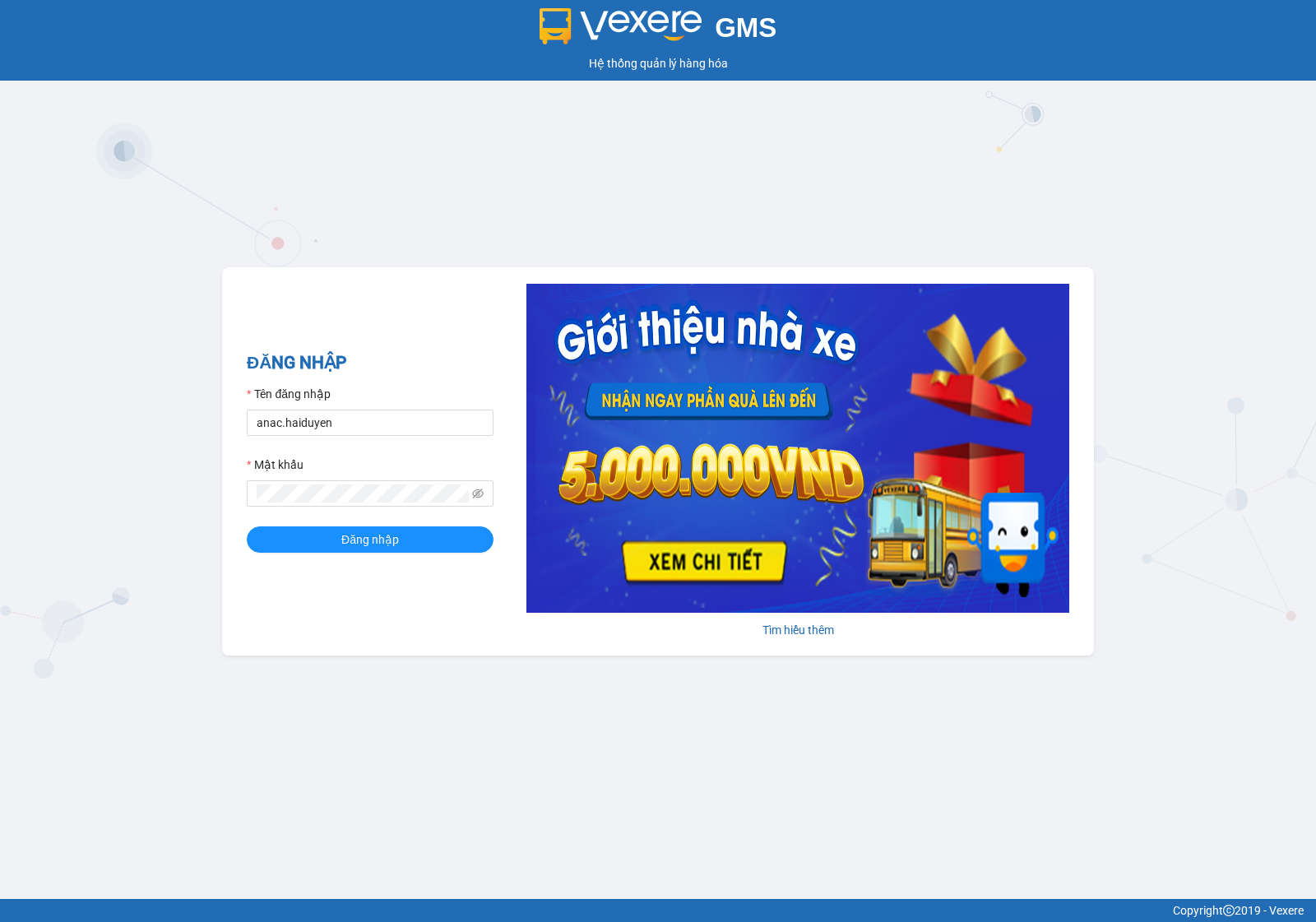
click at [263, 438] on form "Tên đăng nhập anac.haiduyen Mật khẩu Đăng nhập" at bounding box center [369, 469] width 246 height 168
click at [263, 413] on input "anac.haiduyen" at bounding box center [369, 423] width 246 height 26
type input "trucly.haiduyen"
click at [380, 555] on div "ĐĂNG NHẬP Tên đăng nhập trucly.haiduyen Mật khẩu Đăng nhập" at bounding box center [369, 461] width 246 height 224
click at [380, 548] on span "Đăng nhập" at bounding box center [370, 540] width 58 height 18
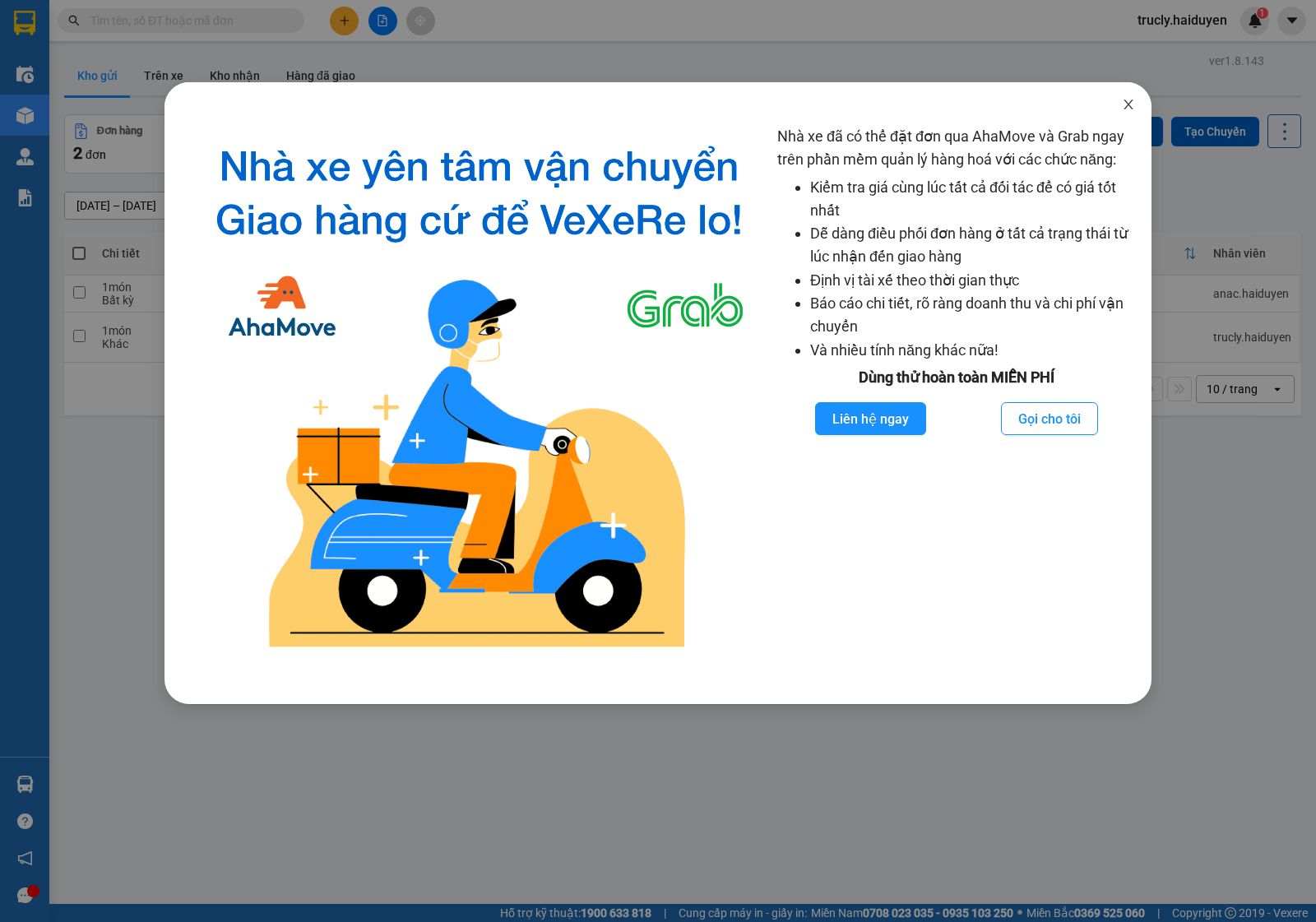
click at [1131, 104] on icon "close" at bounding box center [1128, 104] width 13 height 13
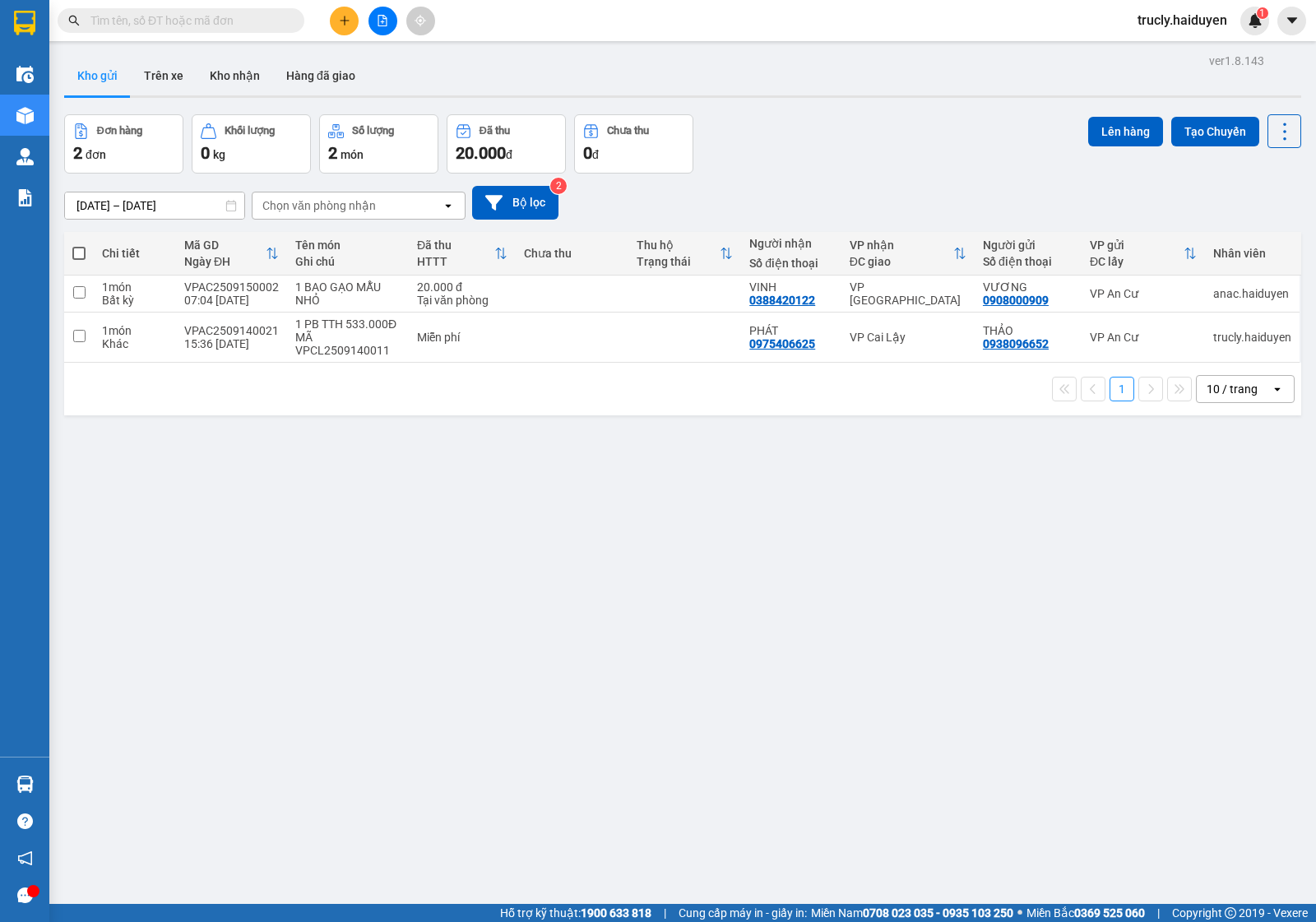
click at [877, 99] on div "Kho gửi Trên xe Kho nhận Hàng đã giao" at bounding box center [682, 78] width 1237 height 43
click at [154, 23] on input "text" at bounding box center [188, 20] width 194 height 18
click at [105, 78] on button "Kho gửi" at bounding box center [97, 76] width 67 height 40
click at [803, 132] on div "Đơn hàng 2 đơn Khối lượng 0 kg Số lượng 2 món Đã thu 20.000 đ Chưa thu 0 đ Lên …" at bounding box center [682, 144] width 1237 height 59
click at [194, 13] on input "text" at bounding box center [188, 20] width 194 height 18
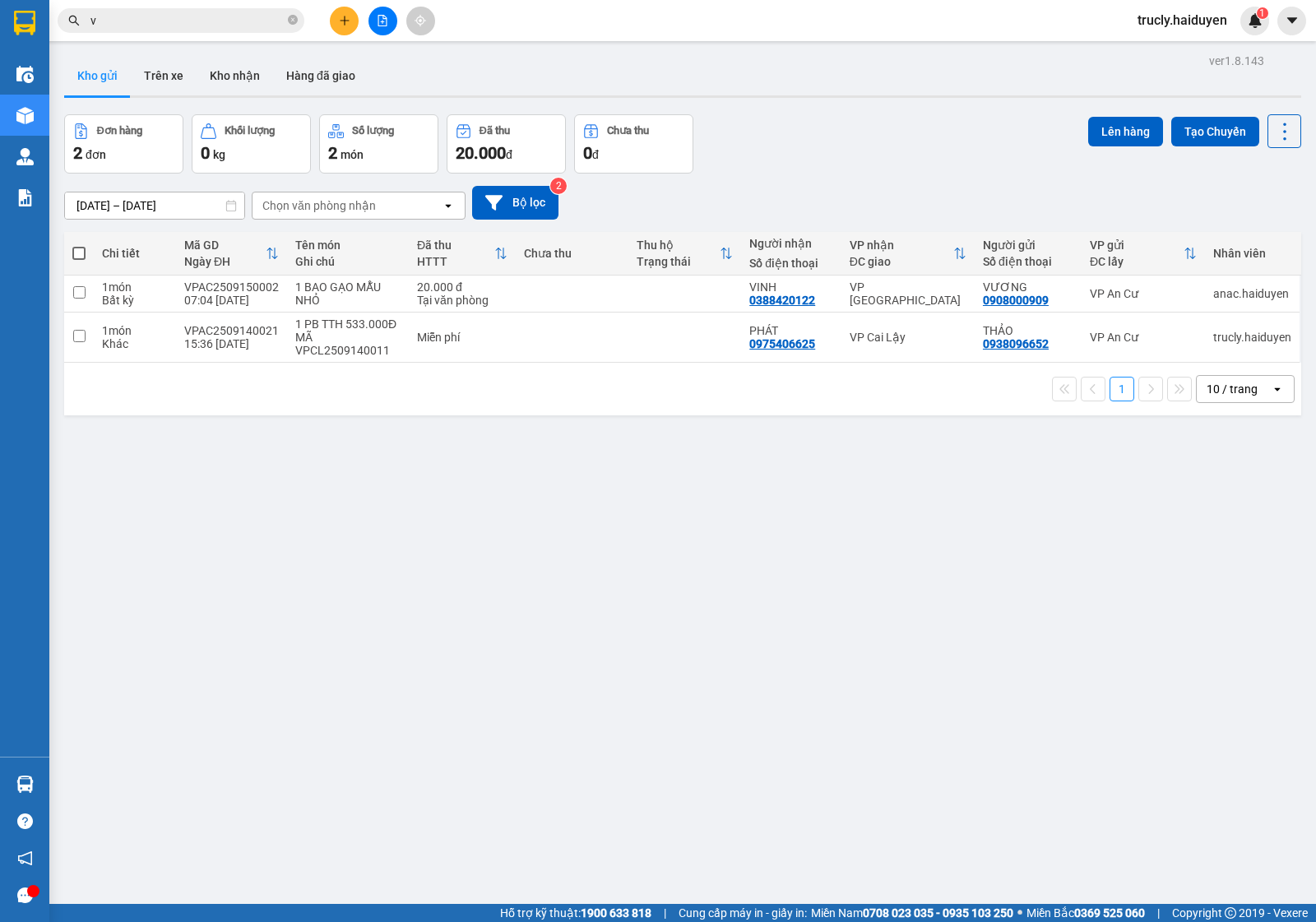
type input "v"
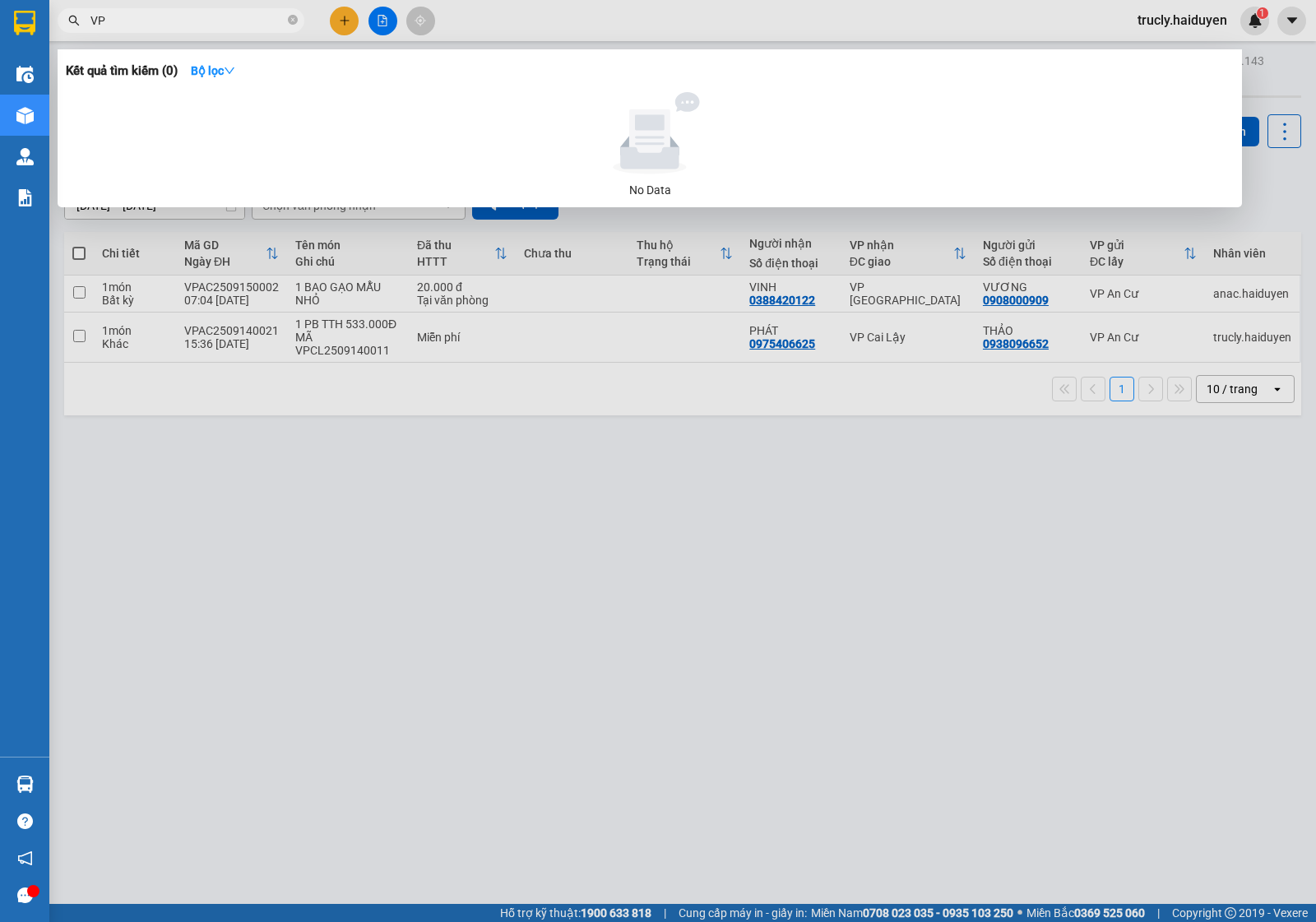
type input "V"
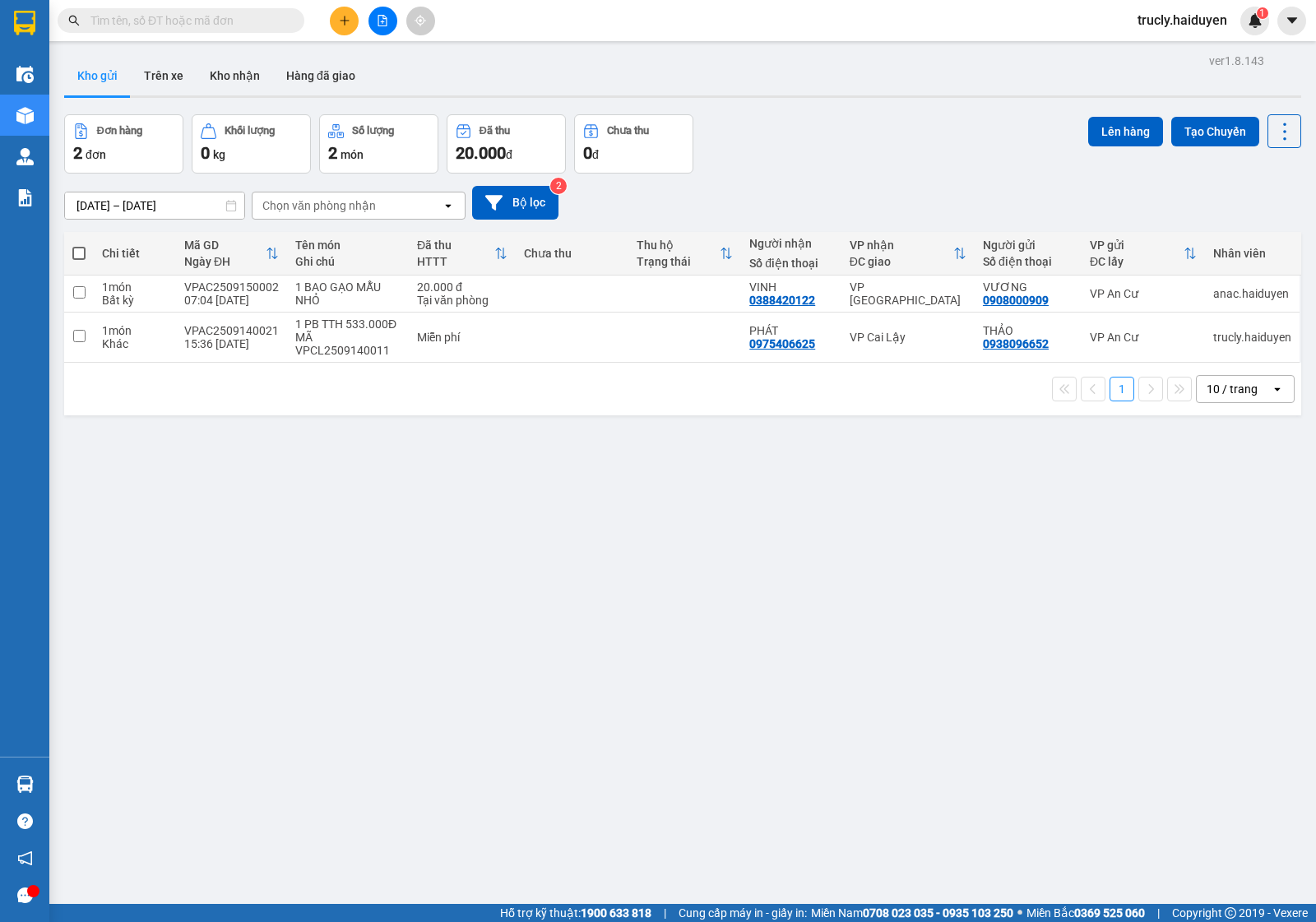
click at [981, 103] on div "ver 1.8.143 Kho gửi Trên xe Kho nhận Hàng đã giao Đơn hàng 2 đơn Khối lượng 0 k…" at bounding box center [683, 510] width 1250 height 922
click at [833, 140] on div "Đơn hàng 2 đơn Khối lượng 0 kg Số lượng 2 món Đã thu 20.000 đ Chưa thu 0 đ Lên …" at bounding box center [682, 144] width 1237 height 59
click at [88, 80] on button "Kho gửi" at bounding box center [97, 76] width 67 height 40
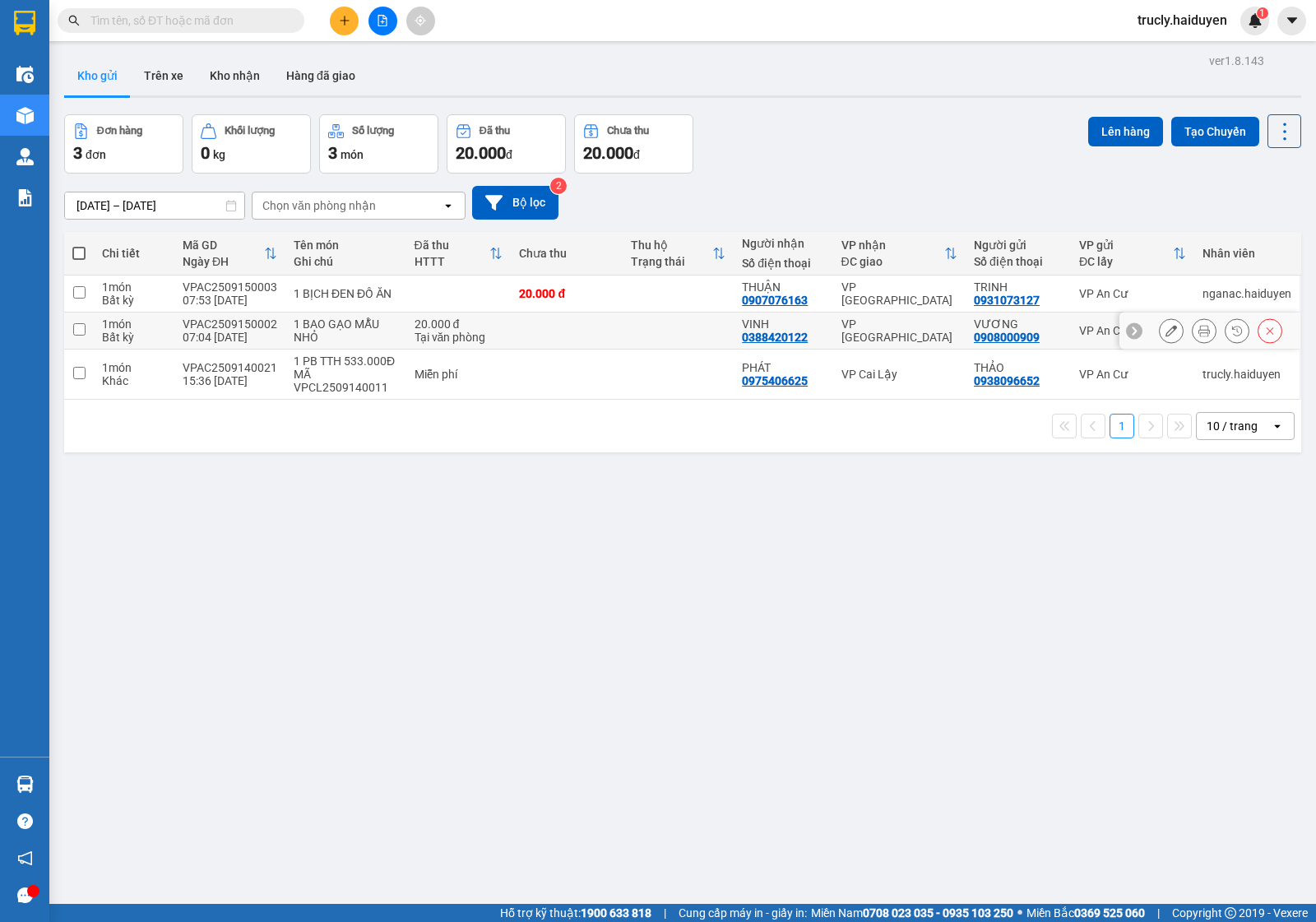
click at [333, 334] on div "1 BAO GẠO MẪU NHỎ" at bounding box center [346, 330] width 105 height 26
checkbox input "true"
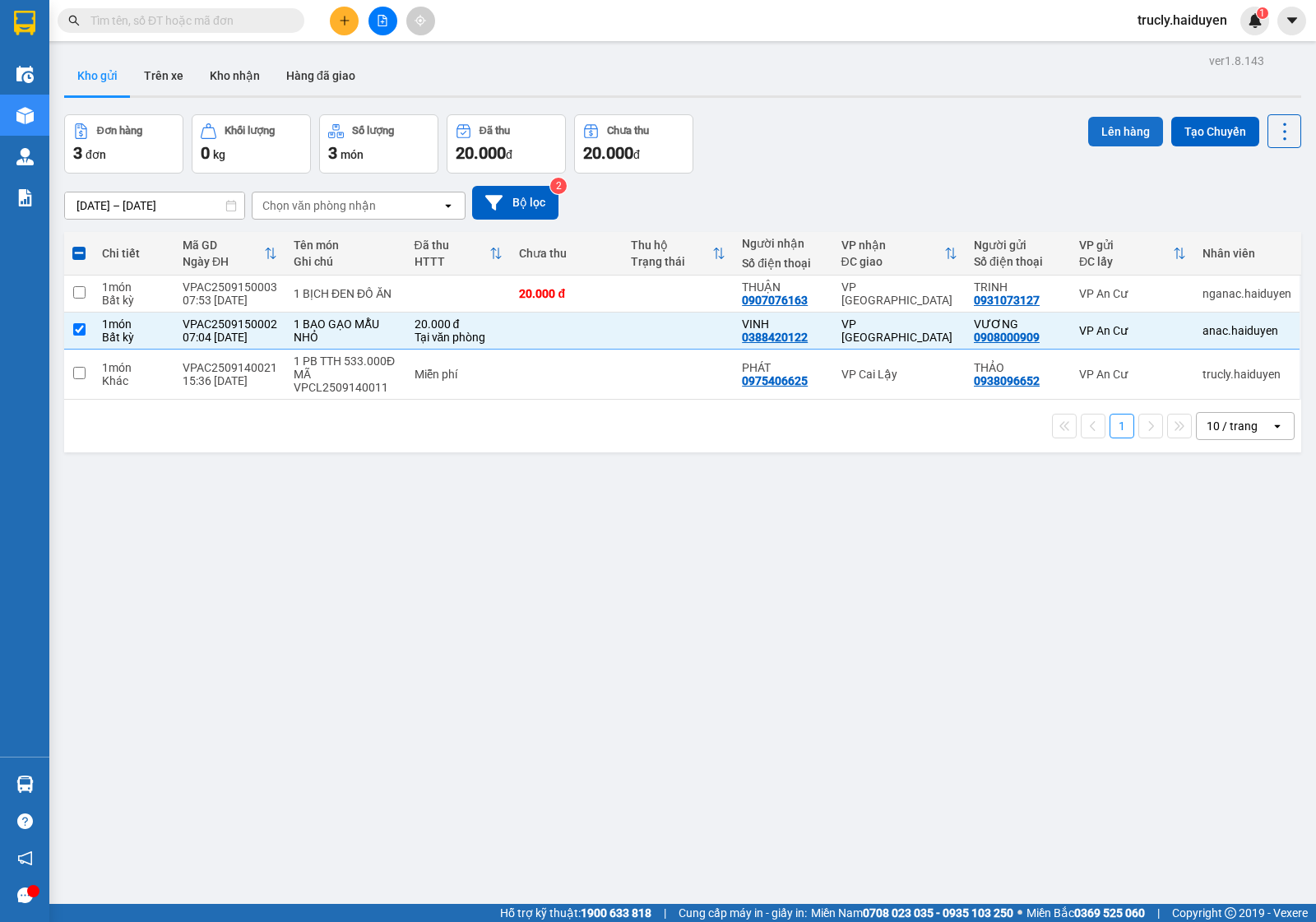
click at [1096, 132] on button "Lên hàng" at bounding box center [1125, 131] width 75 height 29
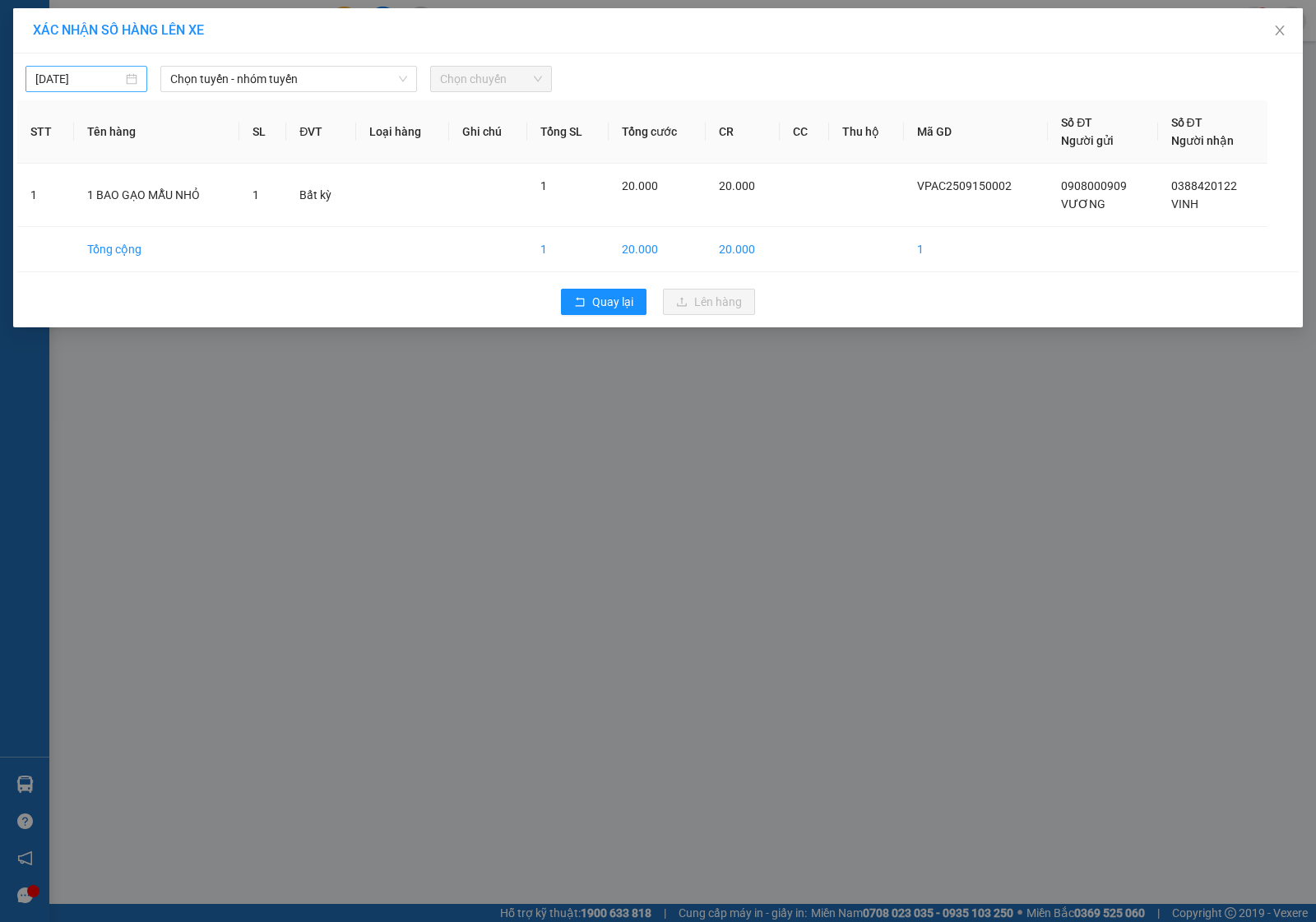
click at [61, 67] on div "[DATE]" at bounding box center [86, 79] width 122 height 26
type input "[DATE]"
click at [82, 219] on div "15" at bounding box center [80, 224] width 20 height 20
click at [183, 87] on span "Chọn tuyến - nhóm tuyến" at bounding box center [289, 79] width 237 height 25
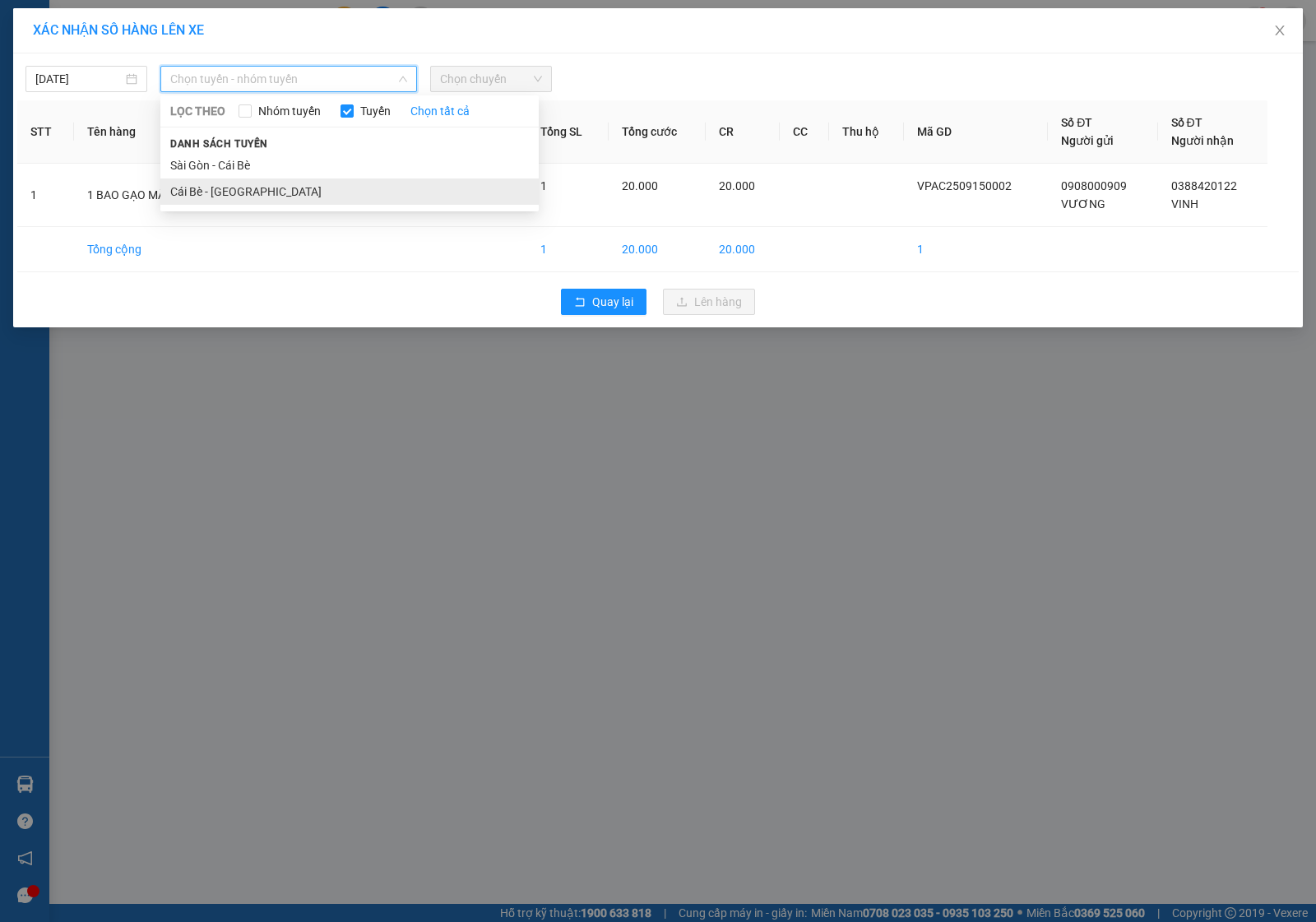
click at [194, 190] on li "Cái Bè - [GEOGRAPHIC_DATA]" at bounding box center [349, 191] width 379 height 26
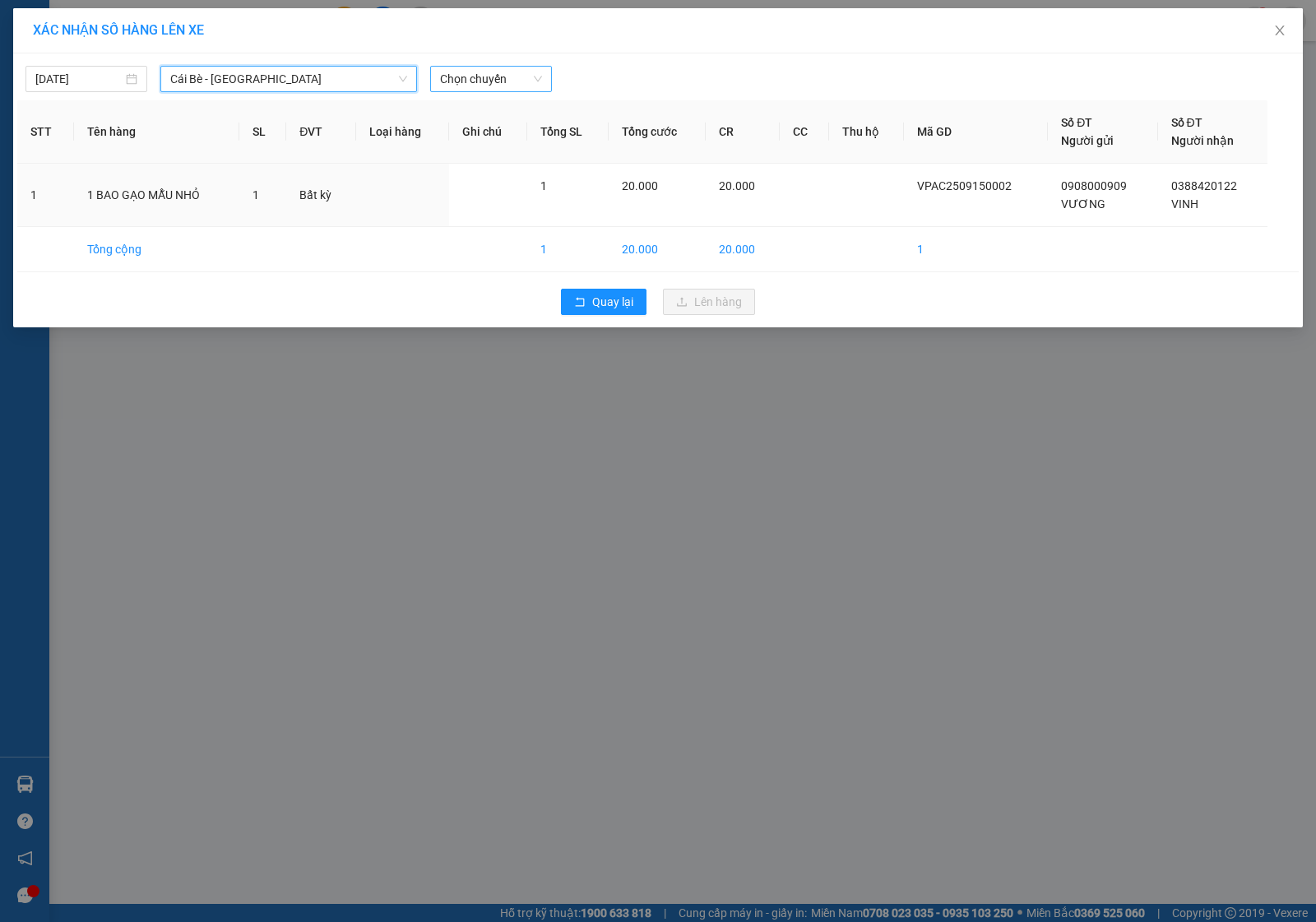
click at [450, 78] on span "Chọn chuyến" at bounding box center [491, 79] width 102 height 25
click at [611, 296] on span "Quay lại" at bounding box center [613, 302] width 42 height 18
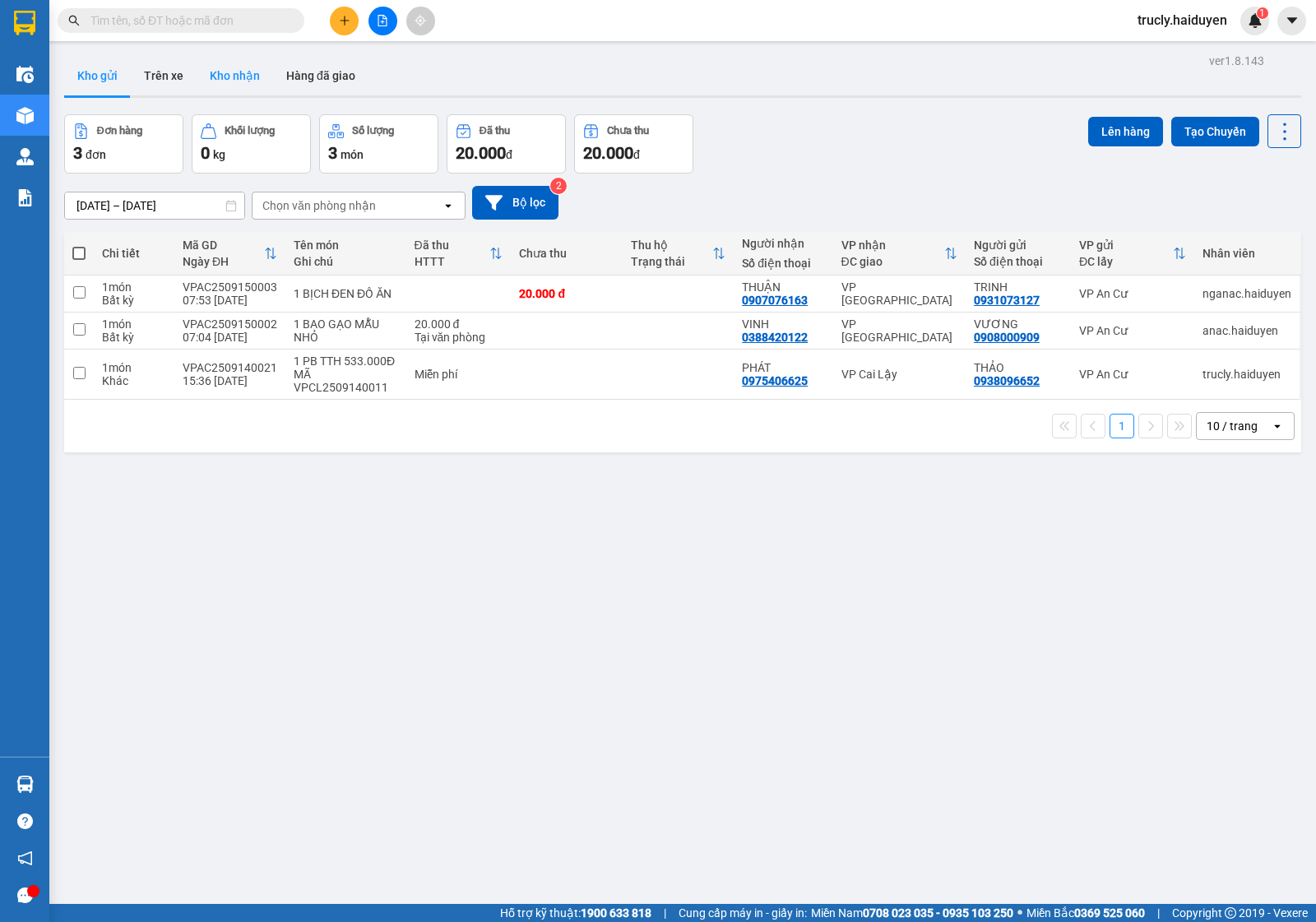
click at [234, 76] on button "Kho nhận" at bounding box center [234, 76] width 76 height 40
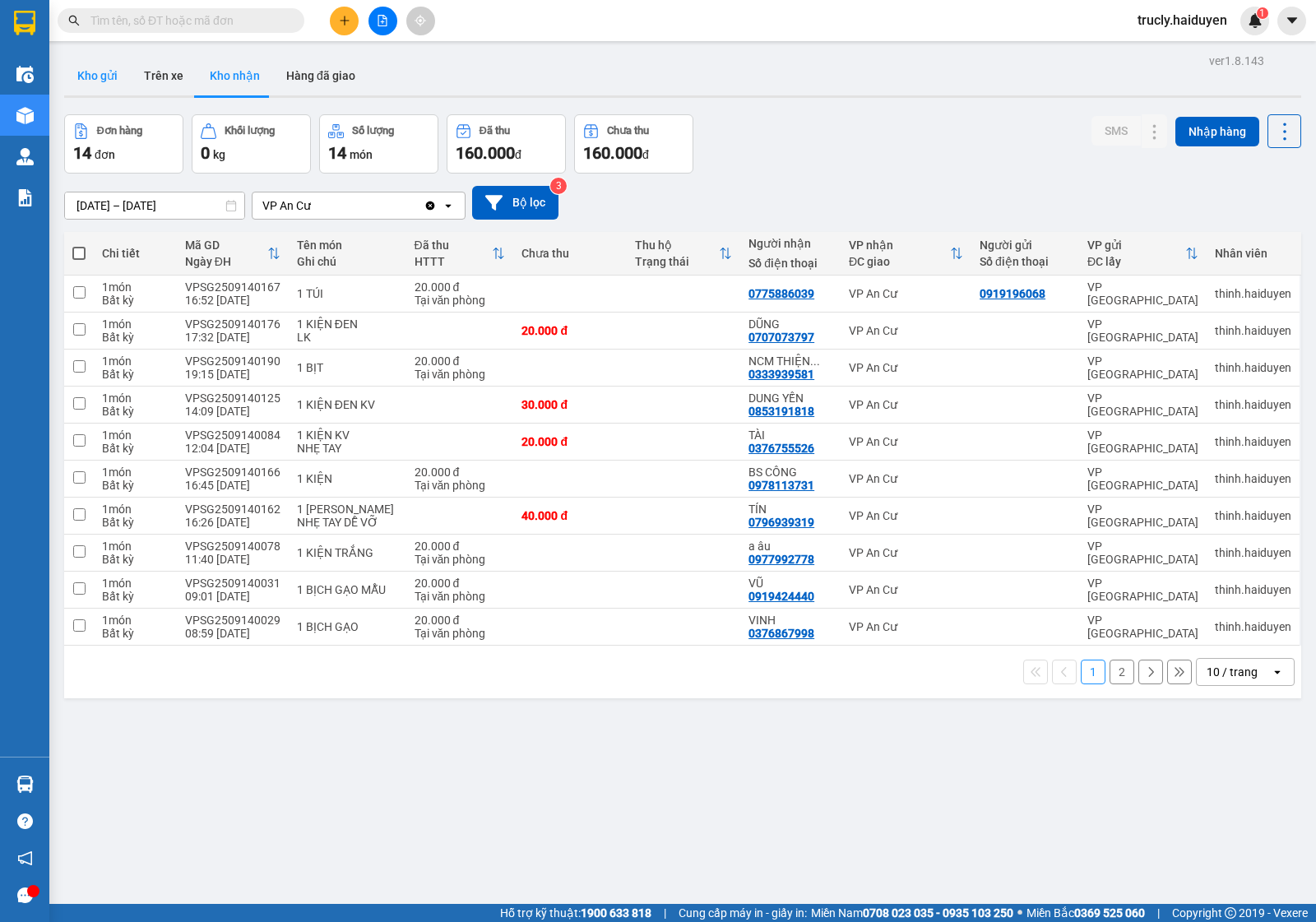
click at [91, 87] on button "Kho gửi" at bounding box center [97, 76] width 67 height 40
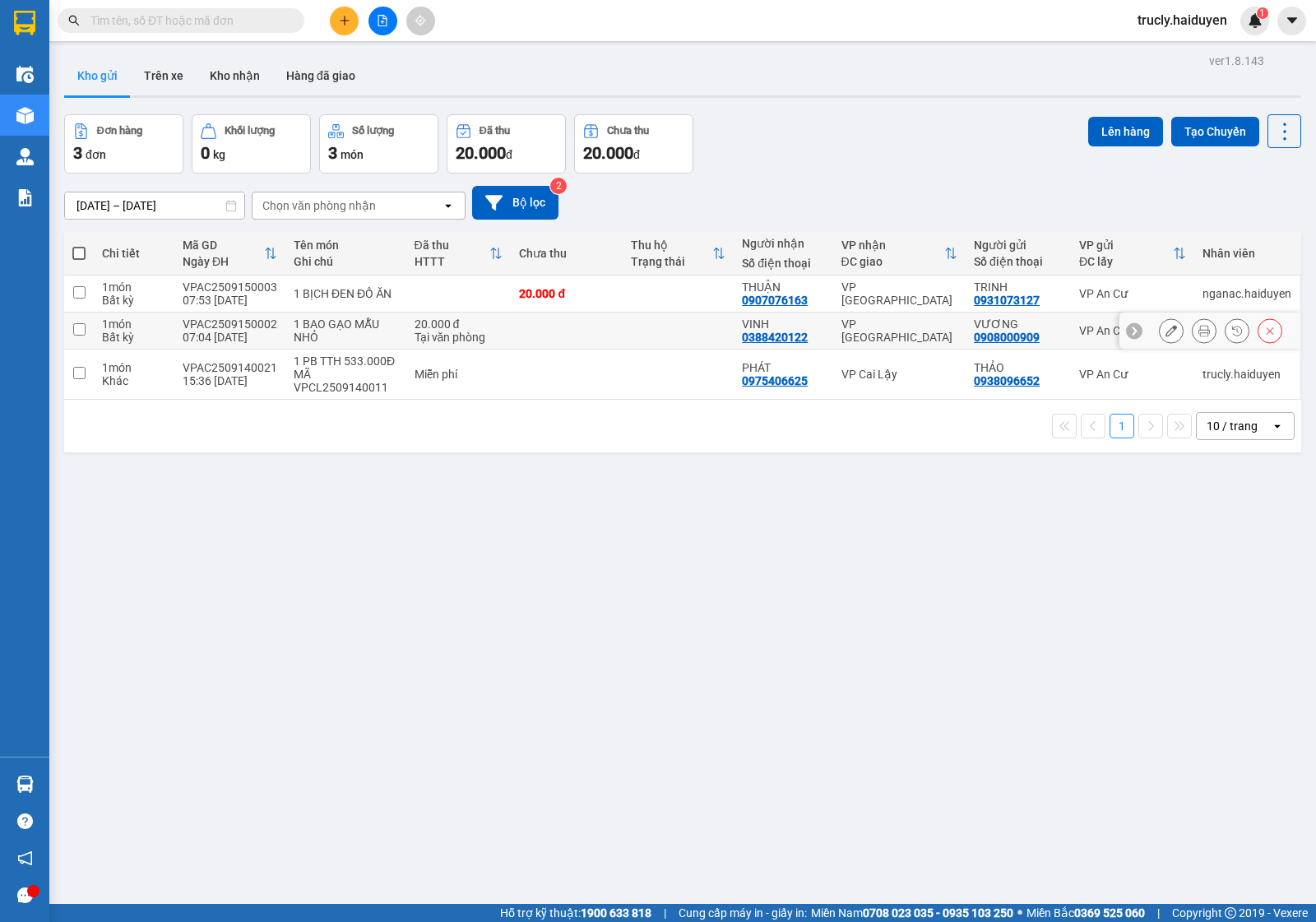
click at [334, 328] on div "1 BAO GẠO MẪU NHỎ" at bounding box center [346, 330] width 105 height 26
checkbox input "true"
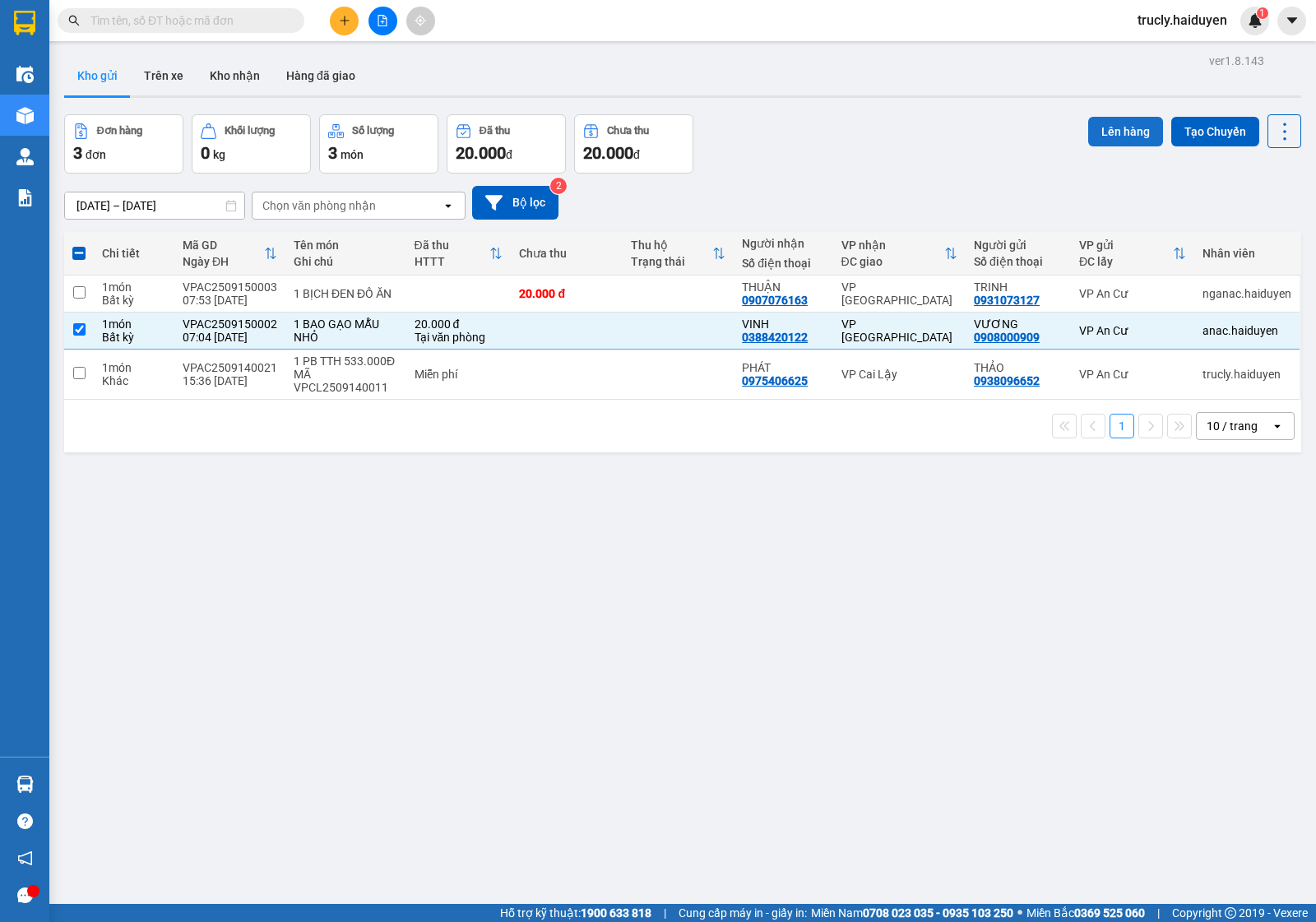
click at [1110, 127] on button "Lên hàng" at bounding box center [1125, 131] width 75 height 29
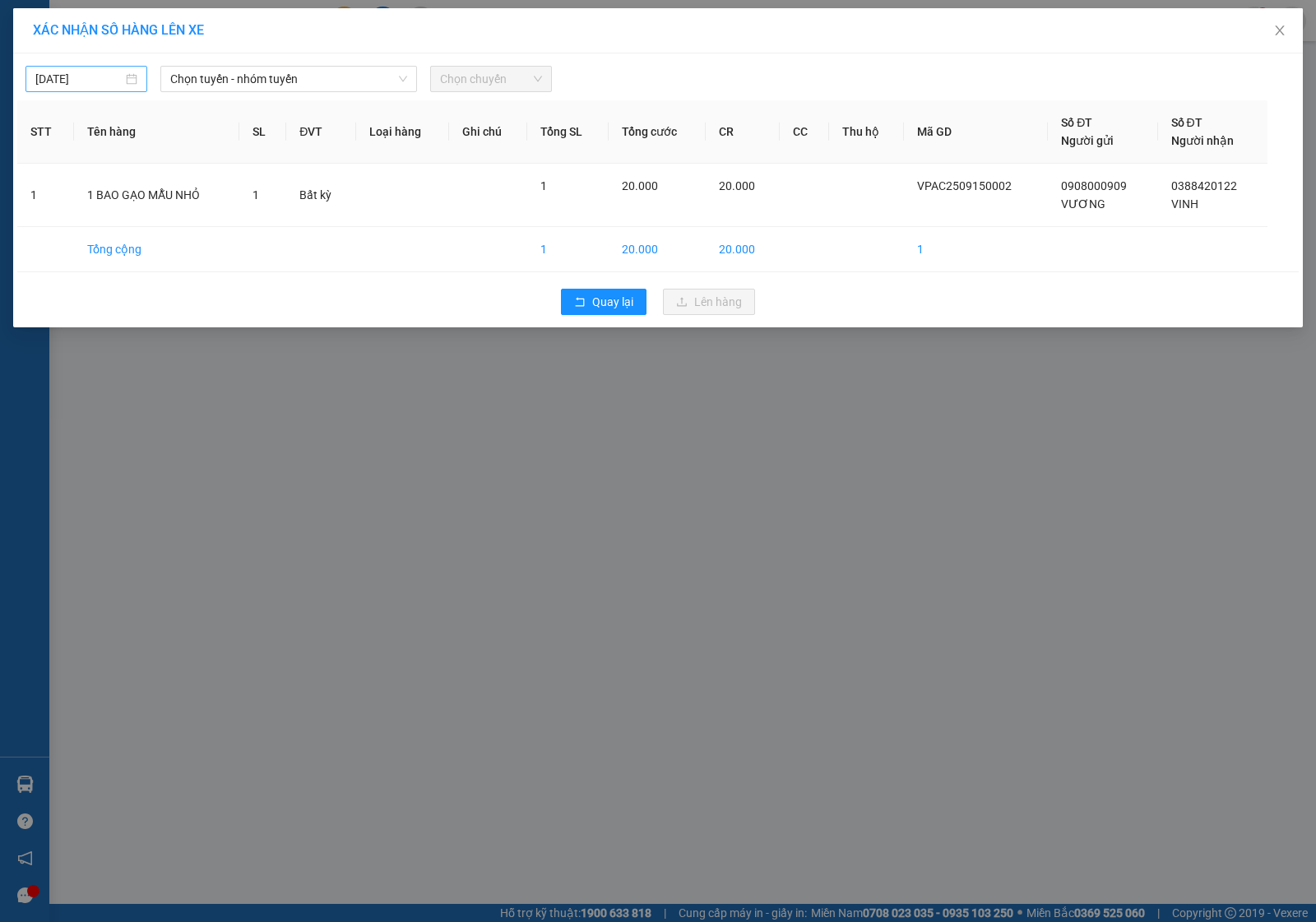
click at [104, 84] on input "[DATE]" at bounding box center [79, 79] width 87 height 18
type input "[DATE]"
click at [76, 227] on div "15" at bounding box center [80, 224] width 20 height 20
click at [227, 83] on span "Chọn tuyến - nhóm tuyến" at bounding box center [289, 79] width 237 height 25
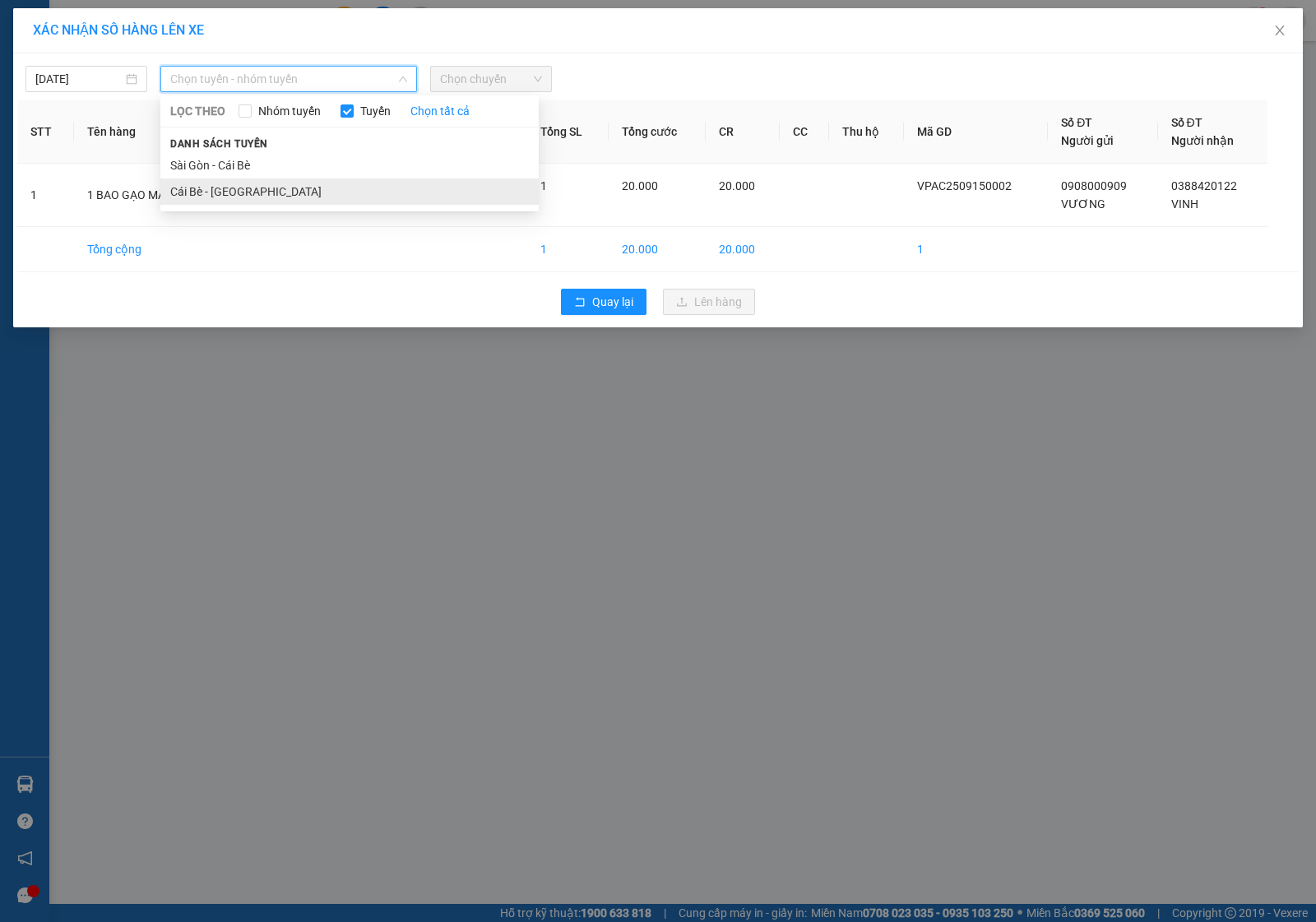
click at [210, 190] on li "Cái Bè - [GEOGRAPHIC_DATA]" at bounding box center [349, 191] width 379 height 26
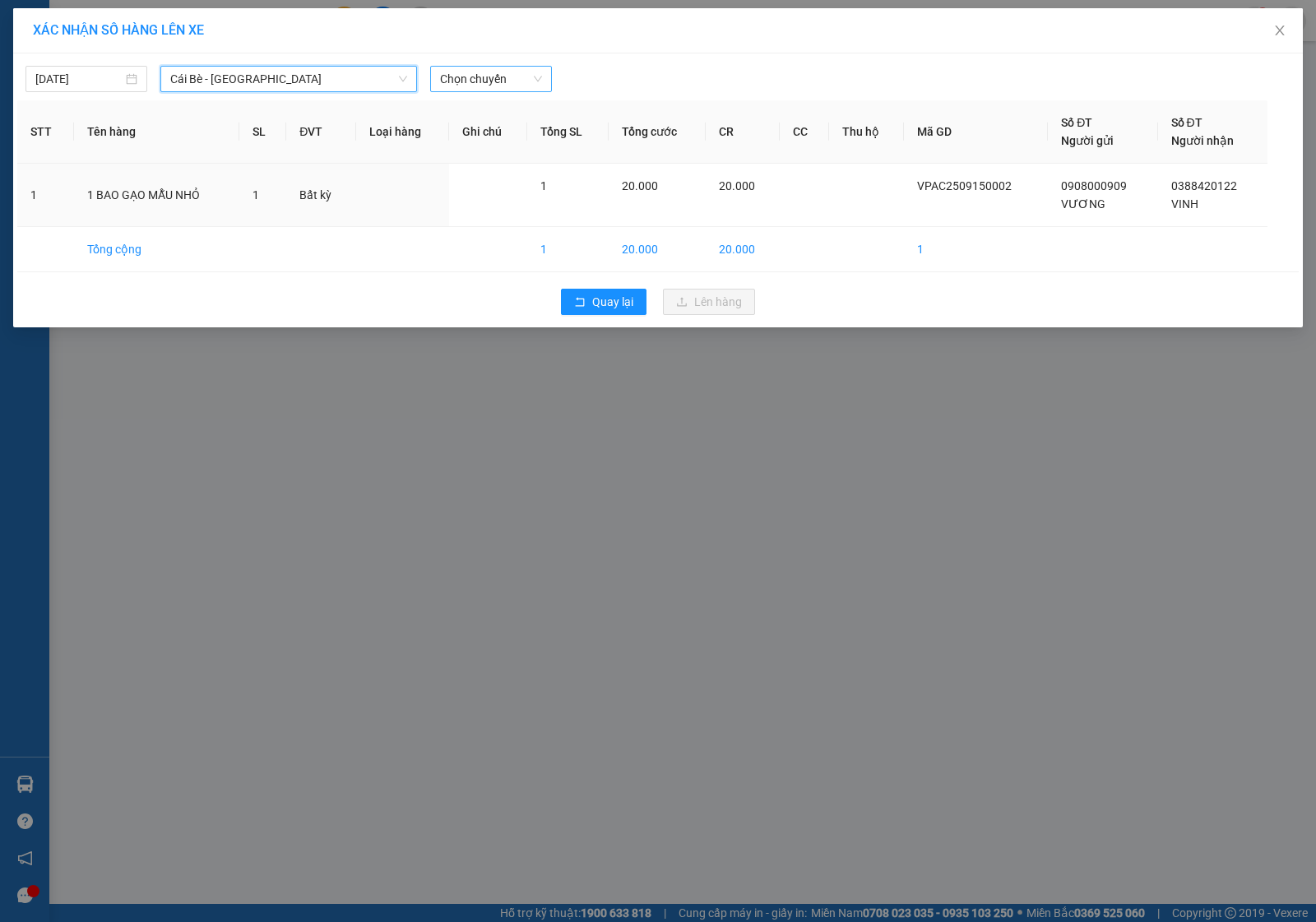
click at [463, 88] on span "Chọn chuyến" at bounding box center [491, 79] width 102 height 25
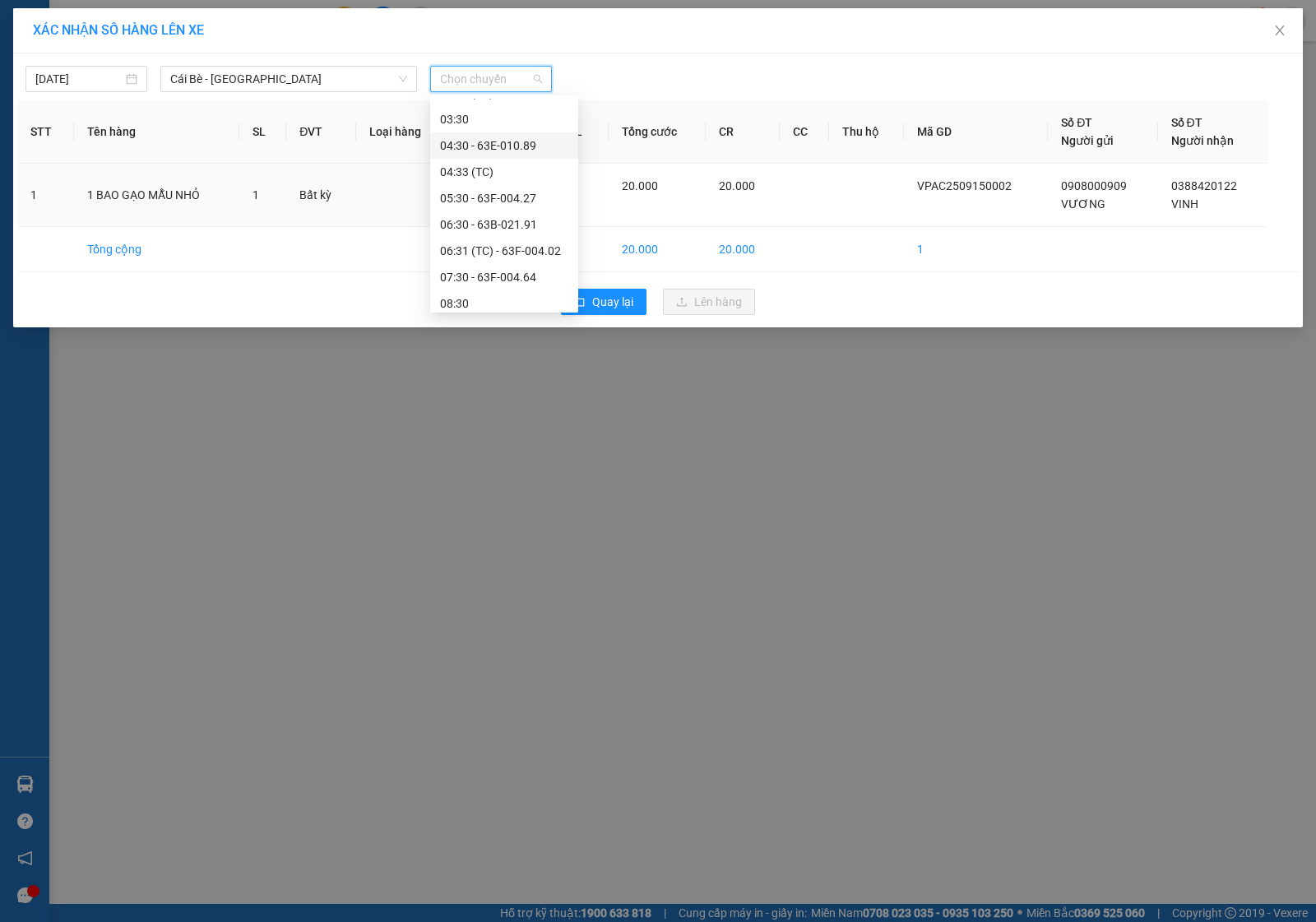
scroll to position [103, 0]
click at [488, 240] on div "07:30 - 63F-004.64" at bounding box center [504, 246] width 128 height 18
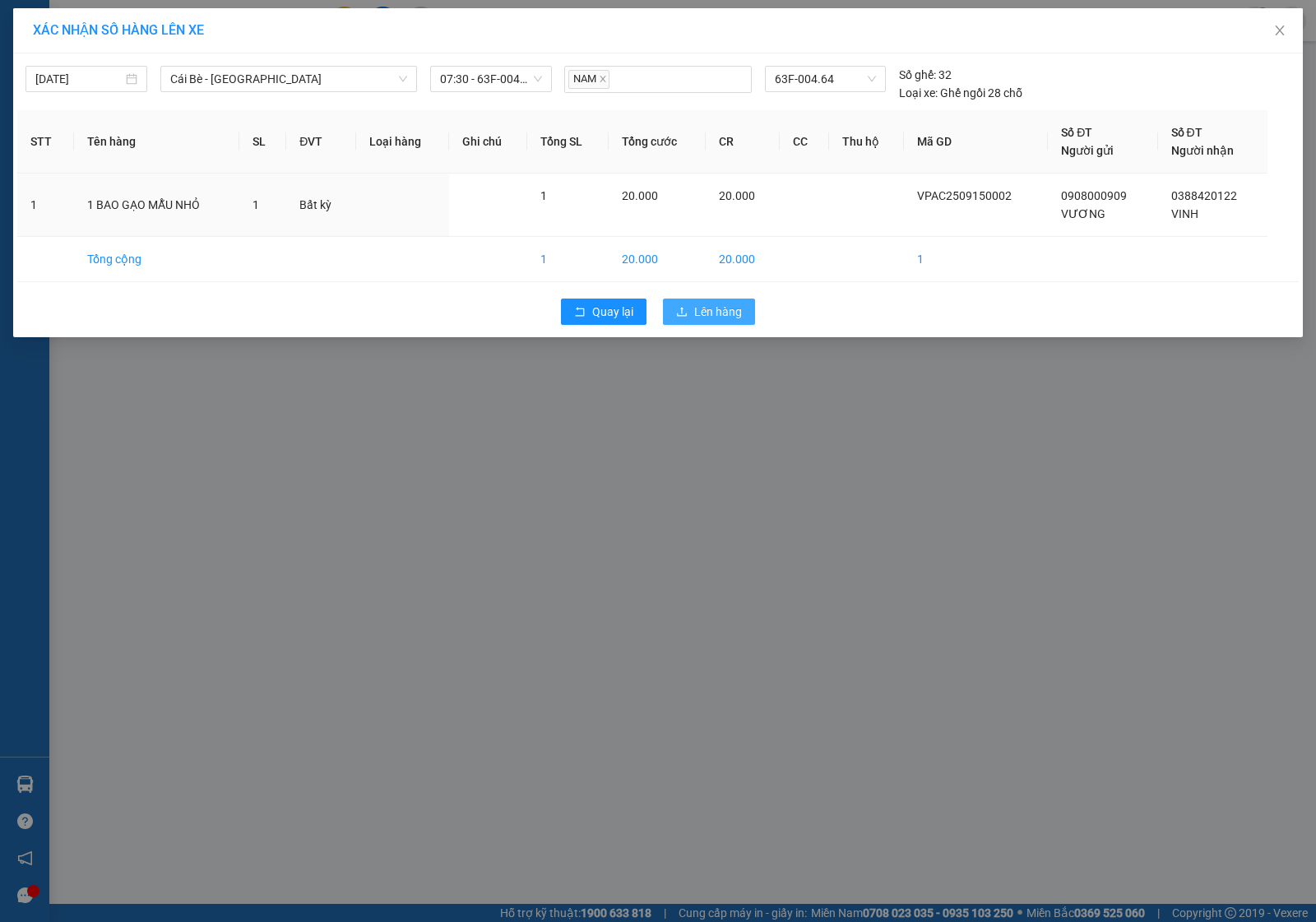
click at [724, 309] on span "Lên hàng" at bounding box center [718, 311] width 48 height 18
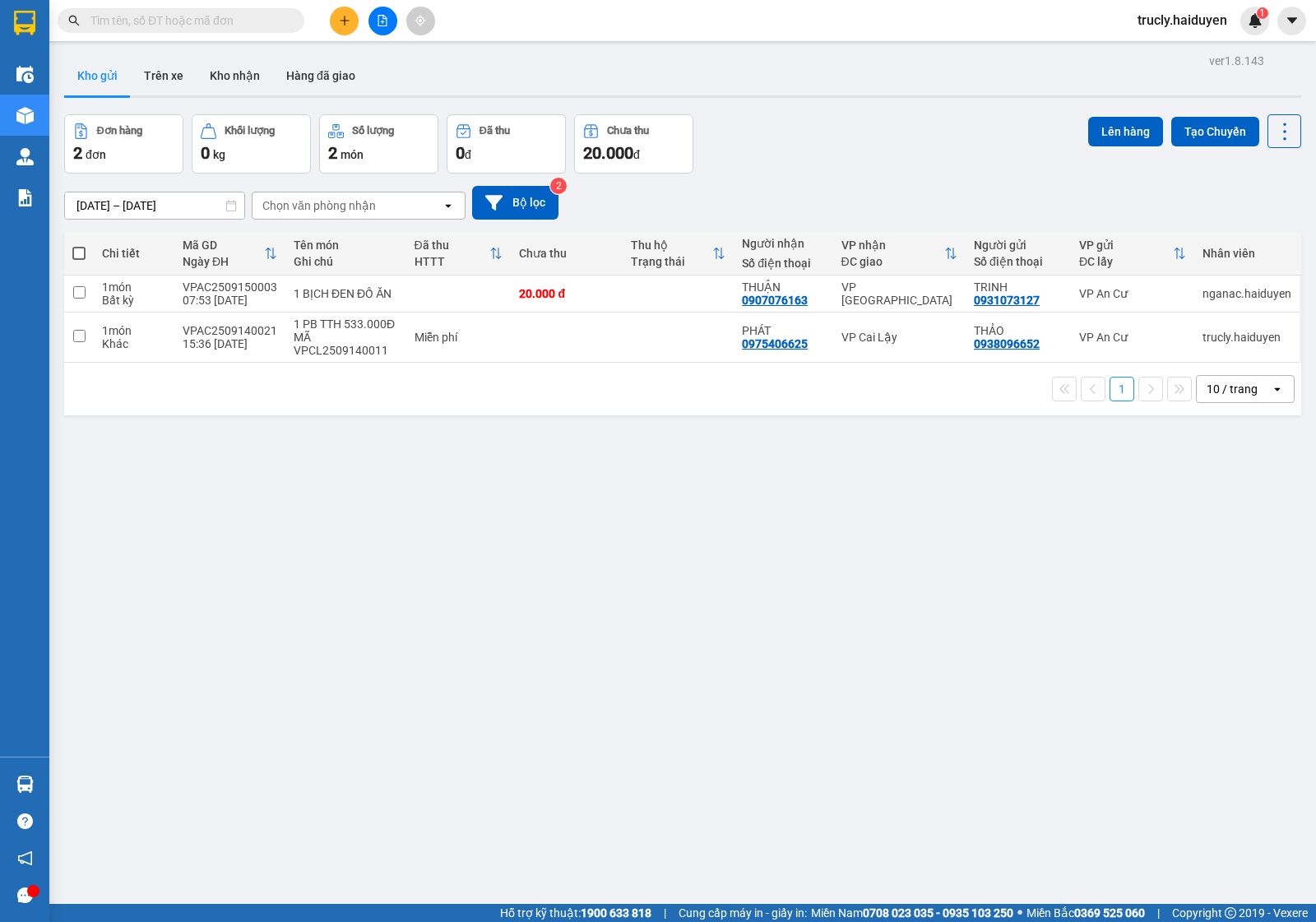
click at [785, 833] on div "ver 1.8.143 Kho gửi Trên xe Kho nhận Hàng đã giao Đơn hàng 2 đơn Khối lượng 0 k…" at bounding box center [683, 510] width 1250 height 922
click at [800, 144] on div "Đơn hàng 2 đơn Khối lượng 0 kg Số lượng 2 món Đã thu 0 đ Chưa thu 20.000 đ Lên …" at bounding box center [682, 144] width 1237 height 59
click at [350, 558] on div "ver 1.8.143 Kho gửi Trên xe Kho nhận Hàng đã giao Đơn hàng 2 đơn Khối lượng 0 k…" at bounding box center [683, 510] width 1250 height 922
click at [778, 191] on div "[DATE] – [DATE] Press the down arrow key to interact with the calendar and sele…" at bounding box center [682, 202] width 1237 height 34
click at [798, 157] on div "Đơn hàng 2 đơn Khối lượng 0 kg Số lượng 2 món Đã thu 0 đ Chưa thu 20.000 đ Lên …" at bounding box center [682, 144] width 1237 height 59
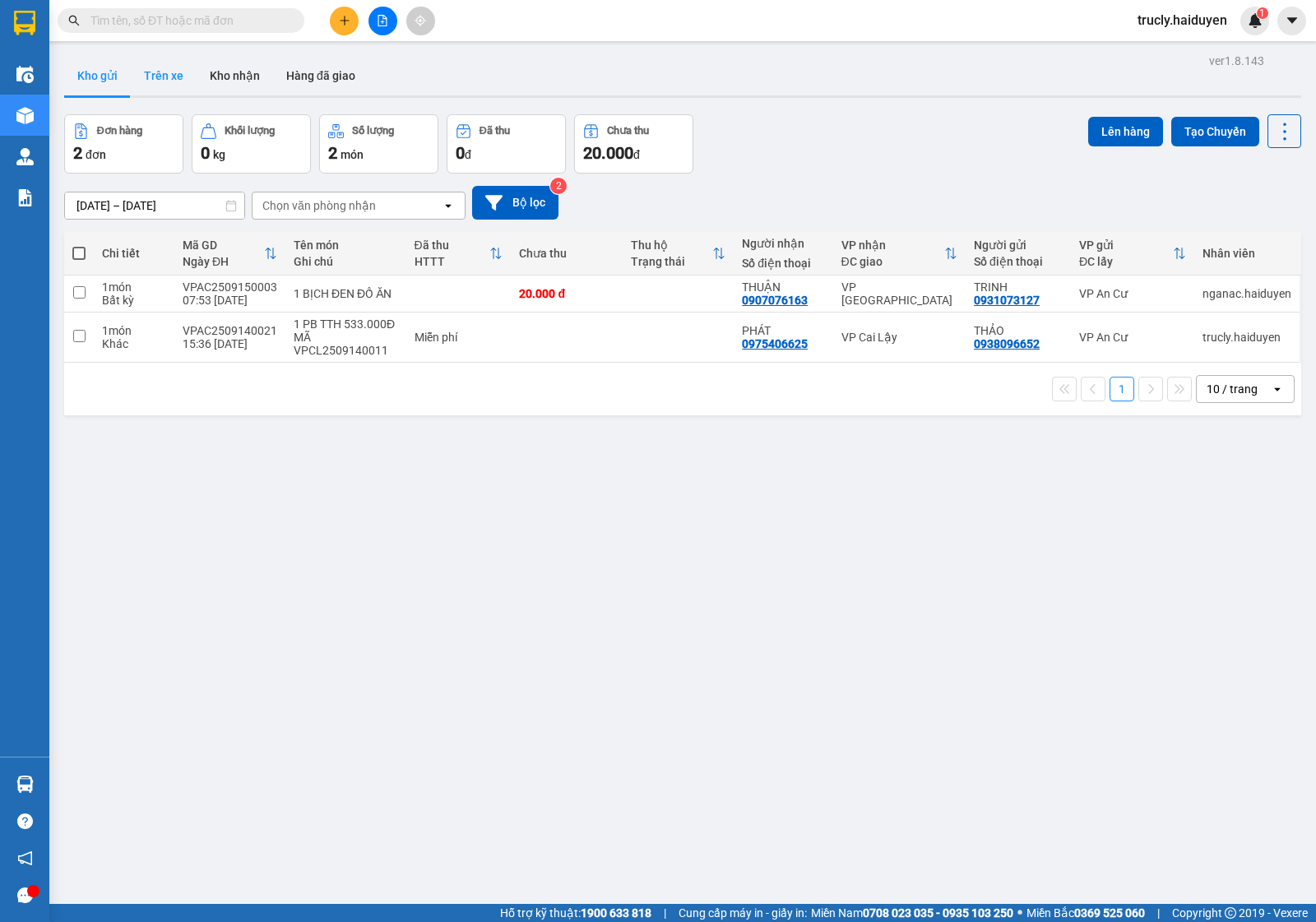
click at [169, 66] on button "Trên xe" at bounding box center [163, 76] width 66 height 40
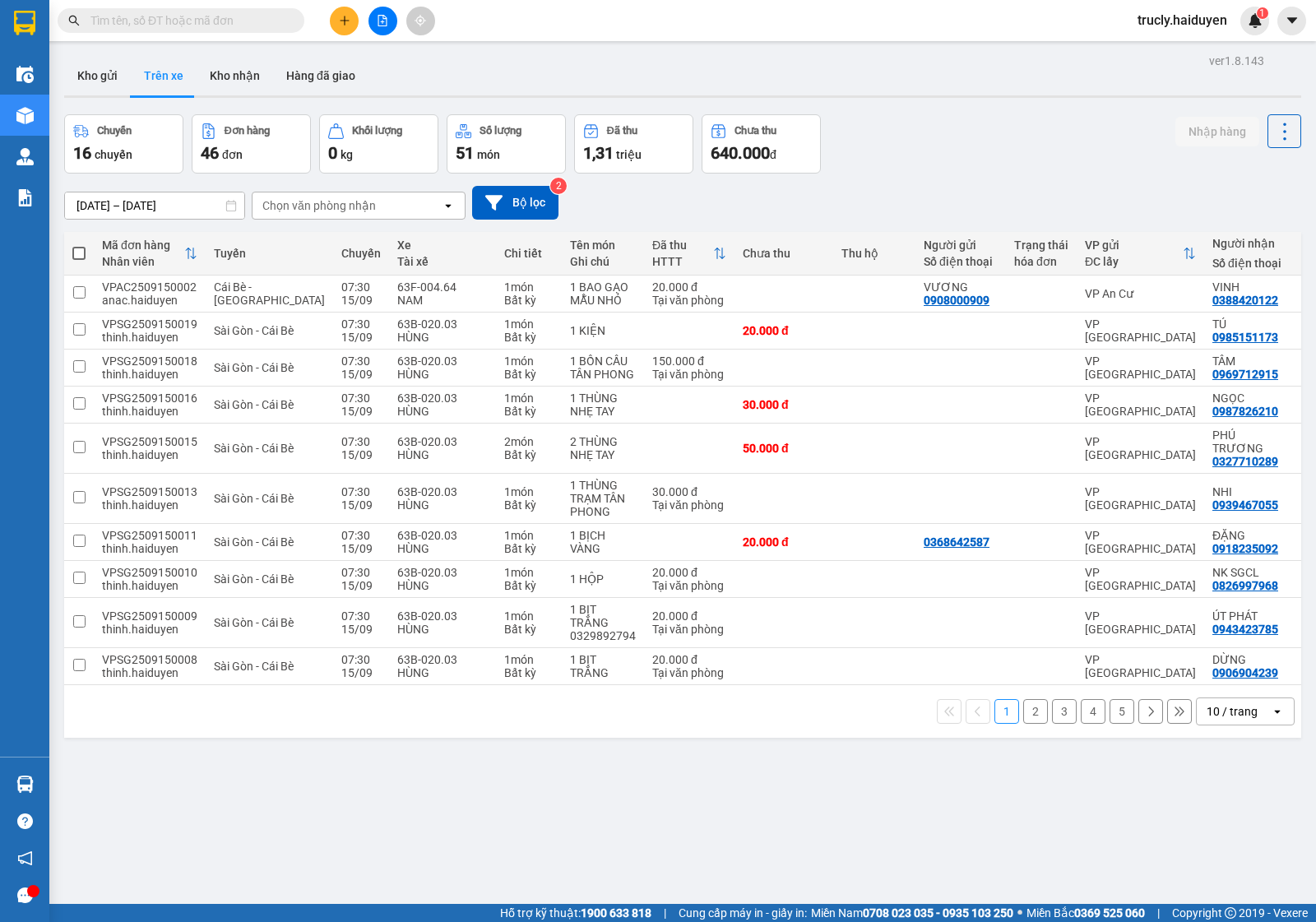
click at [314, 200] on div "Chọn văn phòng nhận" at bounding box center [318, 205] width 113 height 16
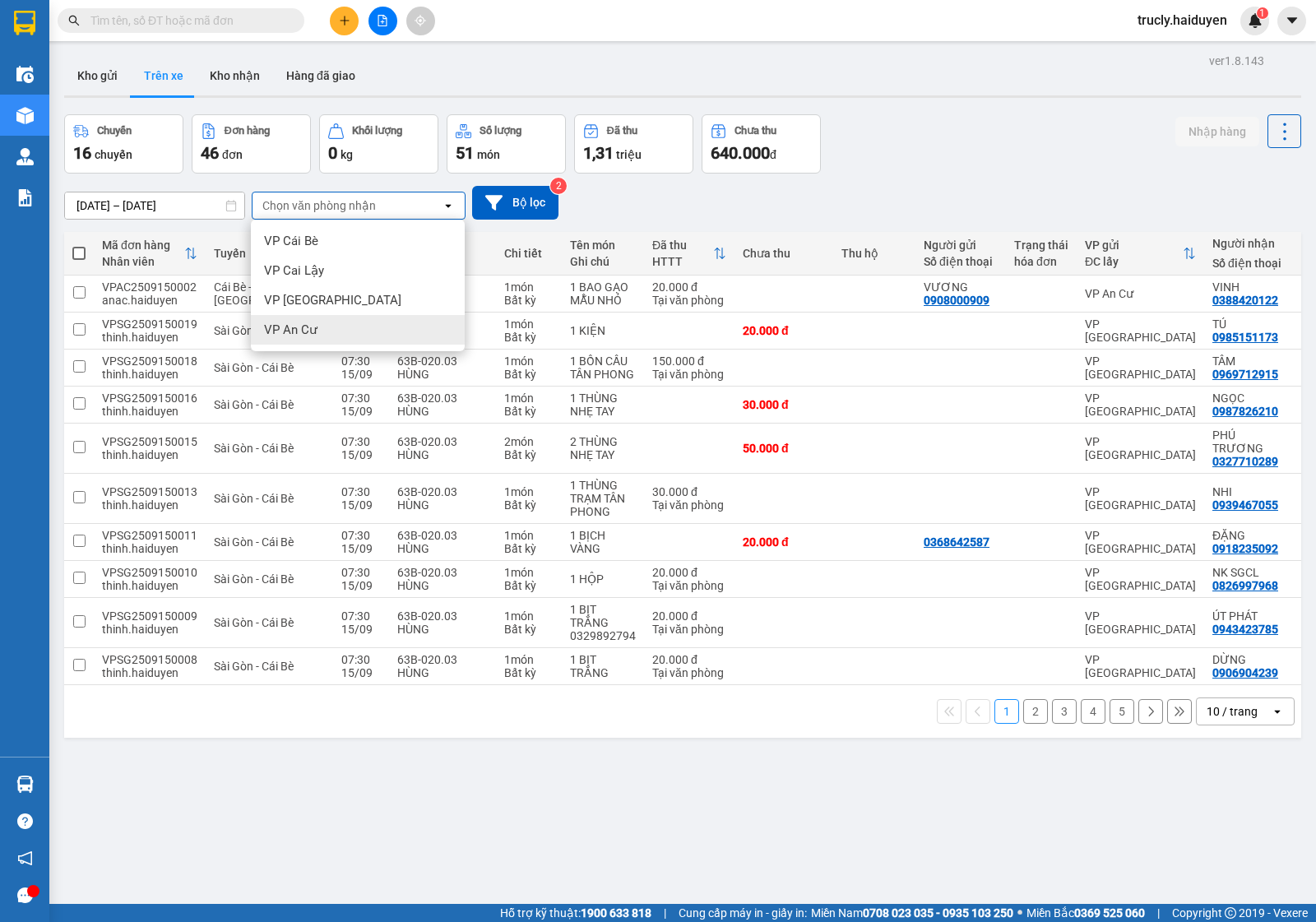
click at [294, 325] on span "VP An Cư" at bounding box center [291, 330] width 54 height 16
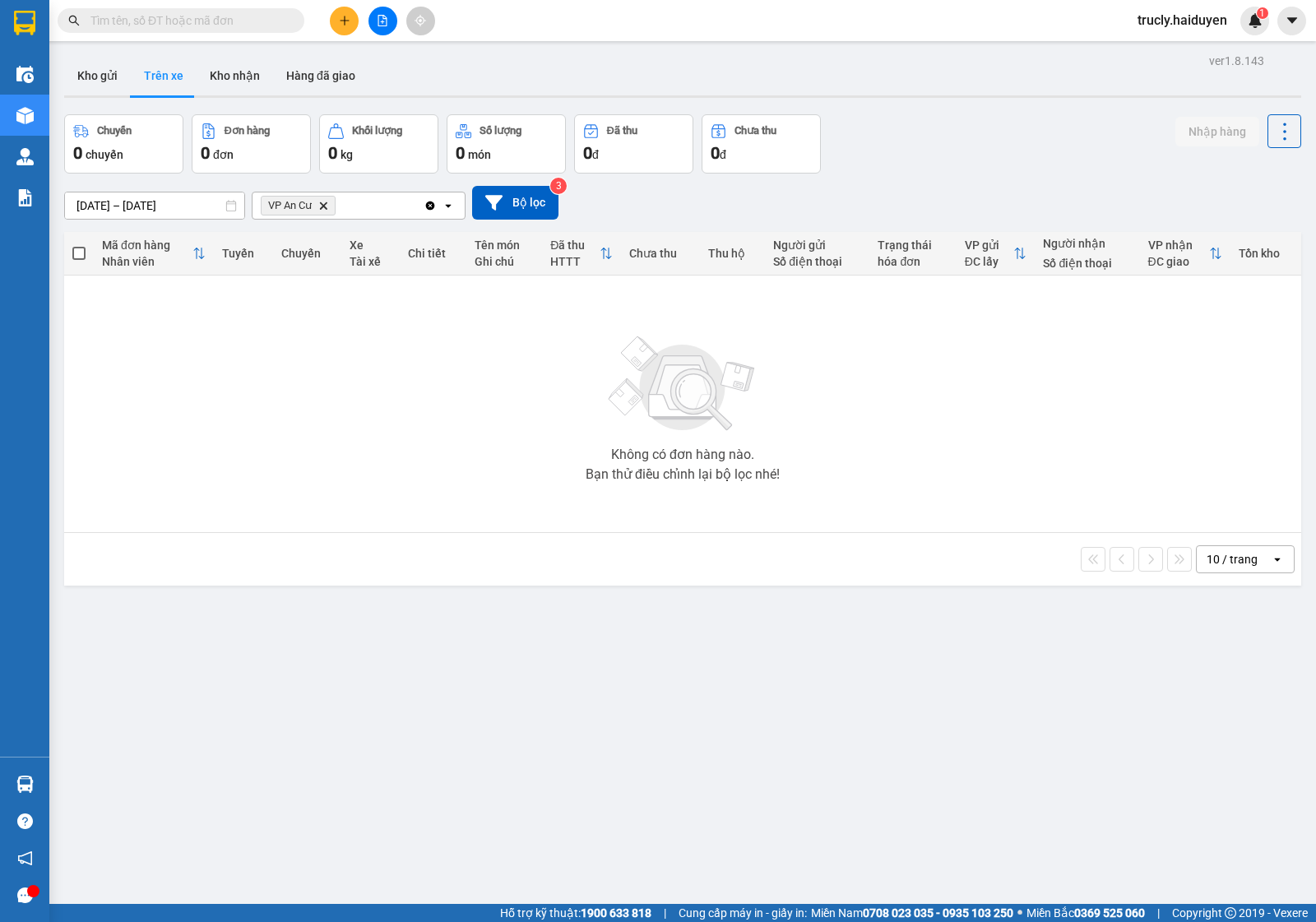
click at [1089, 129] on div "Chuyến 0 chuyến Đơn hàng 0 đơn Khối lượng 0 kg Số lượng 0 món Đã thu 0 đ Chưa t…" at bounding box center [682, 144] width 1237 height 59
click at [227, 73] on button "Kho nhận" at bounding box center [234, 76] width 76 height 40
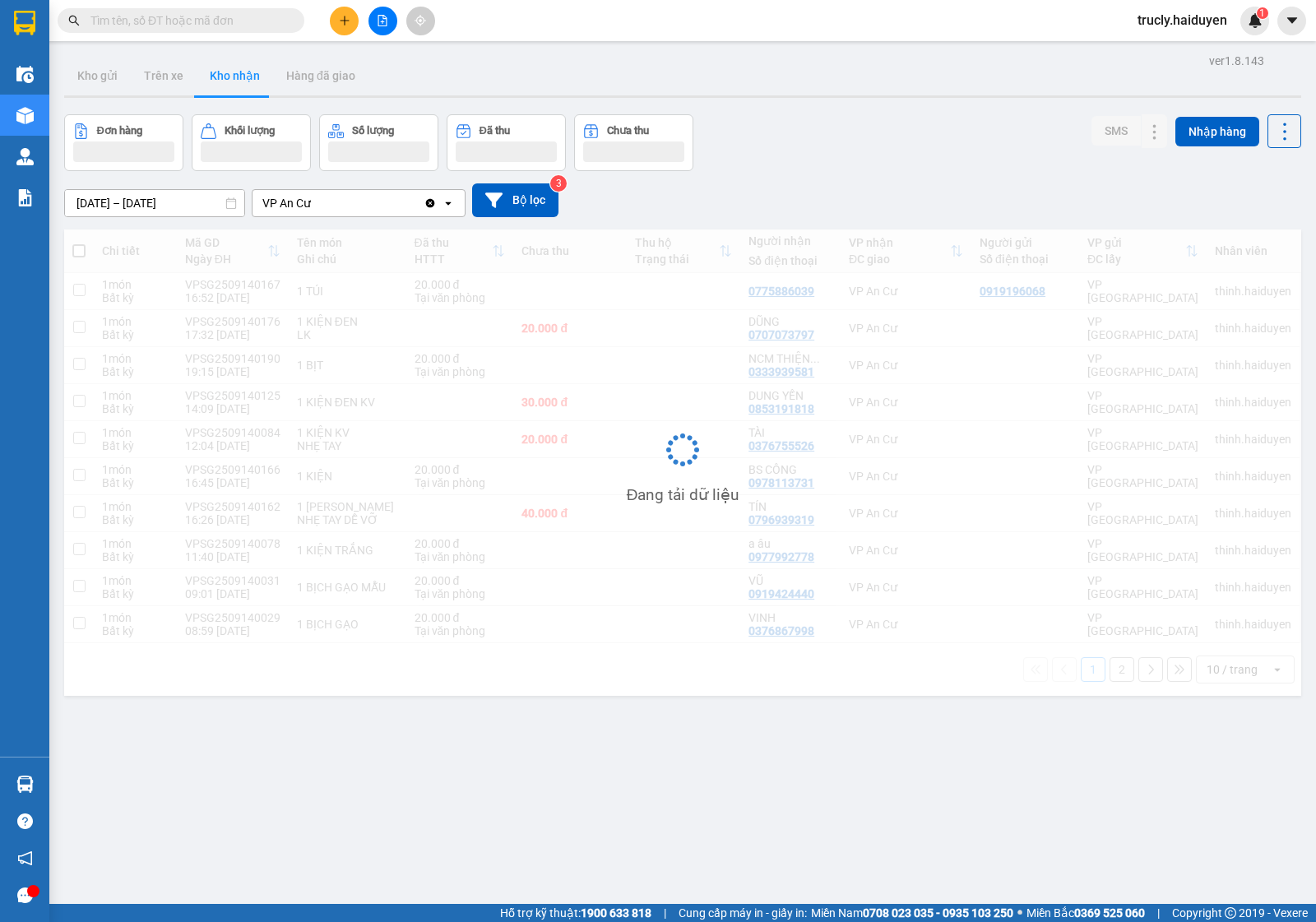
click at [103, 198] on input "[DATE] – [DATE]" at bounding box center [154, 203] width 179 height 26
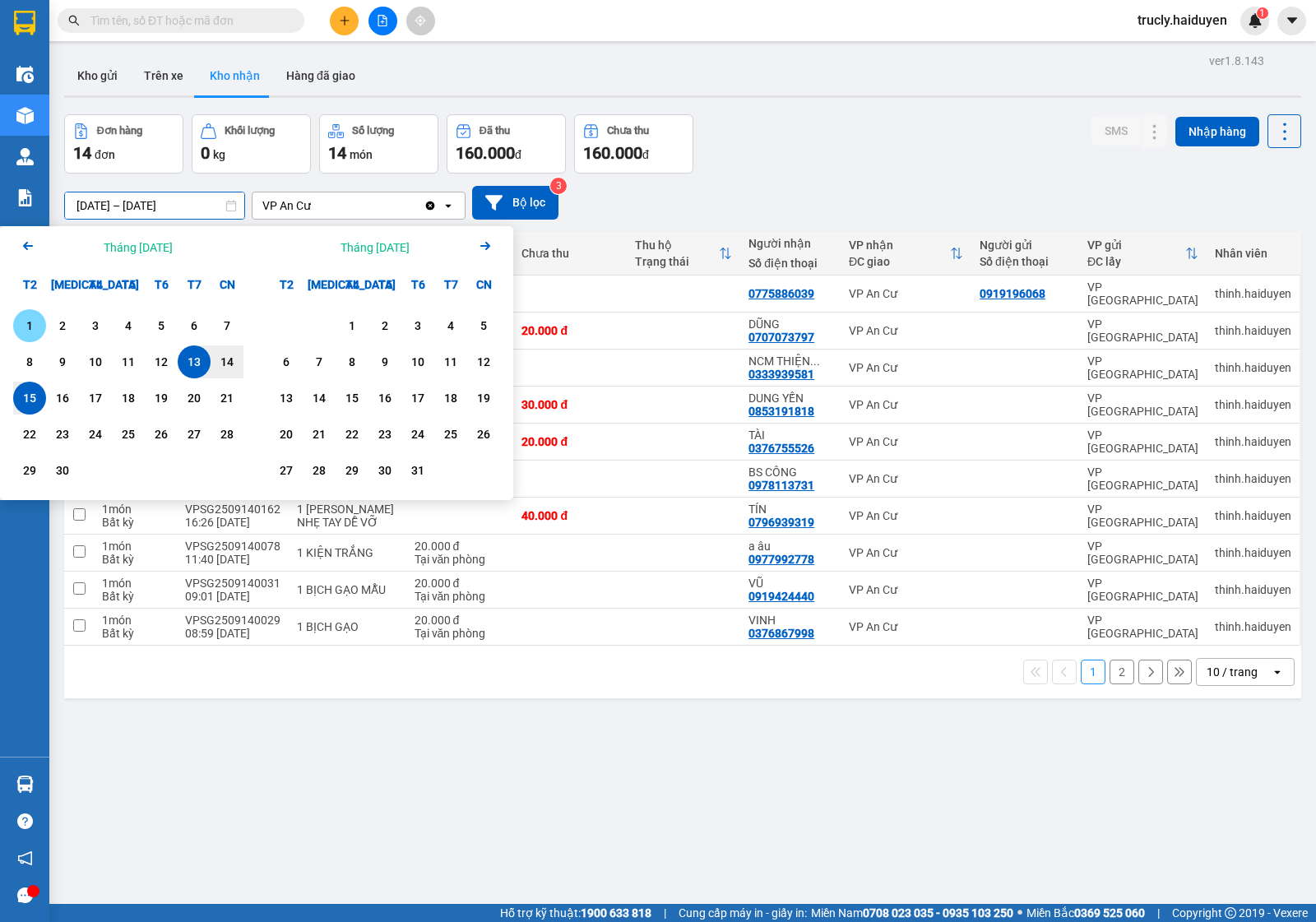
click at [23, 329] on div "1" at bounding box center [29, 325] width 23 height 20
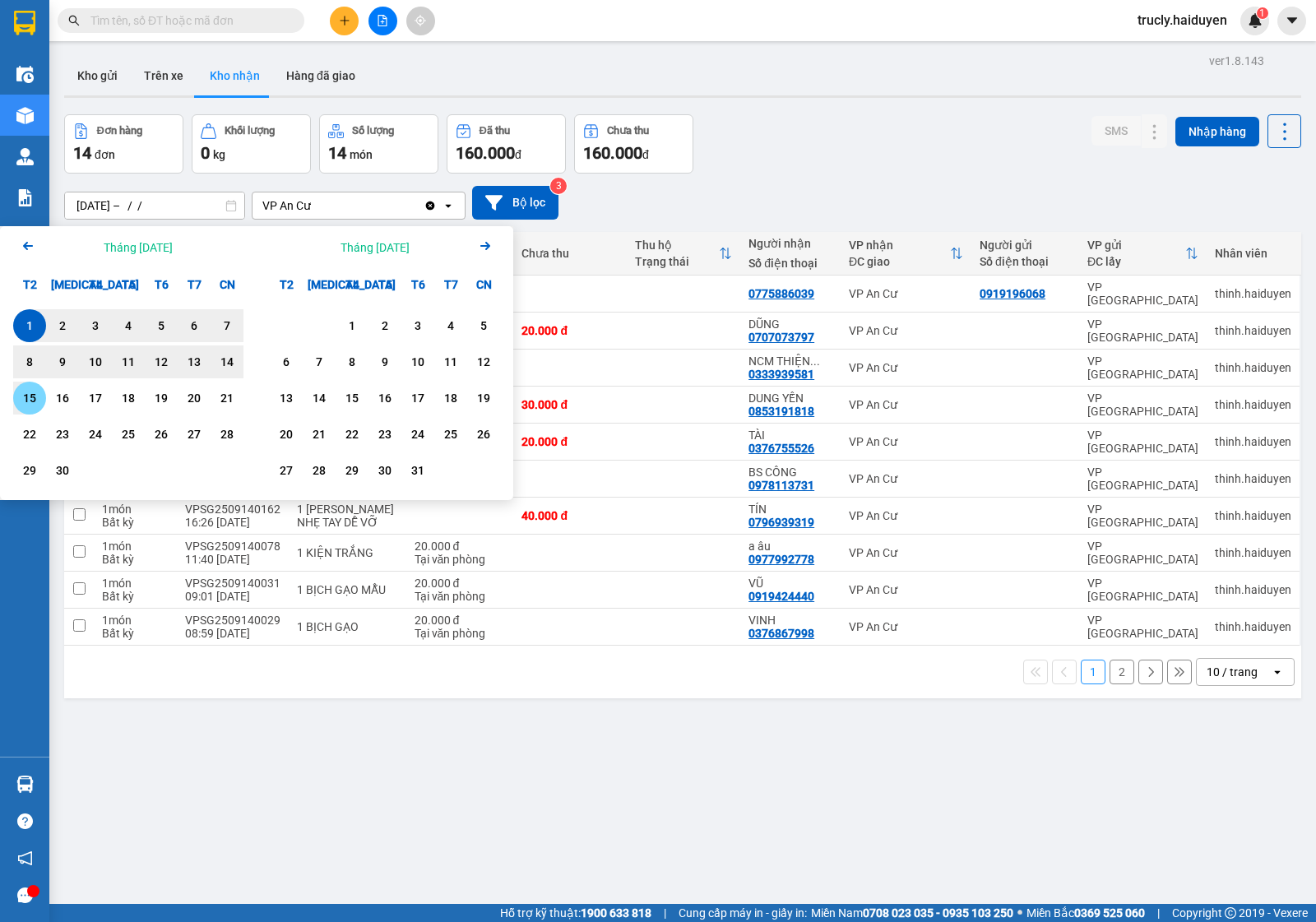
click at [34, 399] on div "15" at bounding box center [29, 398] width 23 height 20
type input "[DATE] – [DATE]"
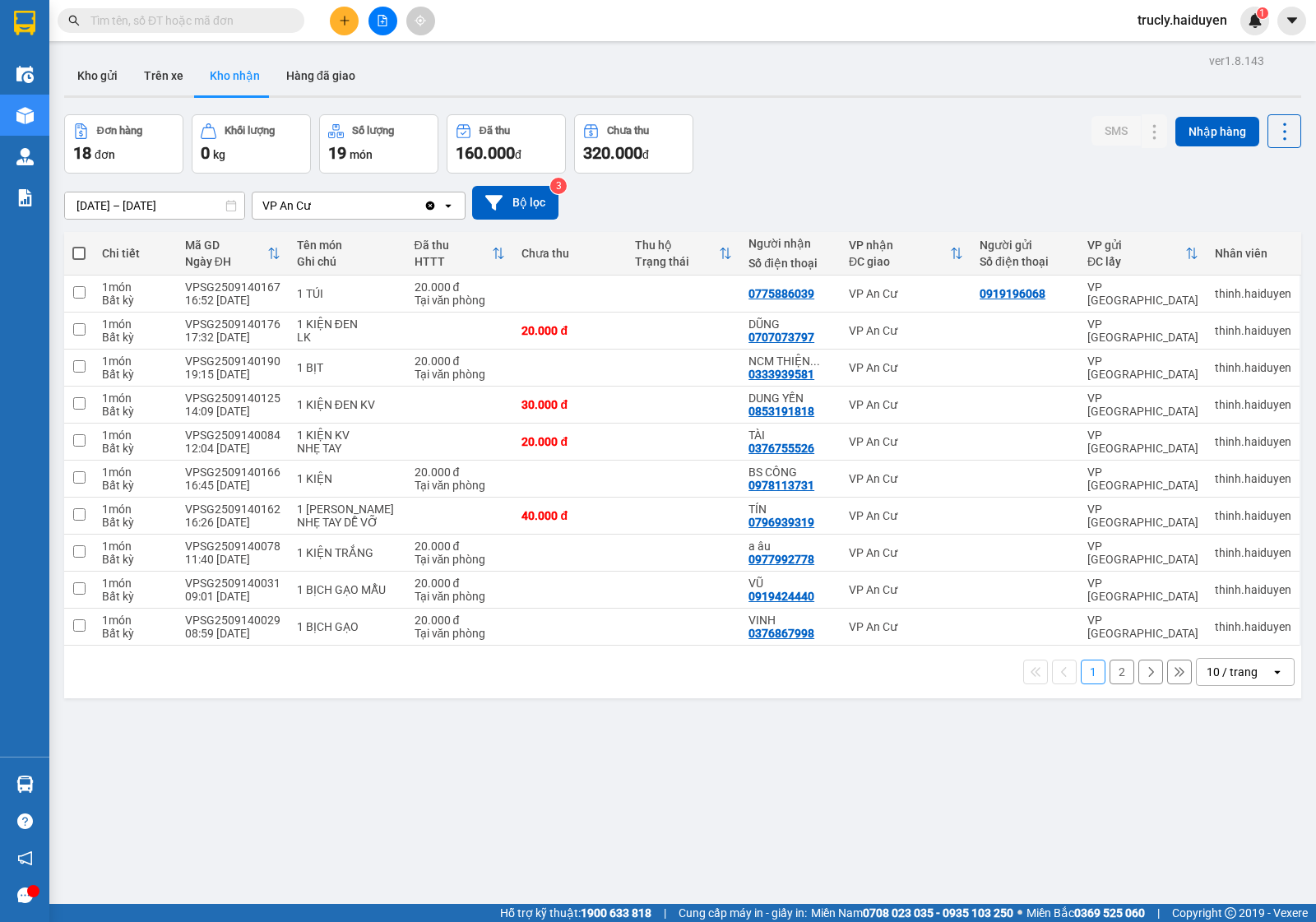
click at [779, 128] on div "Đơn hàng 18 đơn Khối lượng 0 kg Số lượng 19 món Đã thu 160.000 đ Chưa thu 320.0…" at bounding box center [682, 144] width 1237 height 59
click at [1116, 593] on icon at bounding box center [1121, 589] width 11 height 11
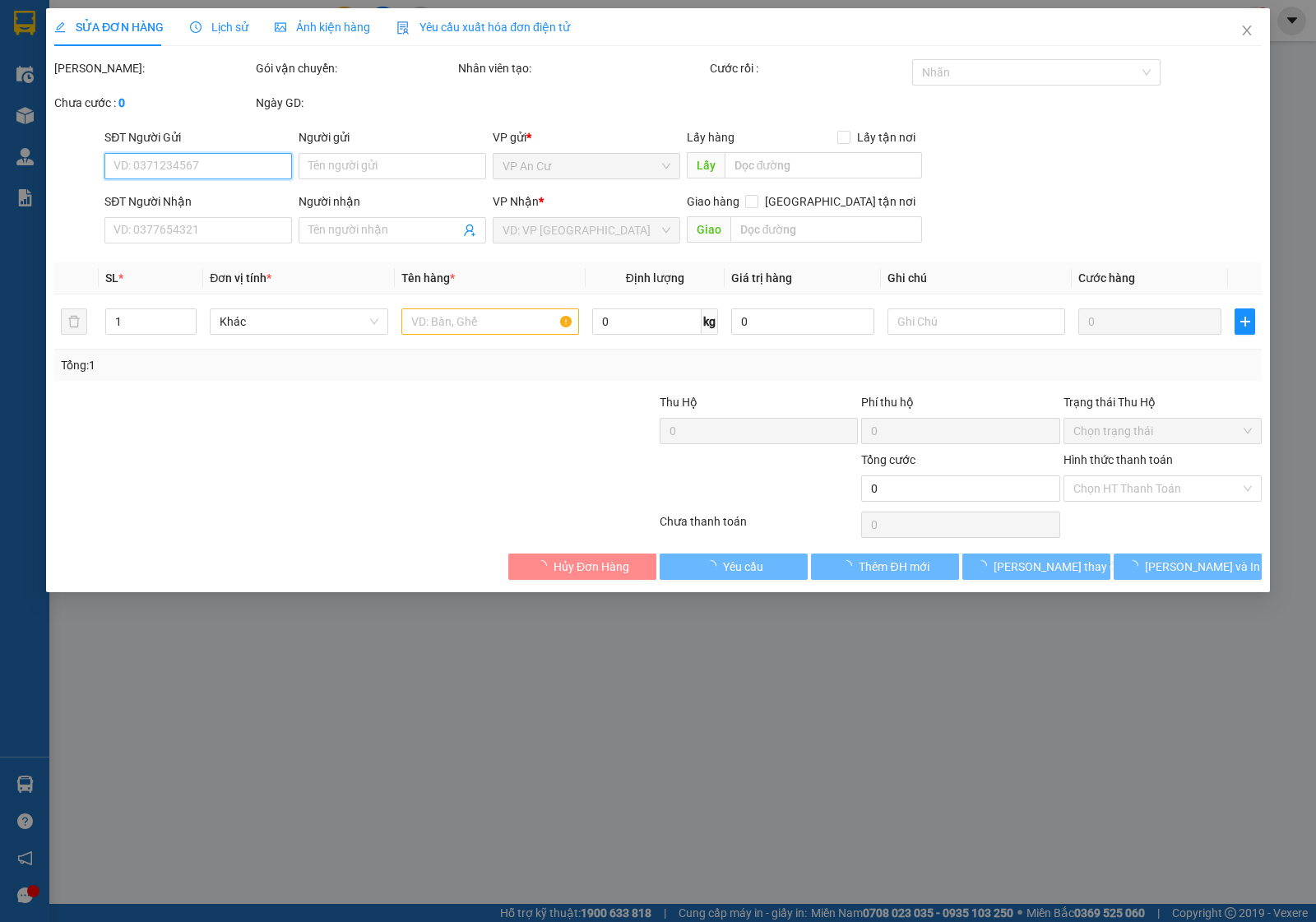
type input "0919424440"
type input "VŨ"
type input "20.000"
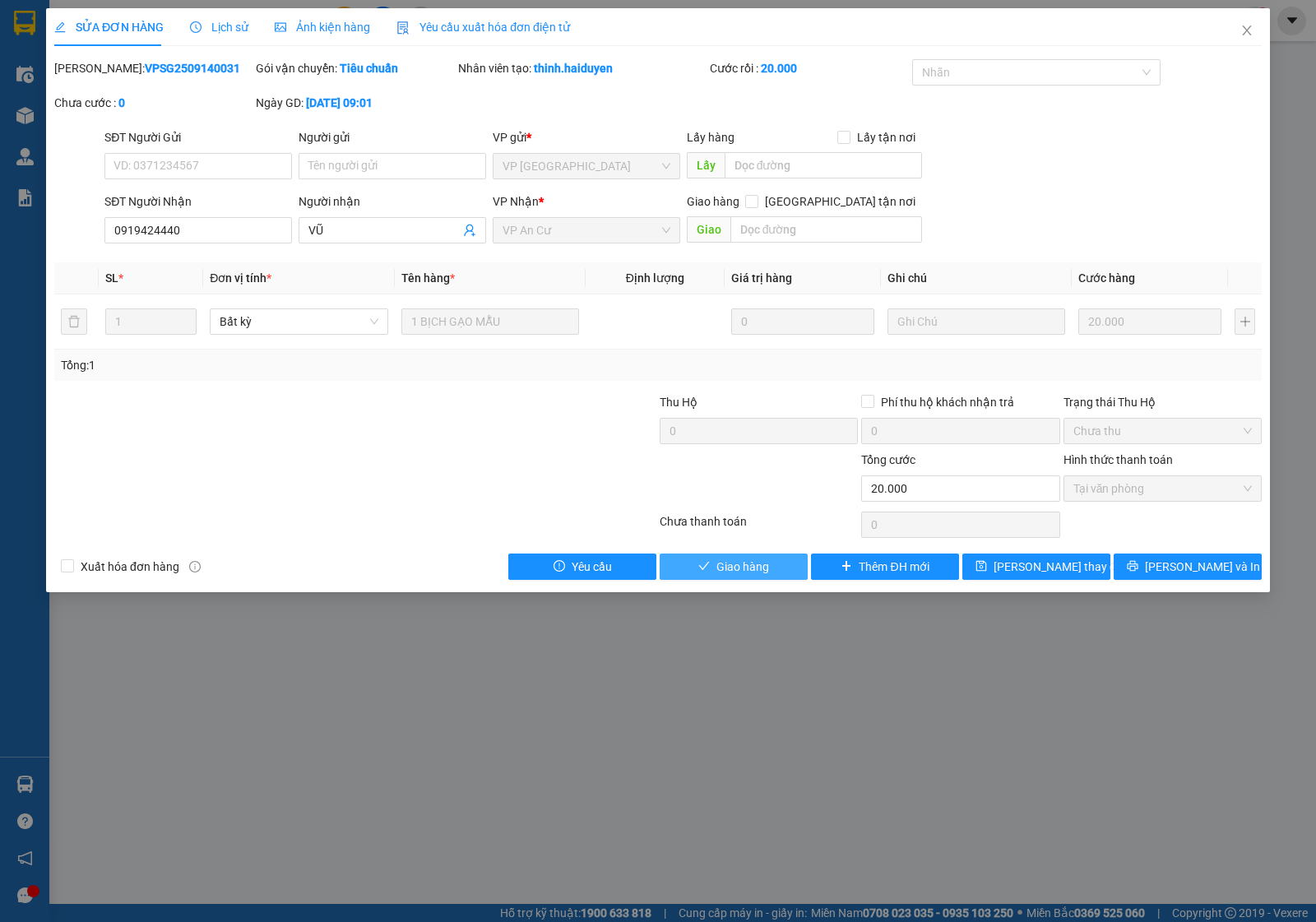
click at [733, 565] on span "Giao hàng" at bounding box center [742, 567] width 53 height 18
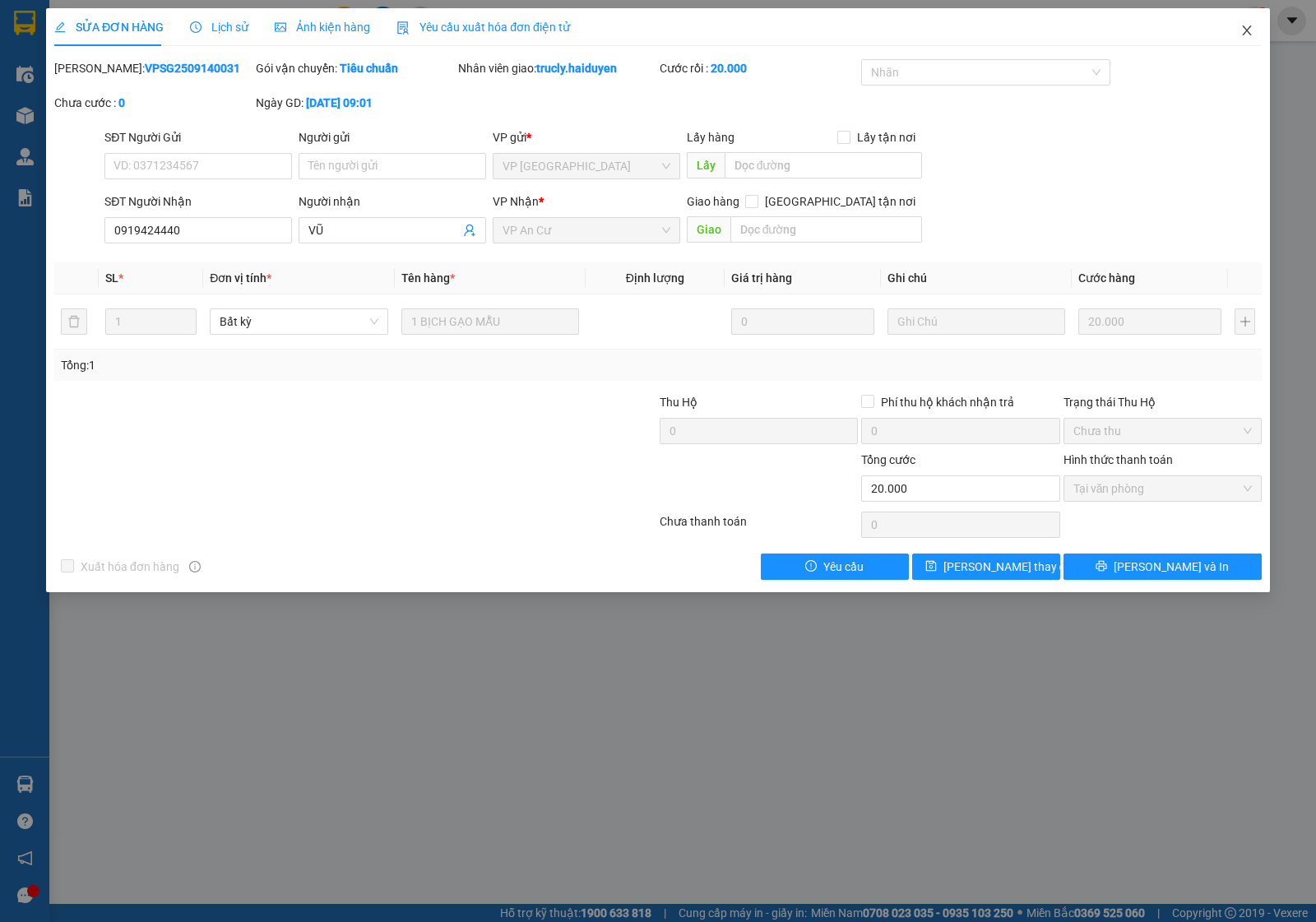
click at [1255, 22] on span "Close" at bounding box center [1246, 31] width 46 height 46
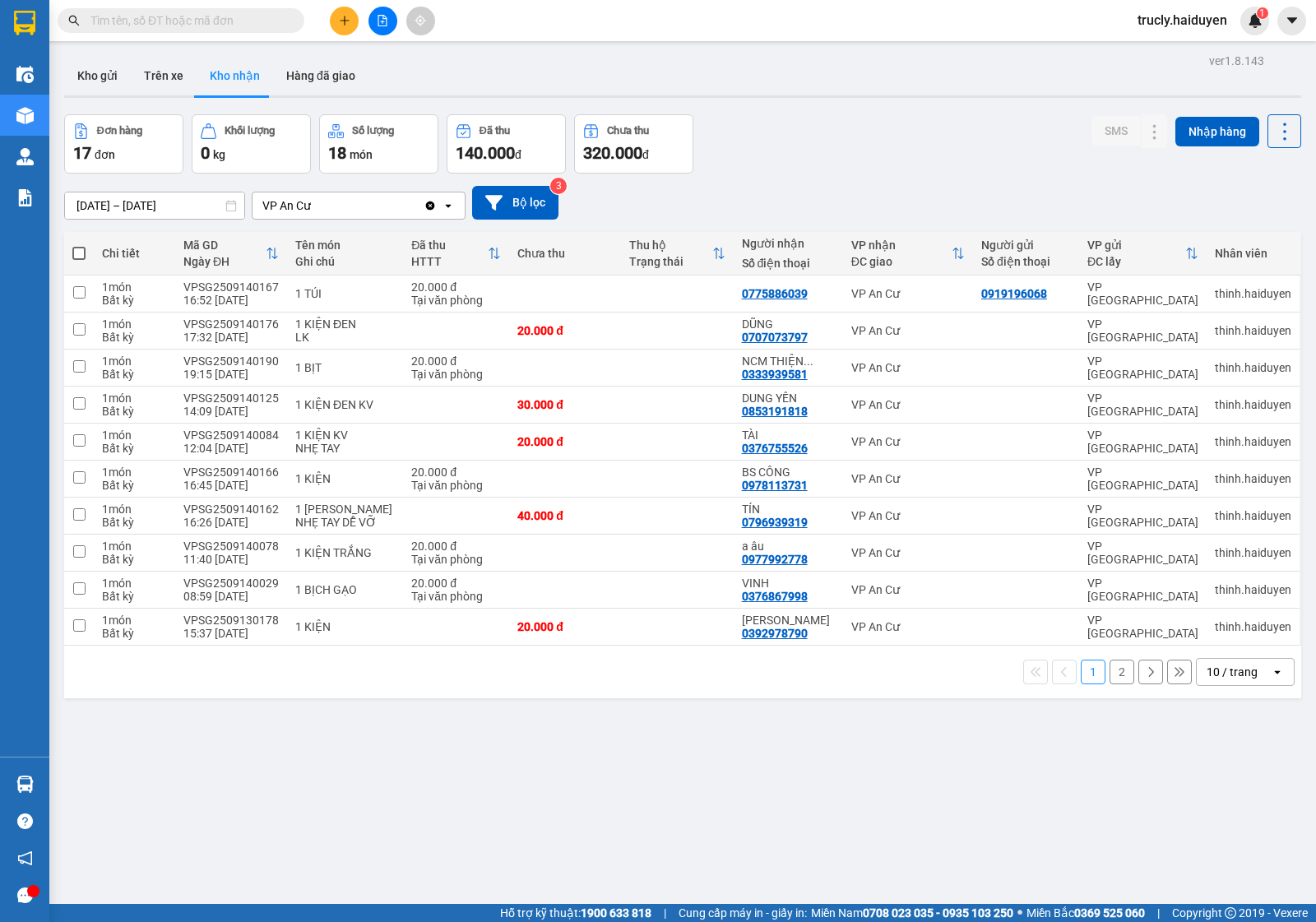
click at [757, 125] on div "Đơn hàng 17 đơn Khối lượng 0 kg Số lượng 18 món Đã thu 140.000 đ Chưa thu 320.0…" at bounding box center [682, 144] width 1237 height 59
click at [1109, 675] on button "2" at bounding box center [1121, 672] width 25 height 25
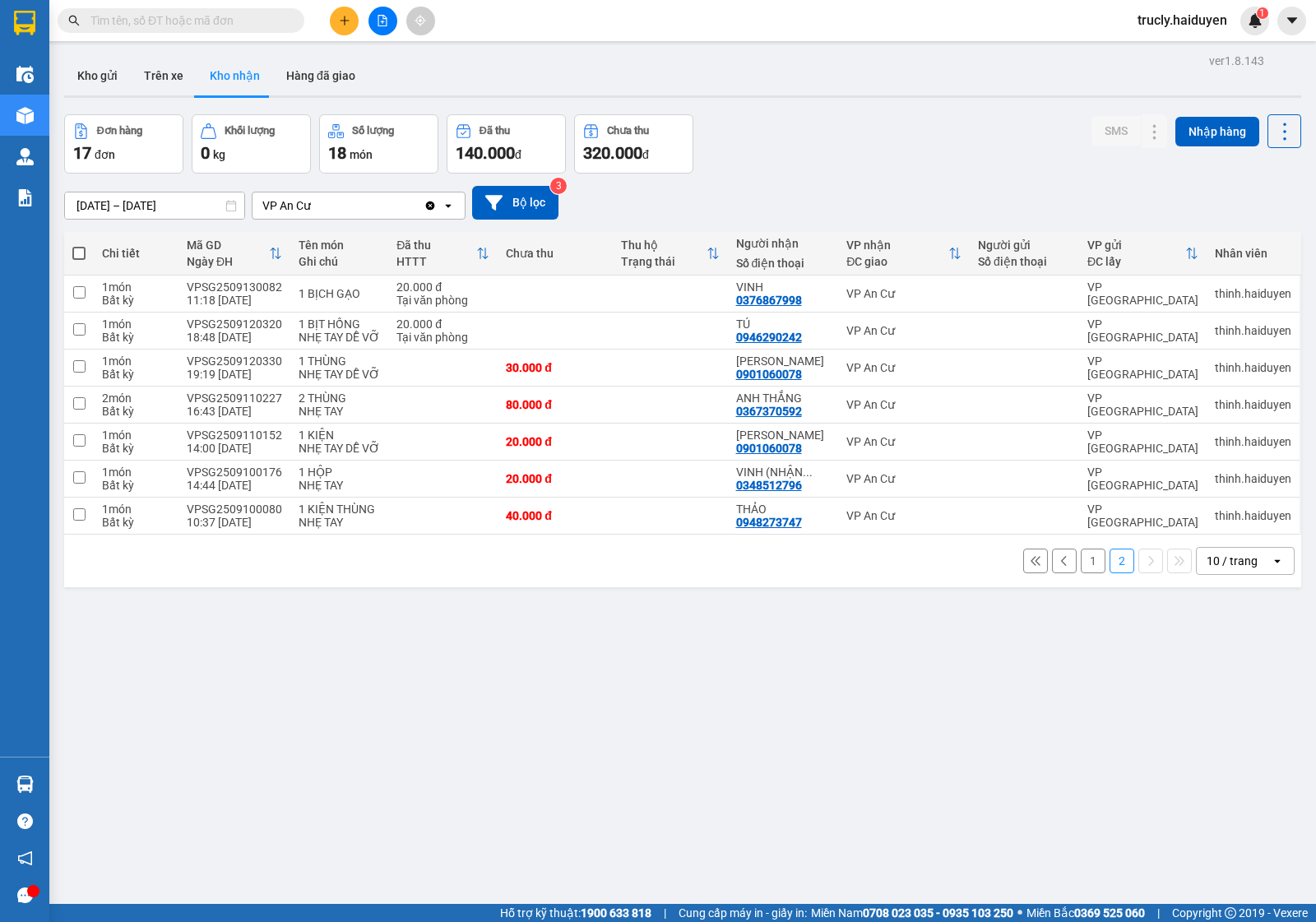
click at [888, 177] on div "[DATE] – [DATE] Press the down arrow key to interact with the calendar and sele…" at bounding box center [682, 203] width 1237 height 59
click at [837, 122] on div "Đơn hàng 17 đơn Khối lượng 0 kg Số lượng 18 món Đã thu 140.000 đ Chưa thu 320.0…" at bounding box center [682, 144] width 1237 height 59
